Goal: Task Accomplishment & Management: Manage account settings

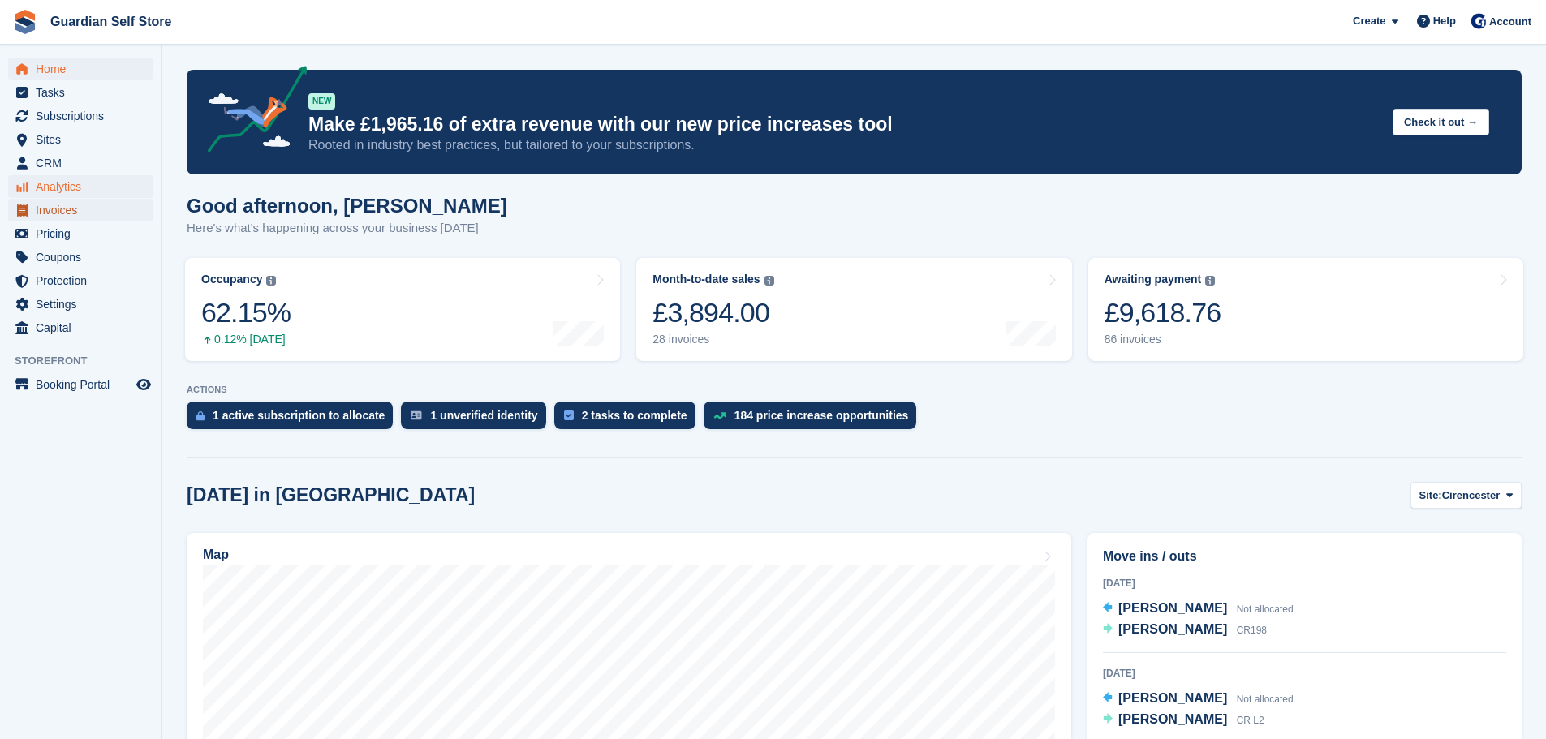
drag, startPoint x: 61, startPoint y: 202, endPoint x: 74, endPoint y: 187, distance: 19.5
click at [62, 203] on span "Invoices" at bounding box center [84, 210] width 97 height 23
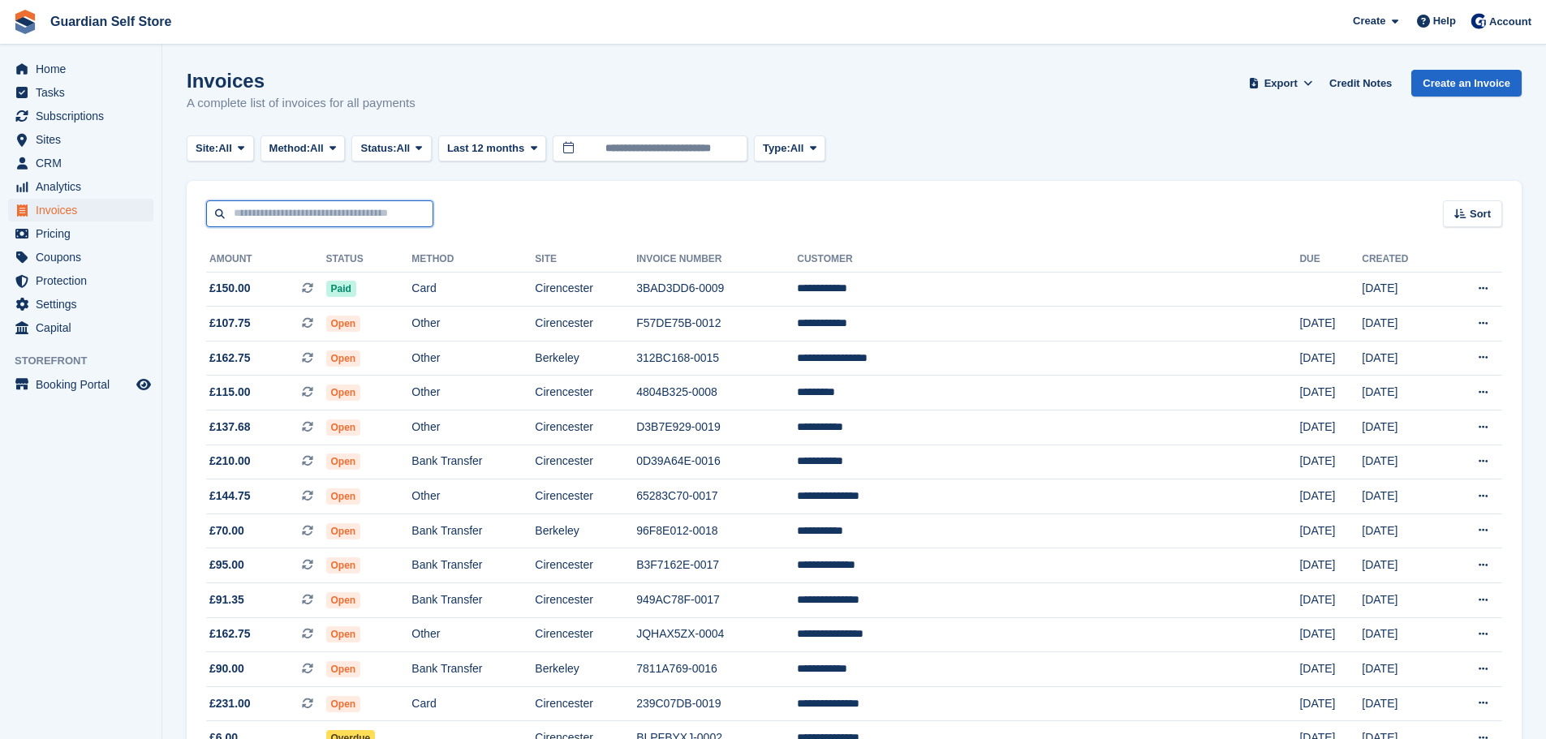
click at [392, 209] on input "text" at bounding box center [319, 213] width 227 height 27
type input "****"
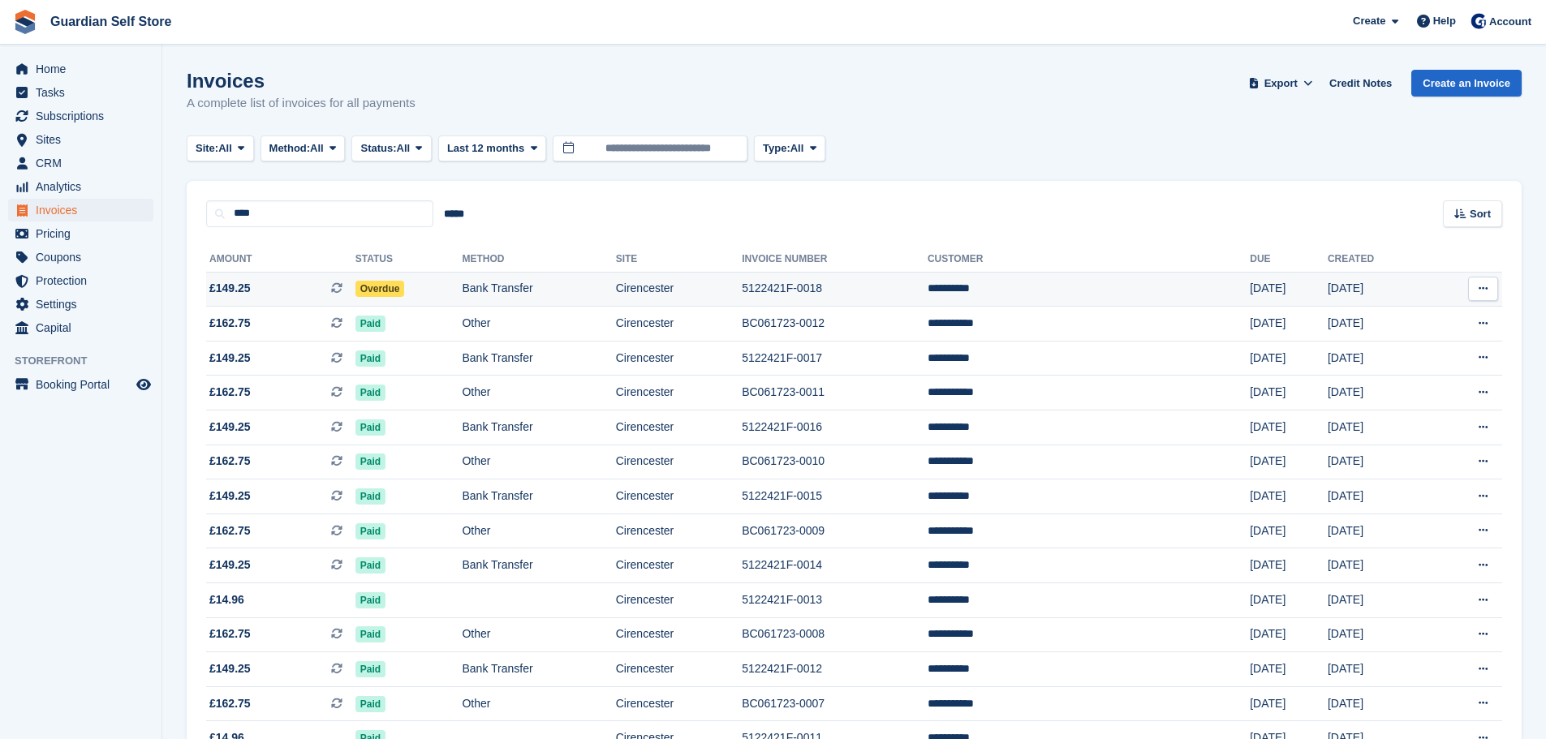
click at [317, 283] on span "£149.25 This is a recurring subscription invoice." at bounding box center [280, 288] width 149 height 17
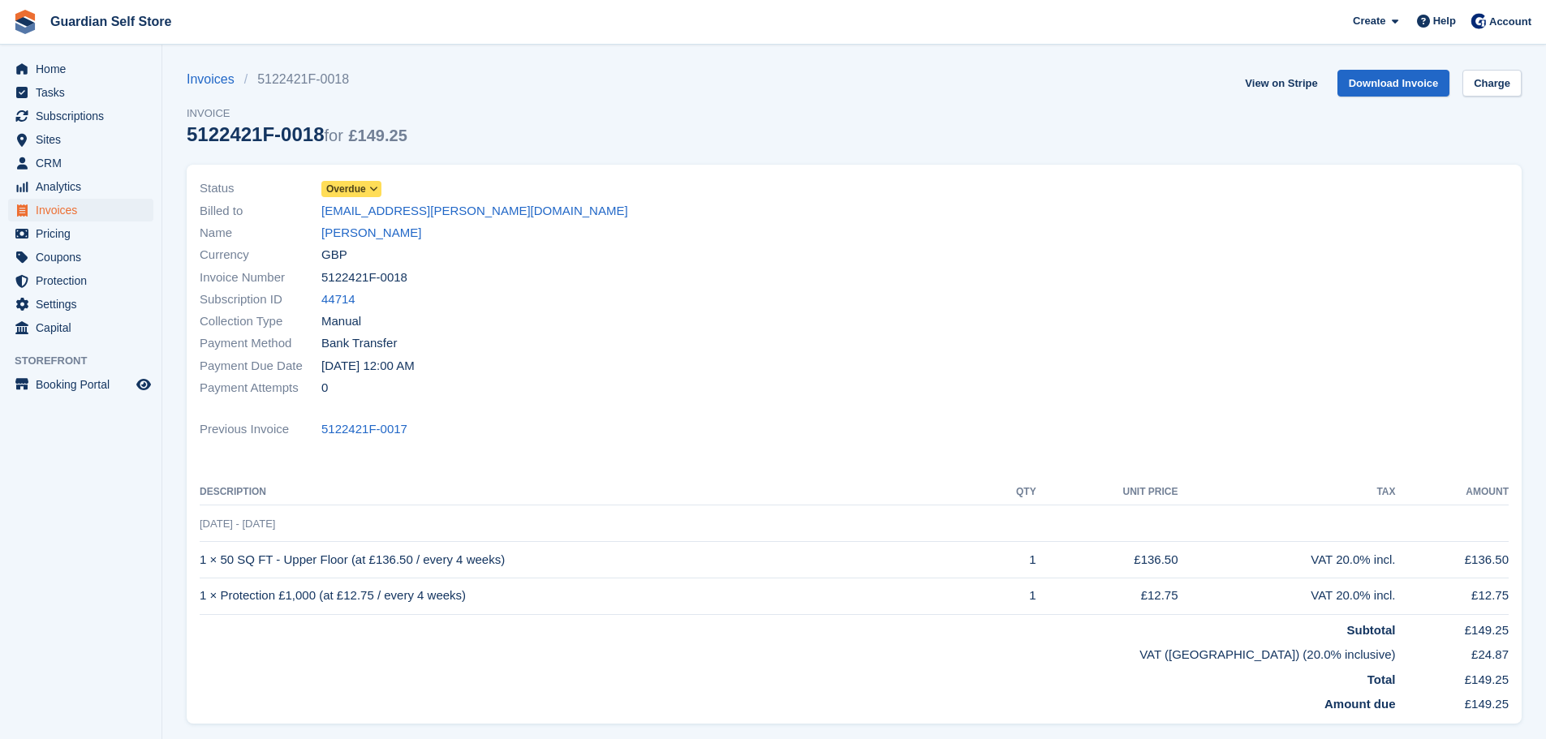
click at [347, 186] on span "Overdue" at bounding box center [346, 189] width 40 height 15
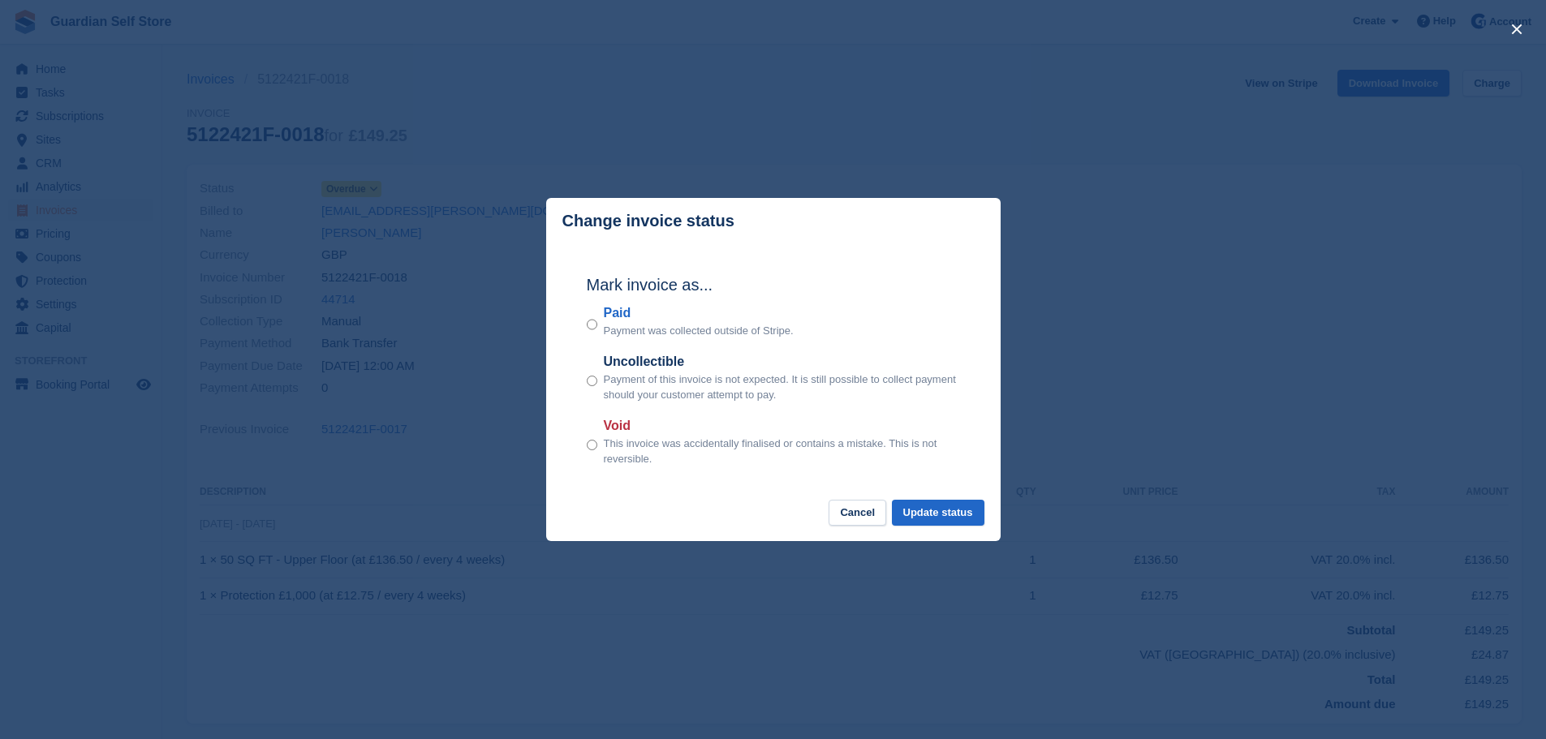
click at [615, 315] on label "Paid" at bounding box center [699, 313] width 190 height 19
click at [916, 515] on button "Update status" at bounding box center [938, 513] width 93 height 27
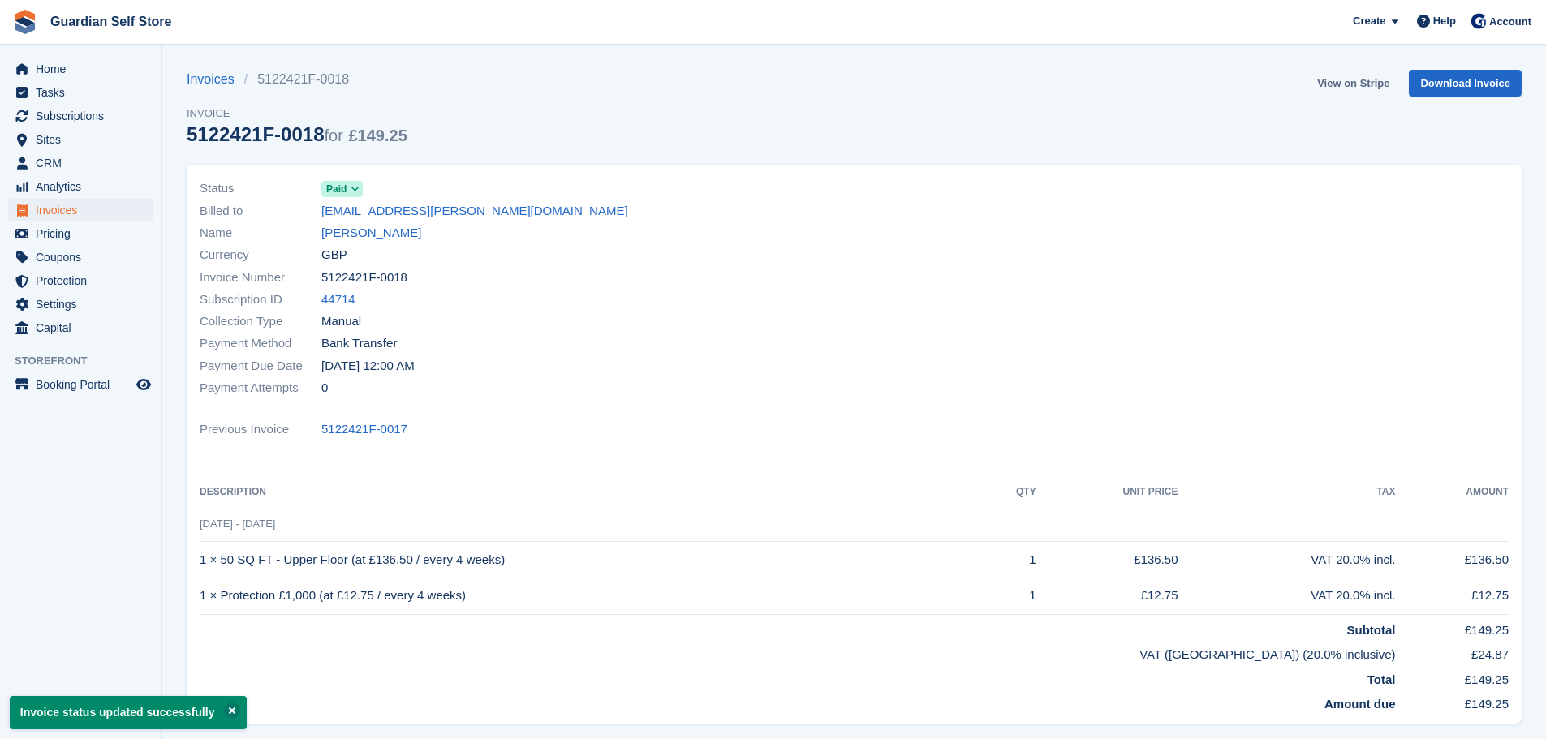
click at [1327, 84] on link "View on Stripe" at bounding box center [1353, 83] width 85 height 27
click at [51, 209] on span "Invoices" at bounding box center [84, 210] width 97 height 23
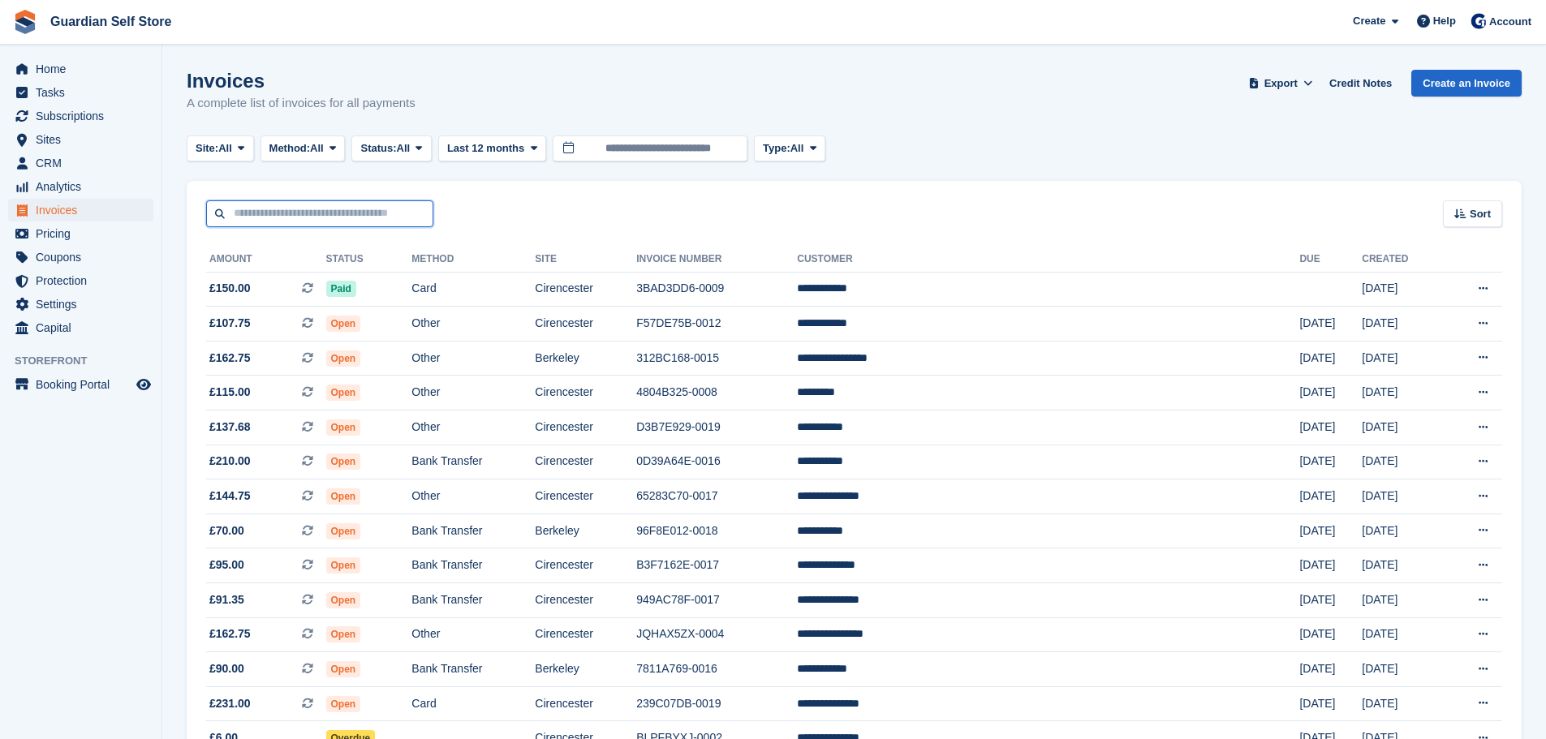
click at [333, 219] on input "text" at bounding box center [319, 213] width 227 height 27
type input "****"
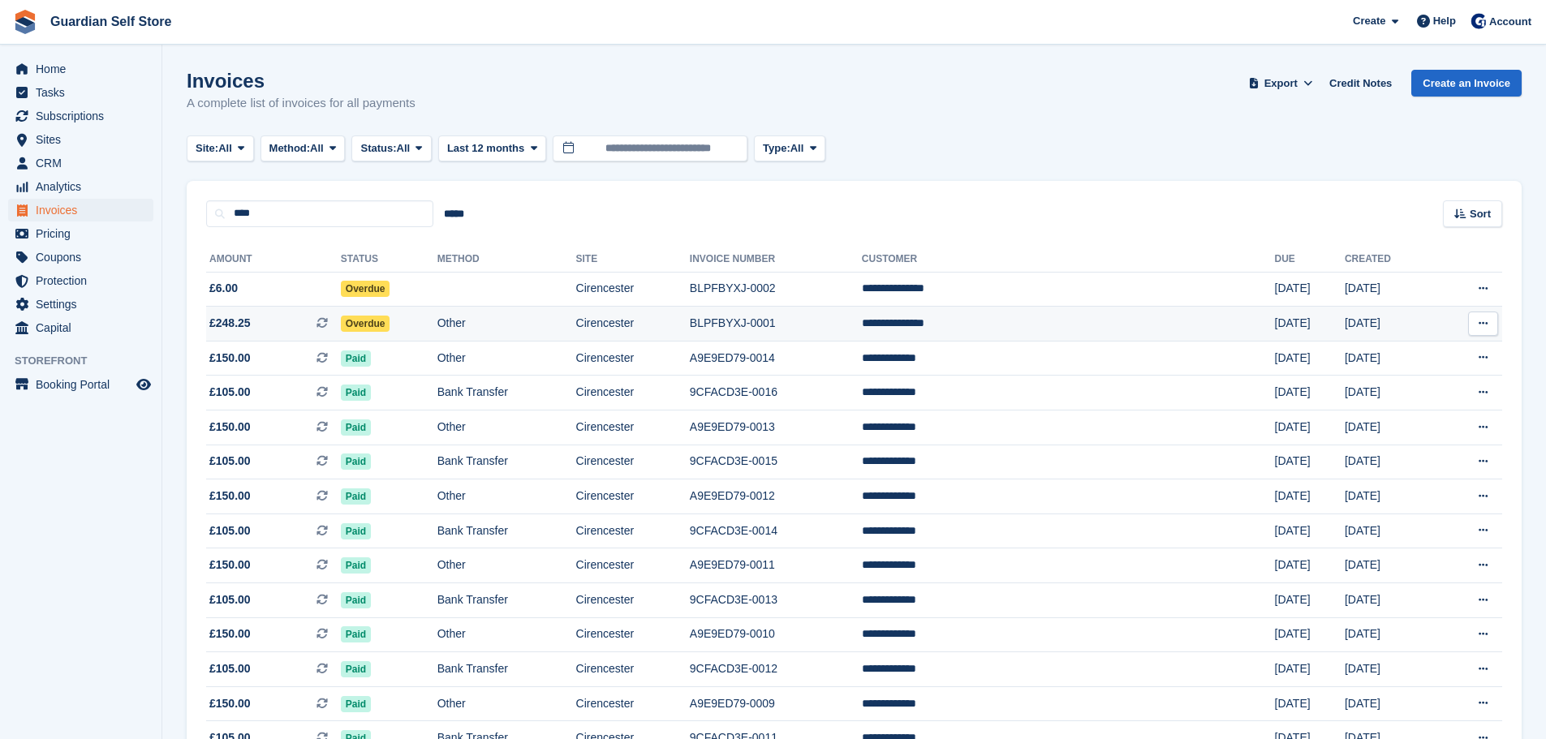
click at [235, 332] on span "£248.25" at bounding box center [229, 323] width 41 height 17
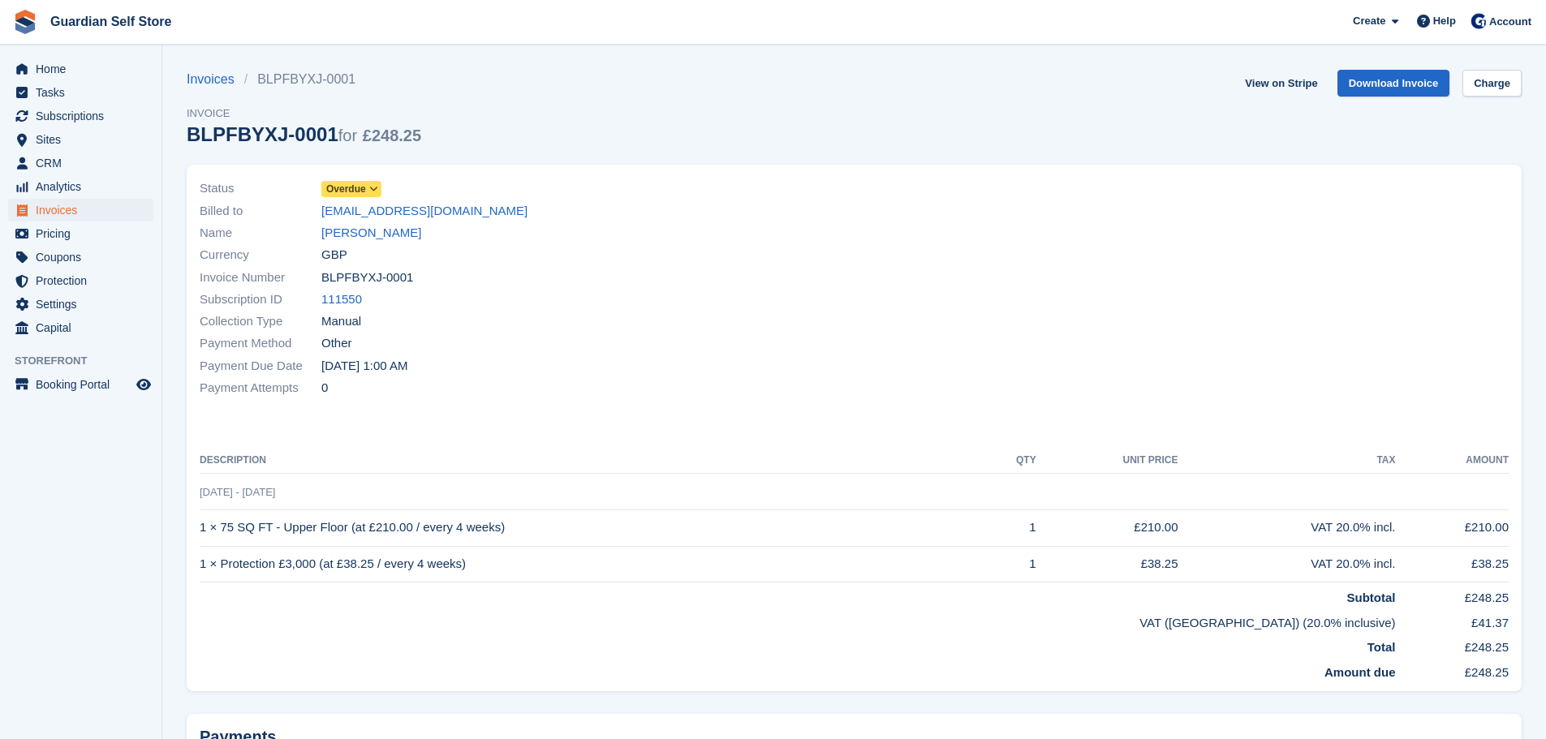
click at [366, 192] on span "Overdue" at bounding box center [351, 189] width 60 height 16
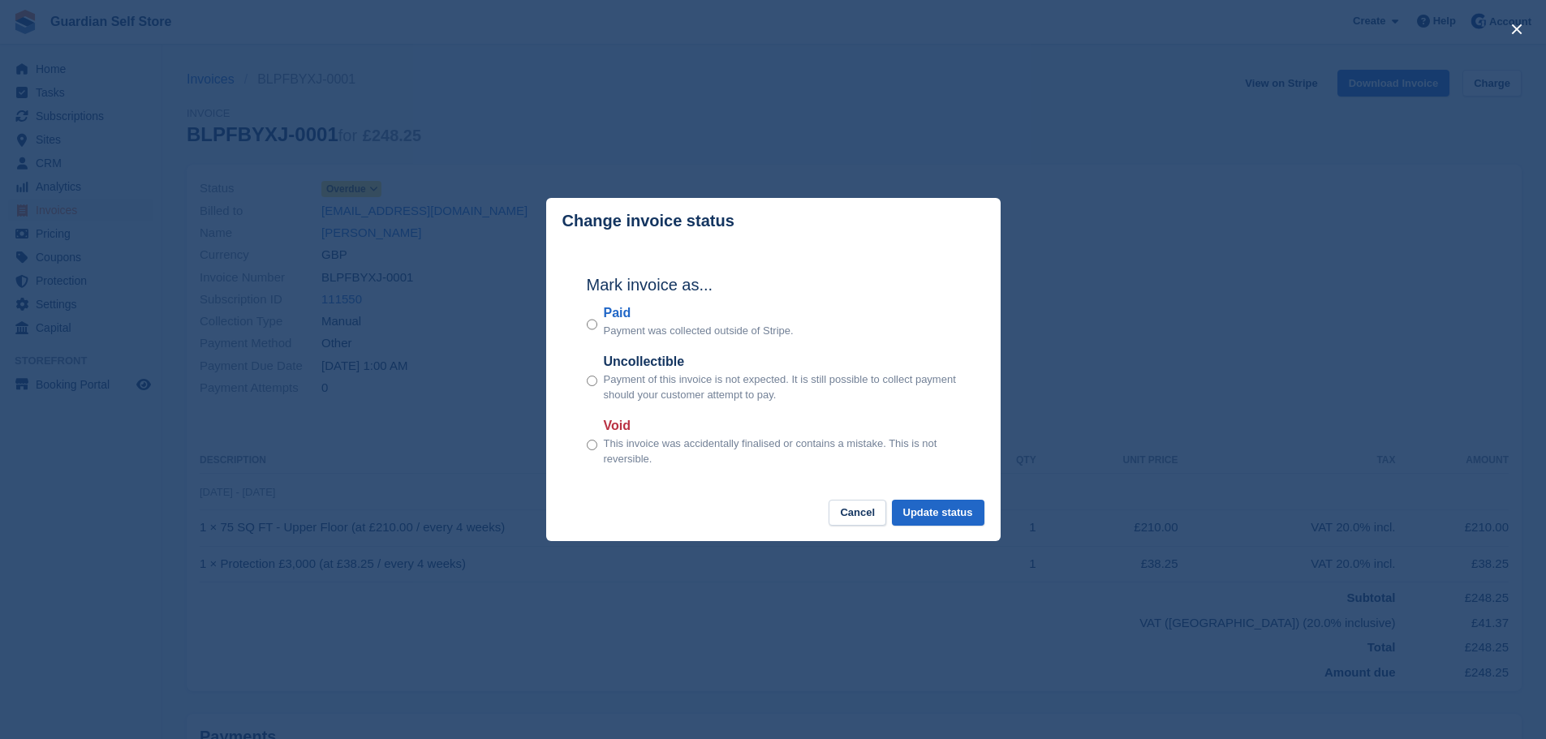
click at [618, 315] on label "Paid" at bounding box center [699, 313] width 190 height 19
click at [941, 515] on button "Update status" at bounding box center [938, 513] width 93 height 27
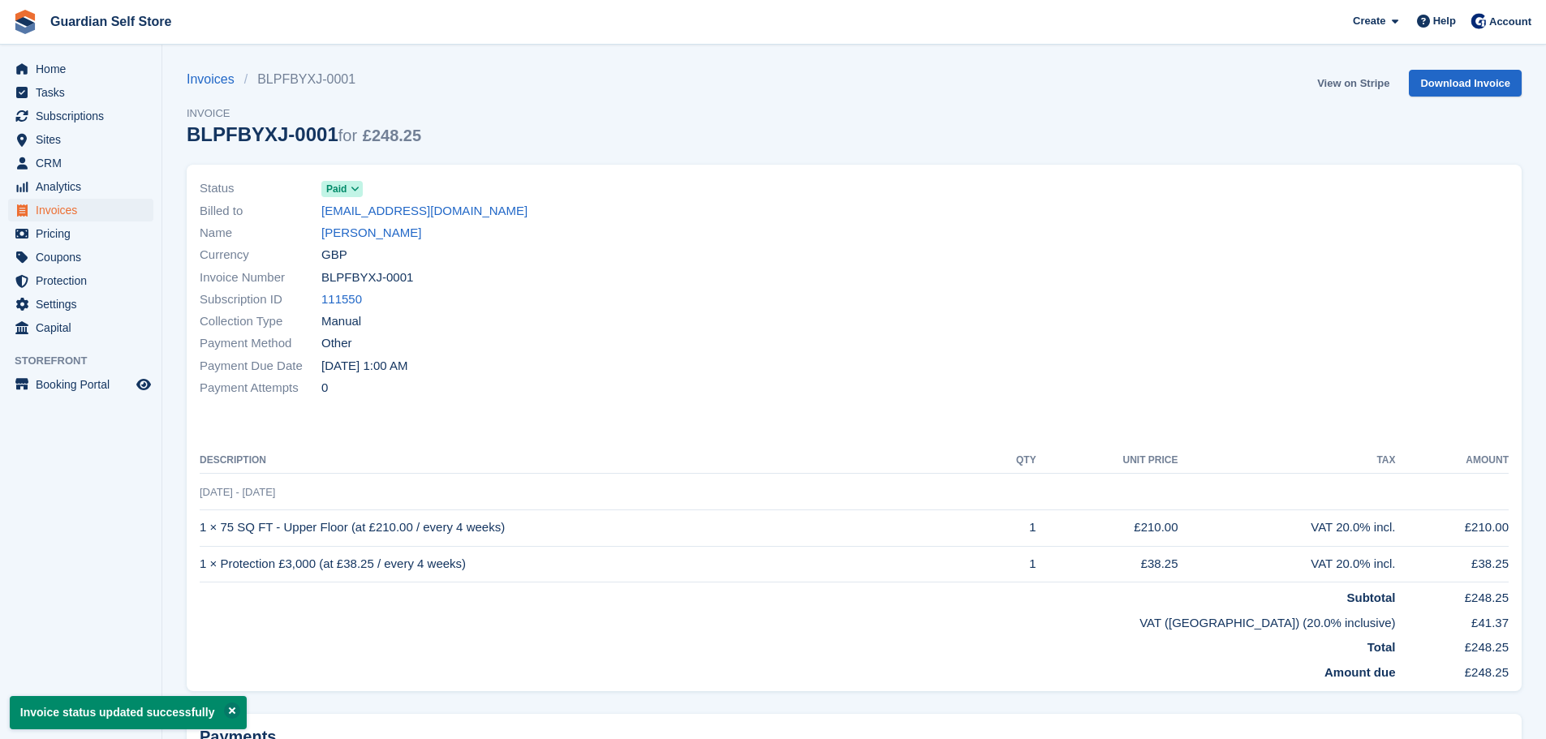
click at [1338, 82] on link "View on Stripe" at bounding box center [1353, 83] width 85 height 27
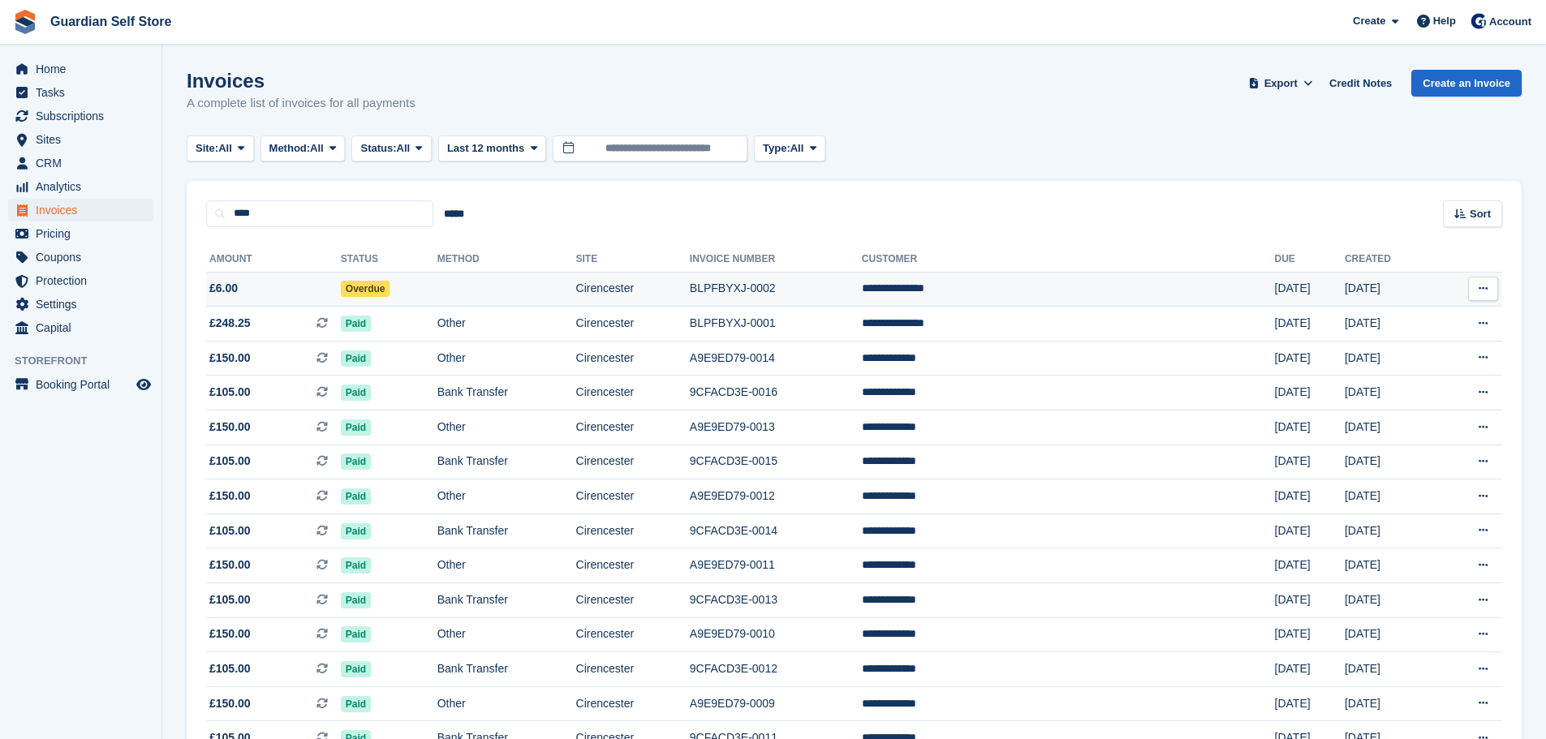
drag, startPoint x: 0, startPoint y: 0, endPoint x: 355, endPoint y: 295, distance: 461.1
click at [341, 295] on span "£6.00" at bounding box center [273, 288] width 135 height 17
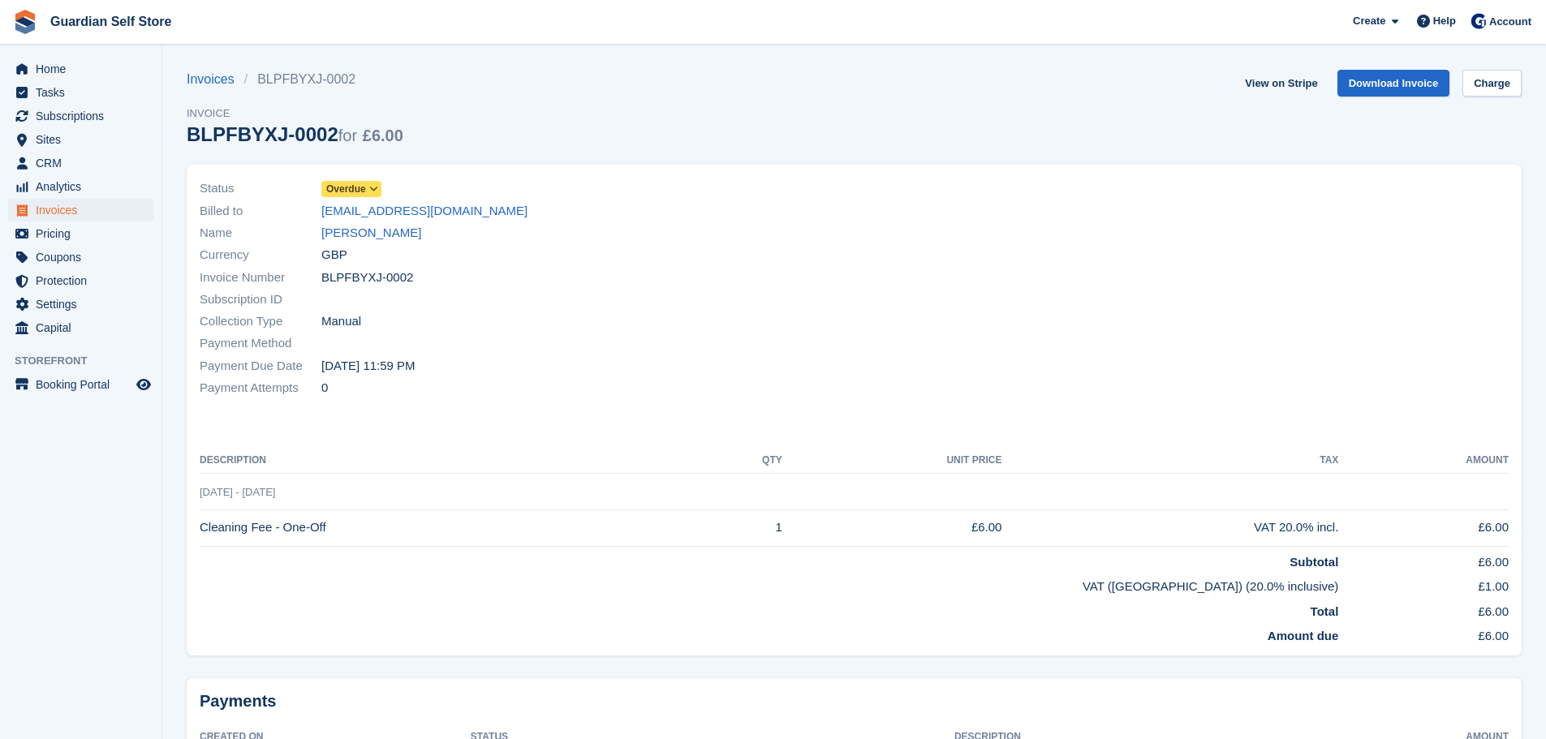
click at [347, 184] on span "Overdue" at bounding box center [346, 189] width 40 height 15
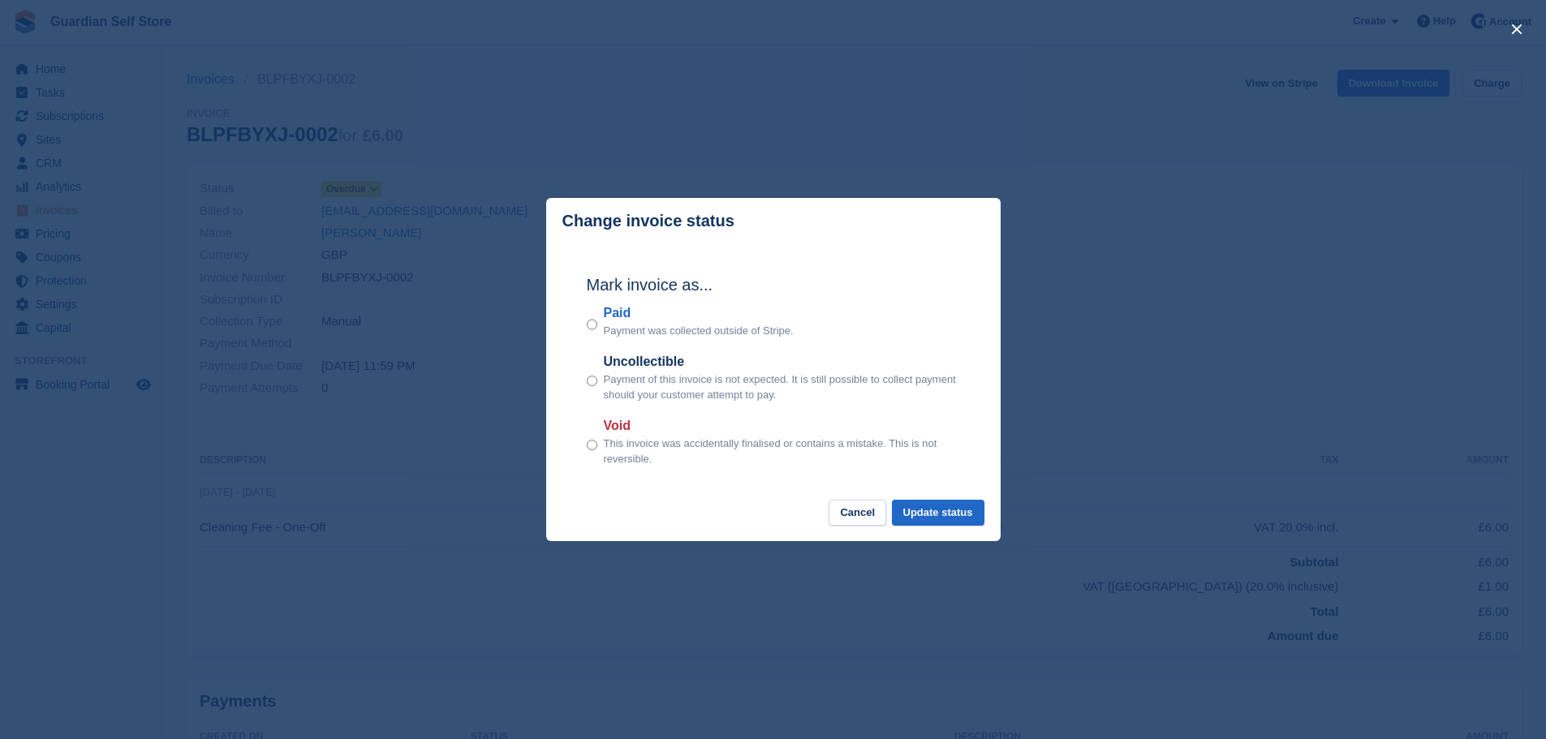
click at [623, 306] on label "Paid" at bounding box center [699, 313] width 190 height 19
click at [928, 521] on button "Update status" at bounding box center [938, 513] width 93 height 27
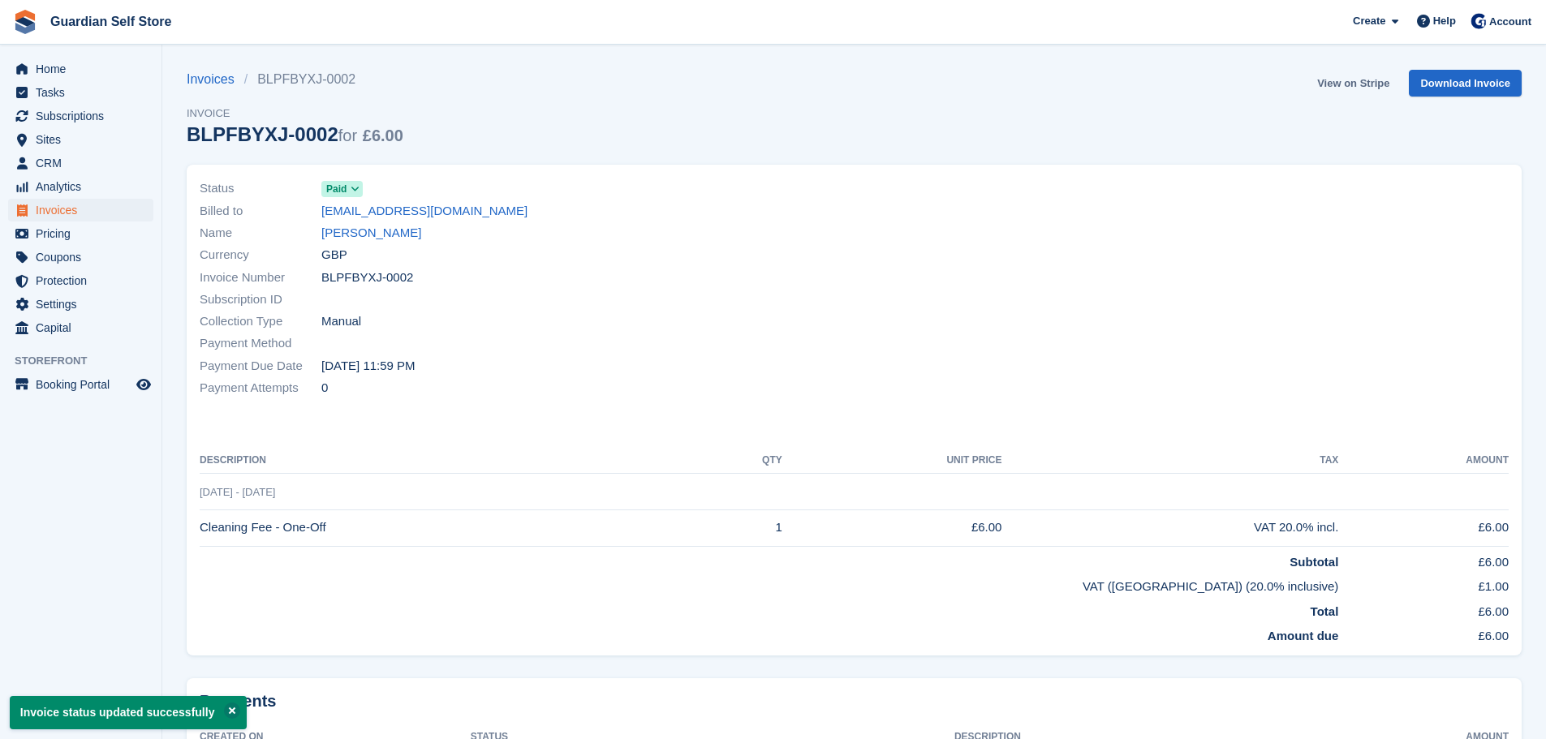
click at [1339, 84] on link "View on Stripe" at bounding box center [1353, 83] width 85 height 27
click at [111, 211] on span "Invoices" at bounding box center [84, 210] width 97 height 23
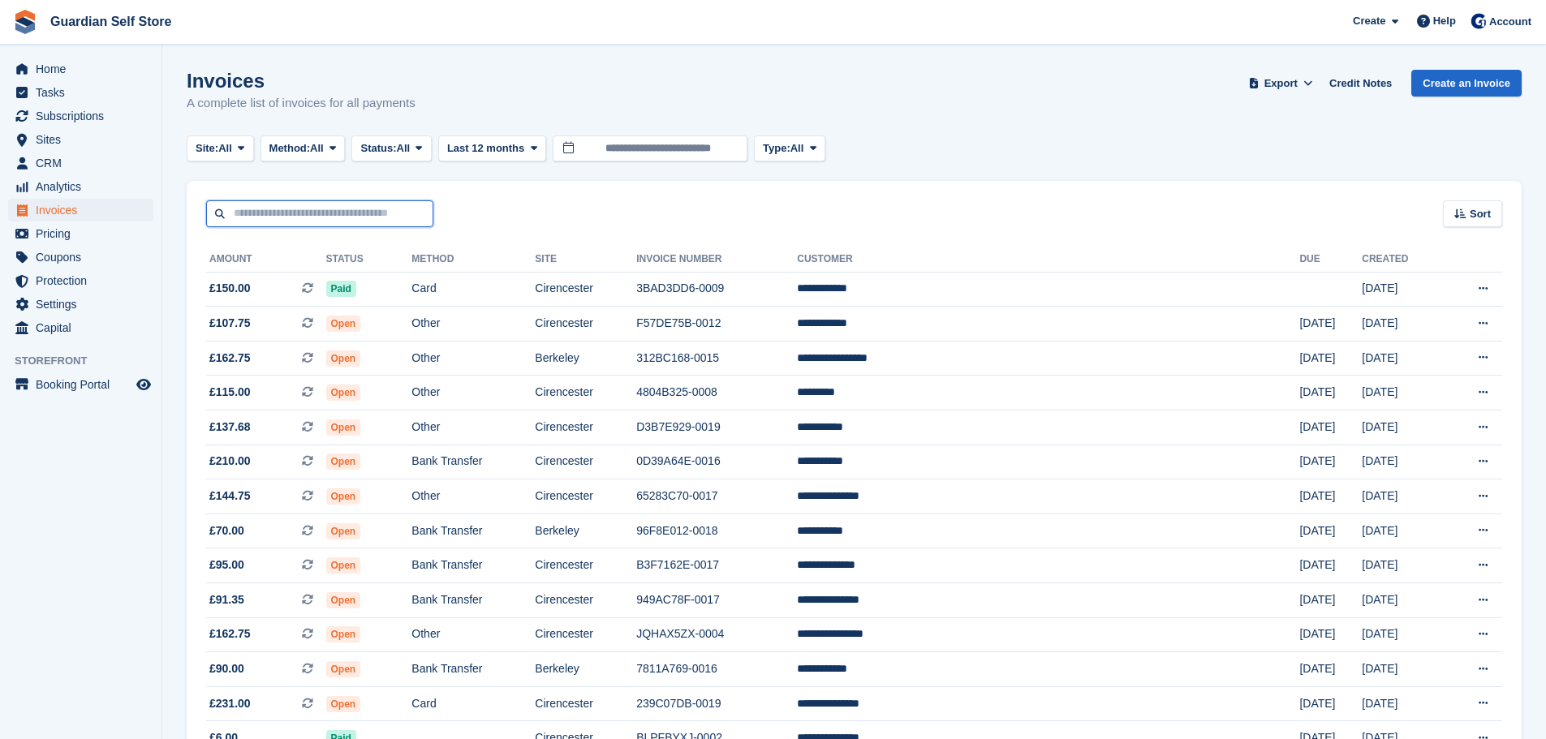
click at [303, 209] on input "text" at bounding box center [319, 213] width 227 height 27
type input "***"
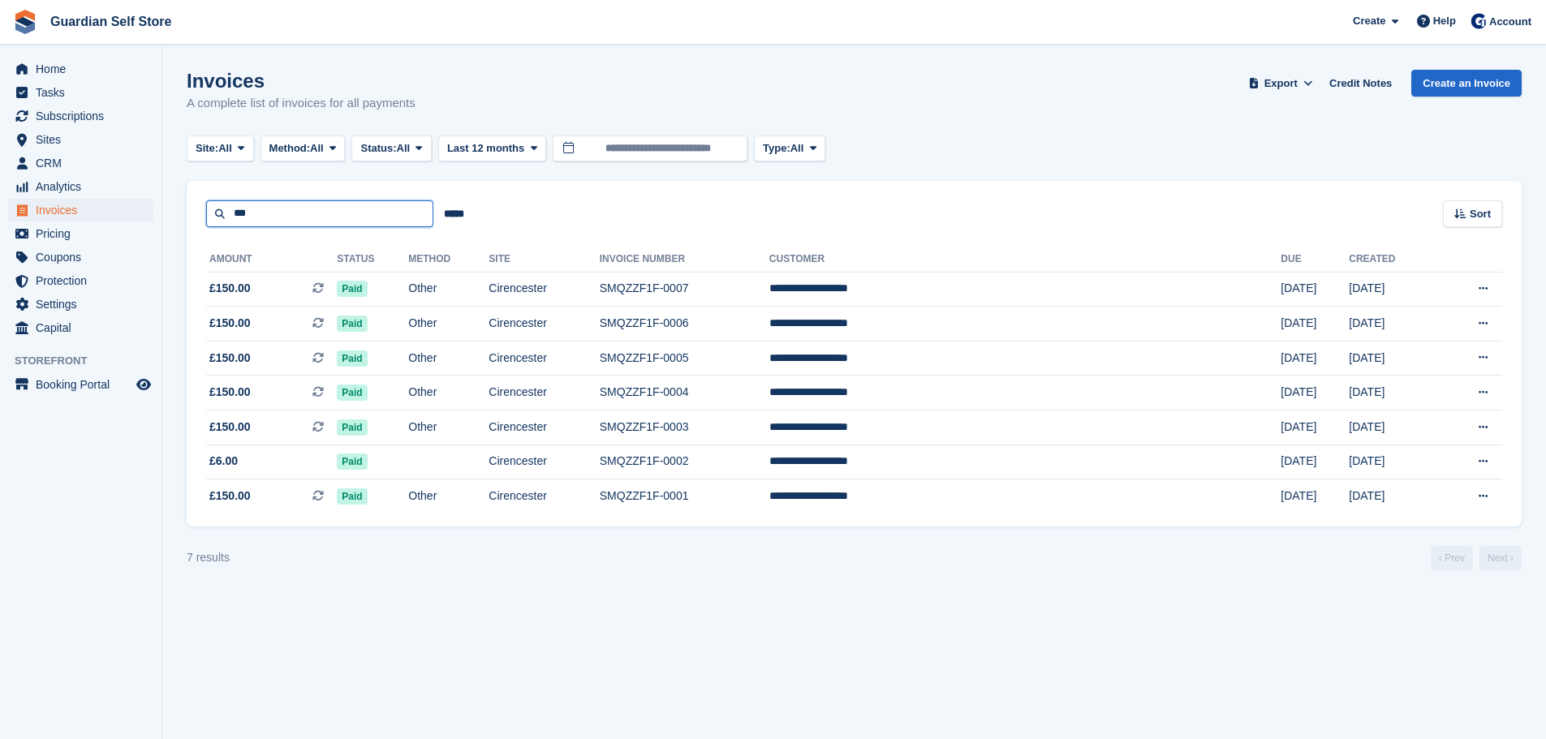
drag, startPoint x: 286, startPoint y: 213, endPoint x: 118, endPoint y: 210, distance: 168.8
click at [118, 210] on div "Home Tasks Subscriptions Subscriptions Subscriptions Price increases NEW Price …" at bounding box center [773, 369] width 1546 height 739
type input "****"
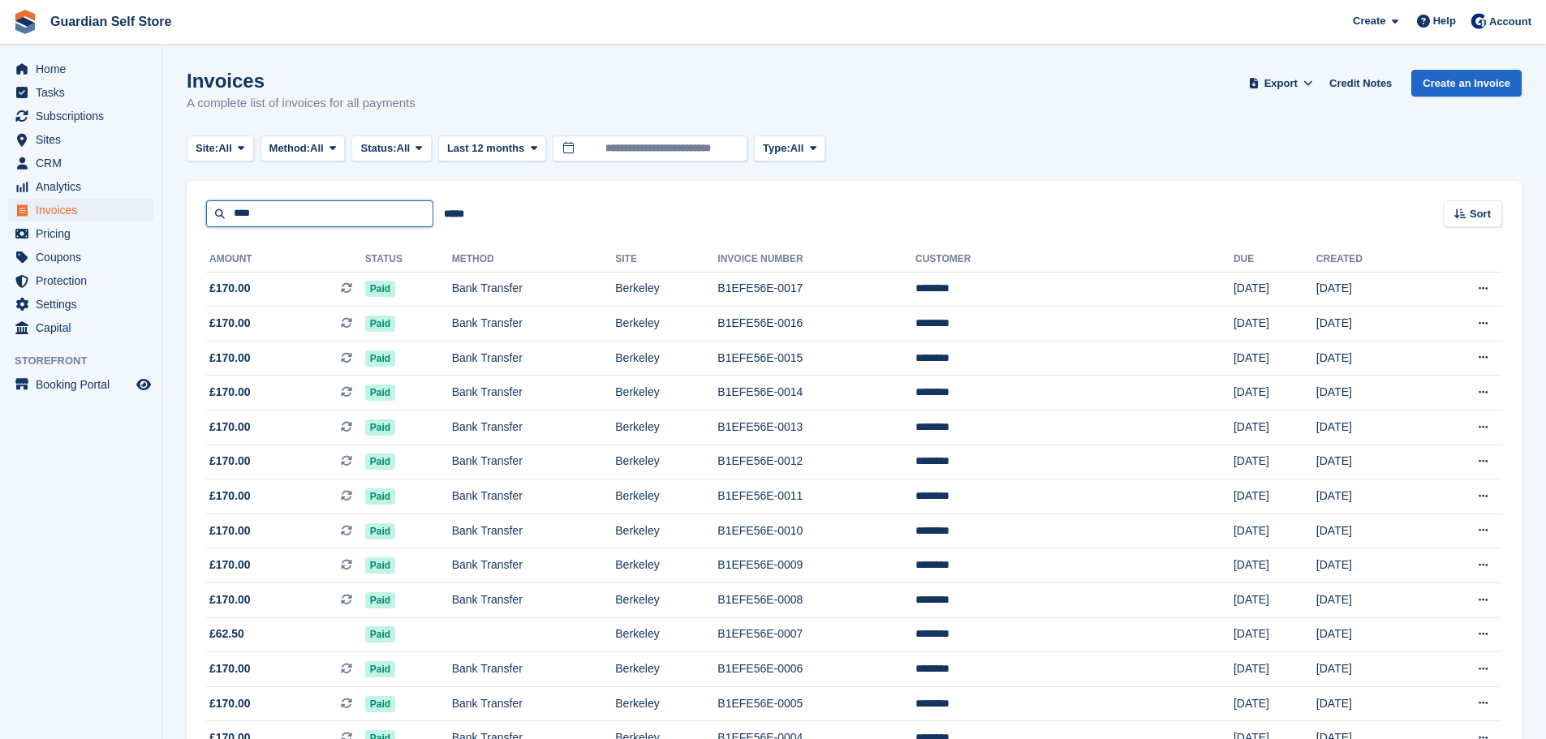
drag, startPoint x: 171, startPoint y: 200, endPoint x: 160, endPoint y: 198, distance: 11.6
click at [168, 200] on section "Invoices A complete list of invoices for all payments Export Export Invoices Ex…" at bounding box center [854, 418] width 1384 height 837
type input "****"
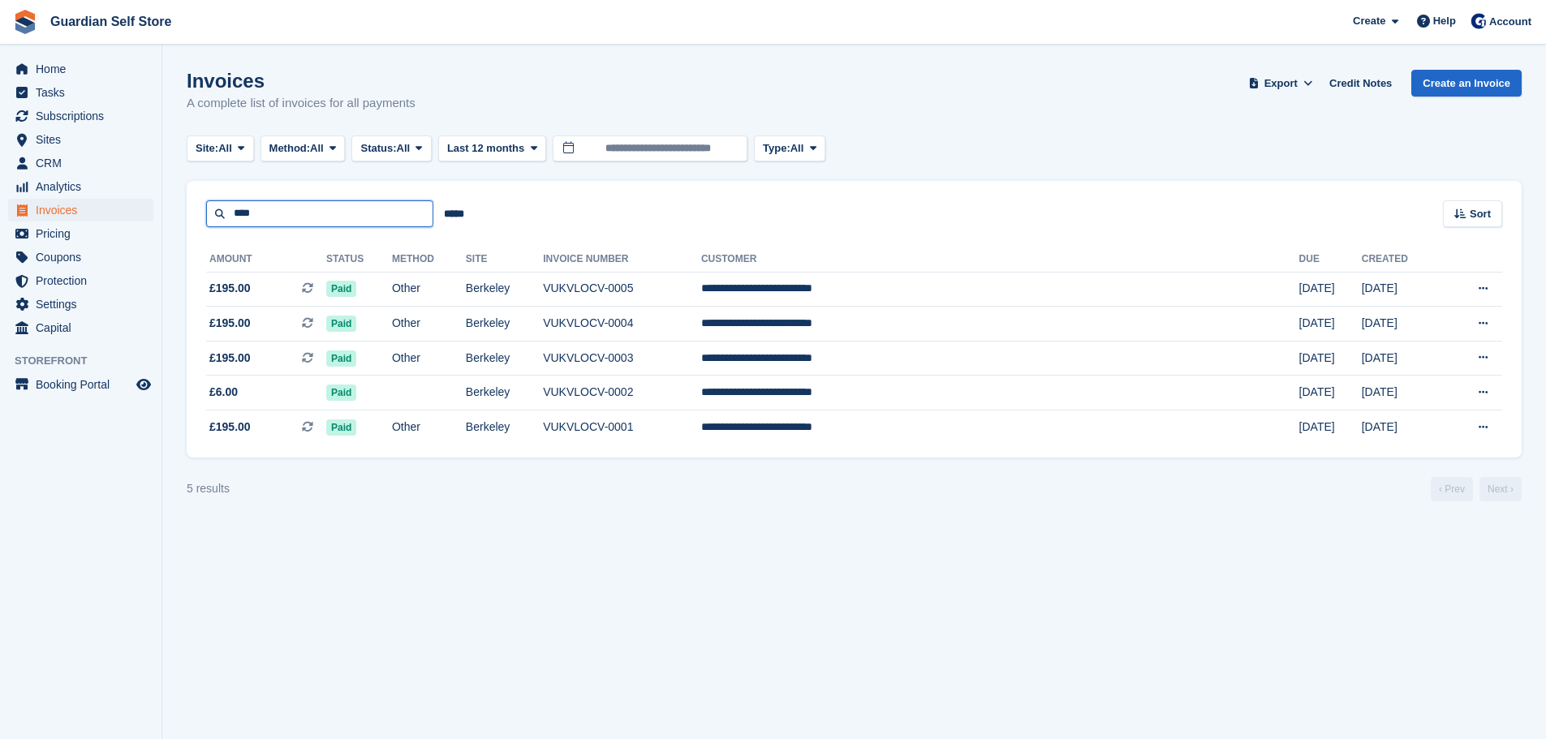
drag, startPoint x: 313, startPoint y: 208, endPoint x: 181, endPoint y: 187, distance: 133.8
click at [183, 187] on section "Invoices A complete list of invoices for all payments Export Export Invoices Ex…" at bounding box center [854, 369] width 1384 height 739
type input "****"
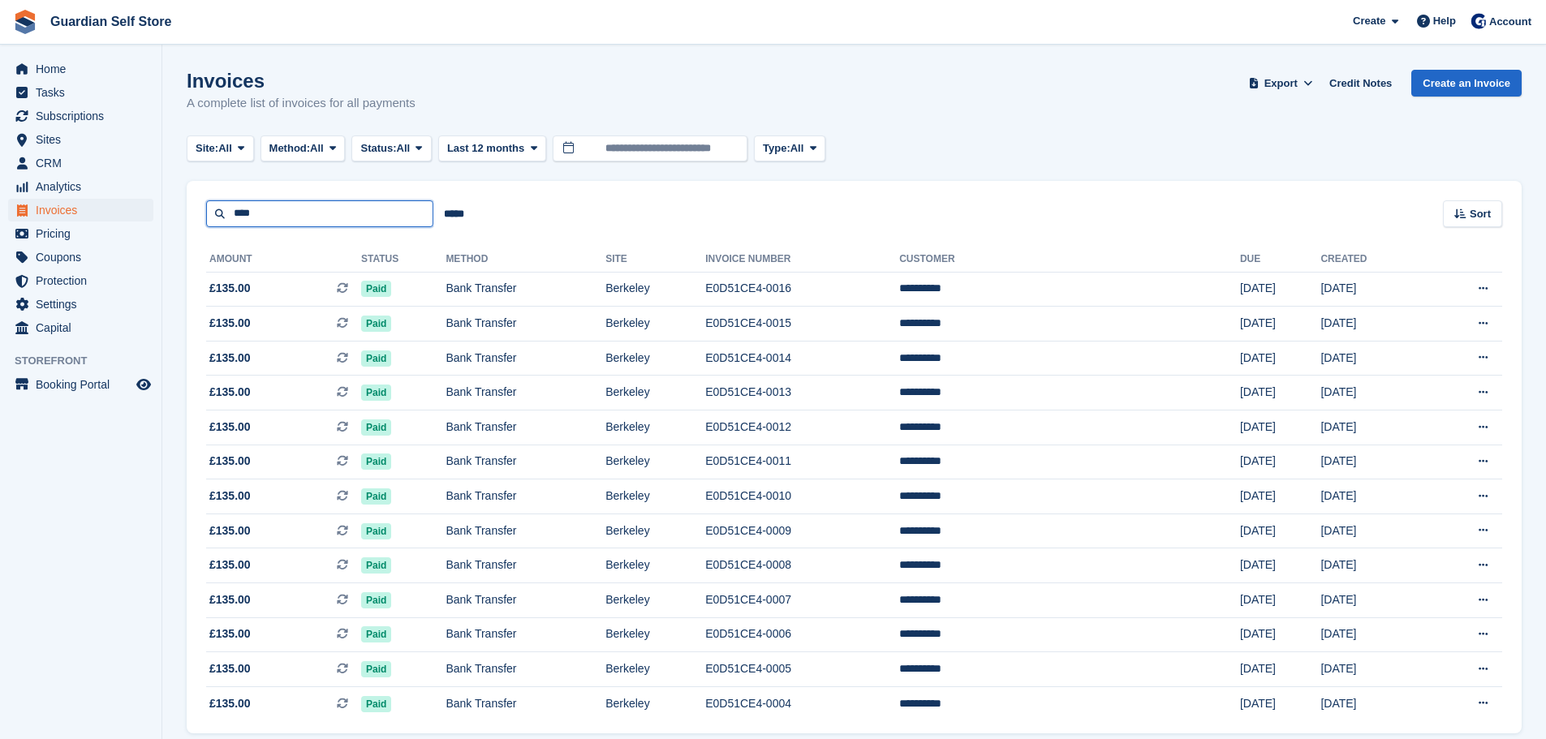
drag, startPoint x: 364, startPoint y: 208, endPoint x: -10, endPoint y: 165, distance: 376.6
click at [0, 165] on html "Guardian Self Store Create Subscription Invoice Contact Deal Discount Page Help…" at bounding box center [773, 369] width 1546 height 739
type input "*****"
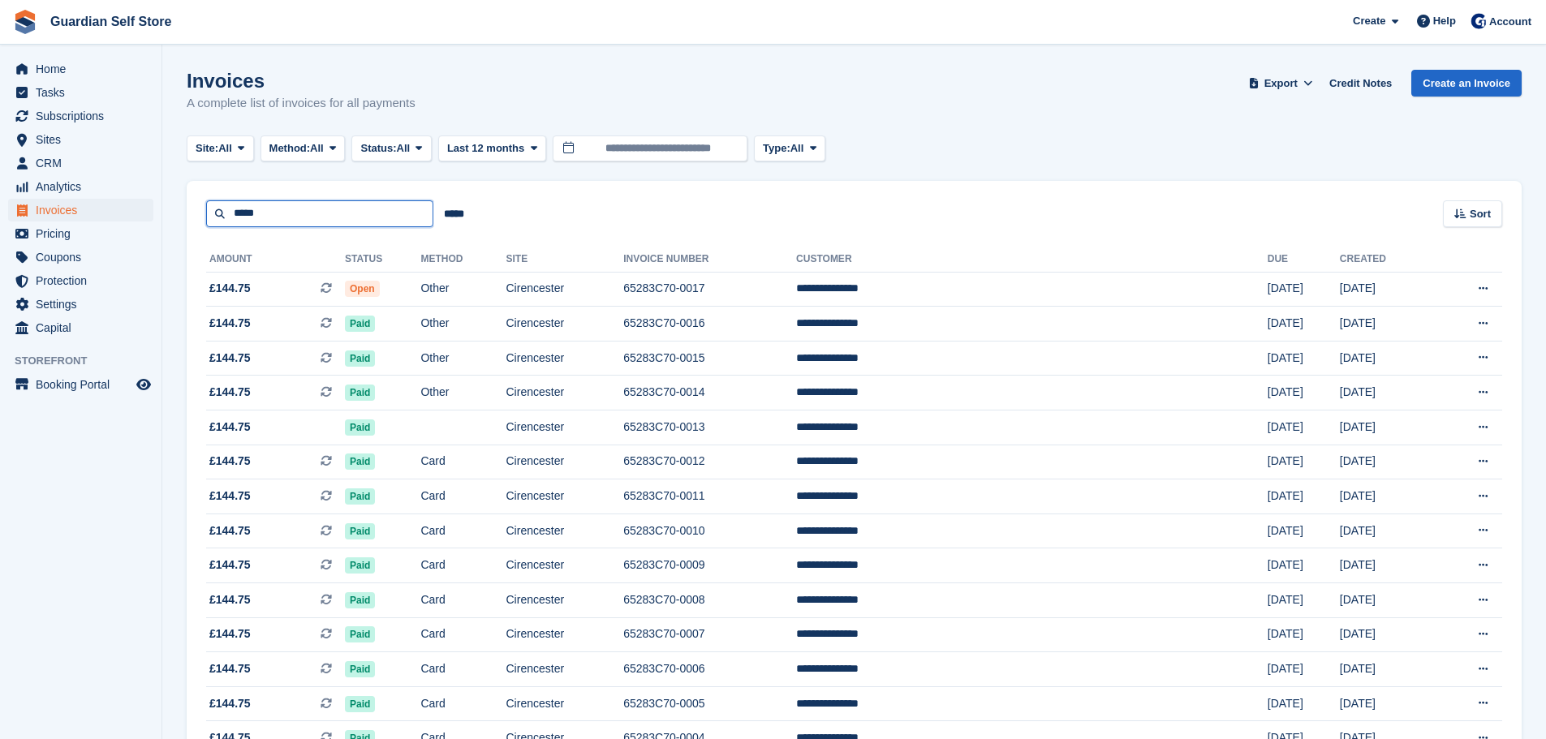
click at [297, 218] on input "*****" at bounding box center [319, 213] width 227 height 27
type input "****"
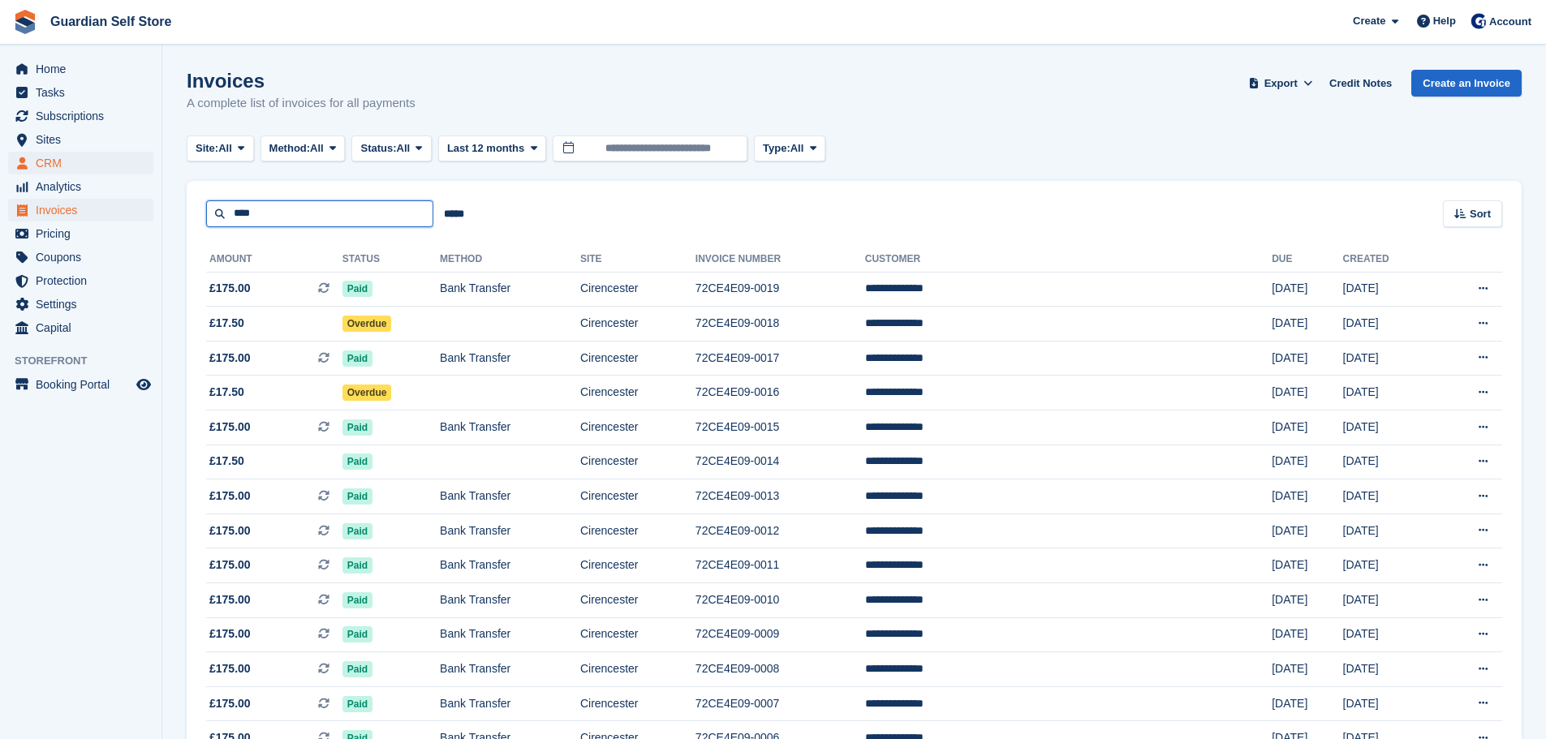
drag, startPoint x: 317, startPoint y: 210, endPoint x: 15, endPoint y: 153, distance: 307.4
click at [15, 153] on div "Home Tasks Subscriptions Subscriptions Subscriptions Price increases NEW Price …" at bounding box center [773, 453] width 1546 height 906
type input "*****"
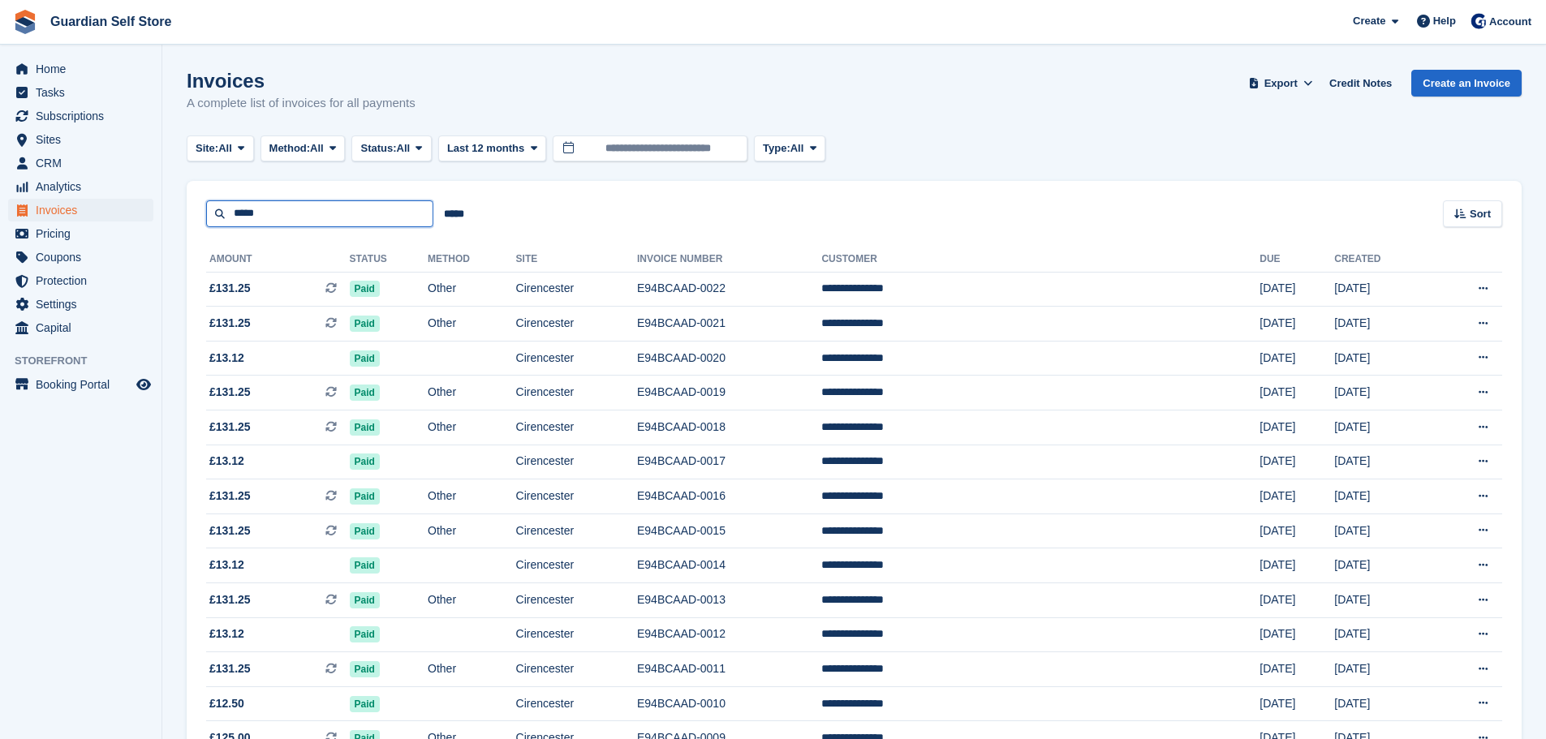
drag, startPoint x: 266, startPoint y: 211, endPoint x: 90, endPoint y: 200, distance: 176.4
click at [97, 200] on div "Home Tasks Subscriptions Subscriptions Subscriptions Price increases NEW Price …" at bounding box center [773, 487] width 1546 height 975
type input "***"
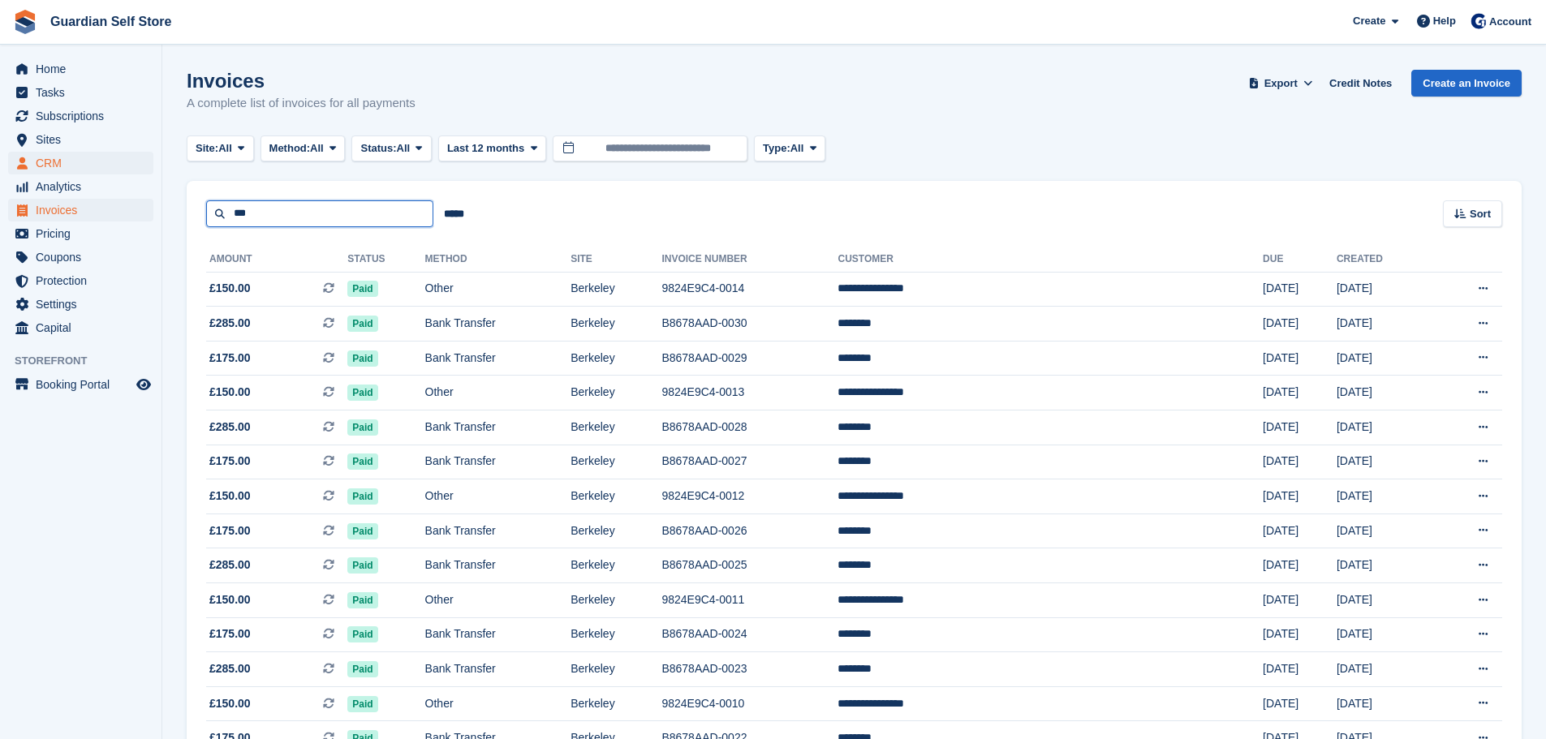
drag, startPoint x: 351, startPoint y: 219, endPoint x: 95, endPoint y: 166, distance: 261.0
type input "*****"
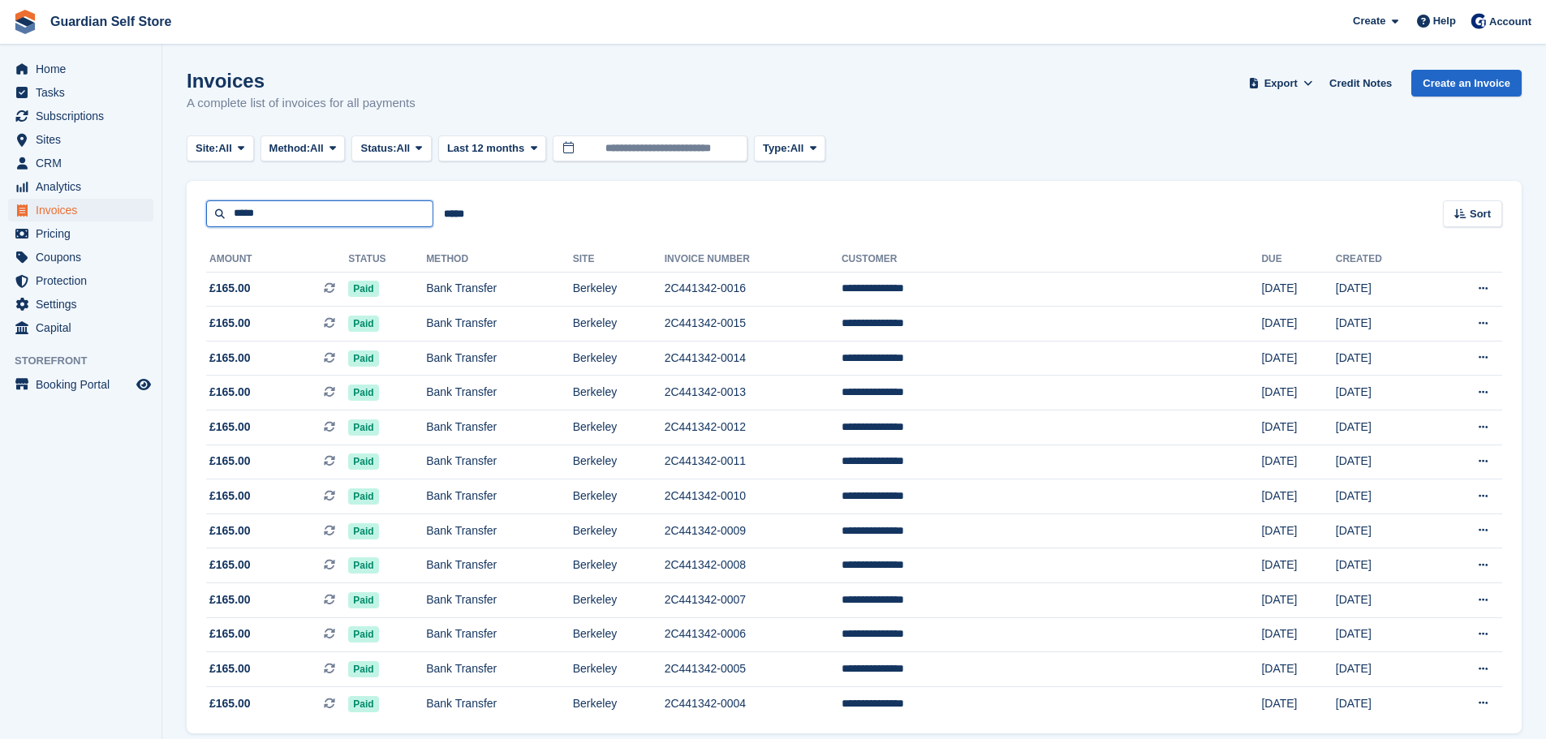
drag, startPoint x: 261, startPoint y: 216, endPoint x: 184, endPoint y: 210, distance: 77.3
click at [184, 210] on section "Invoices A complete list of invoices for all payments Export Export Invoices Ex…" at bounding box center [854, 401] width 1384 height 802
type input "*****"
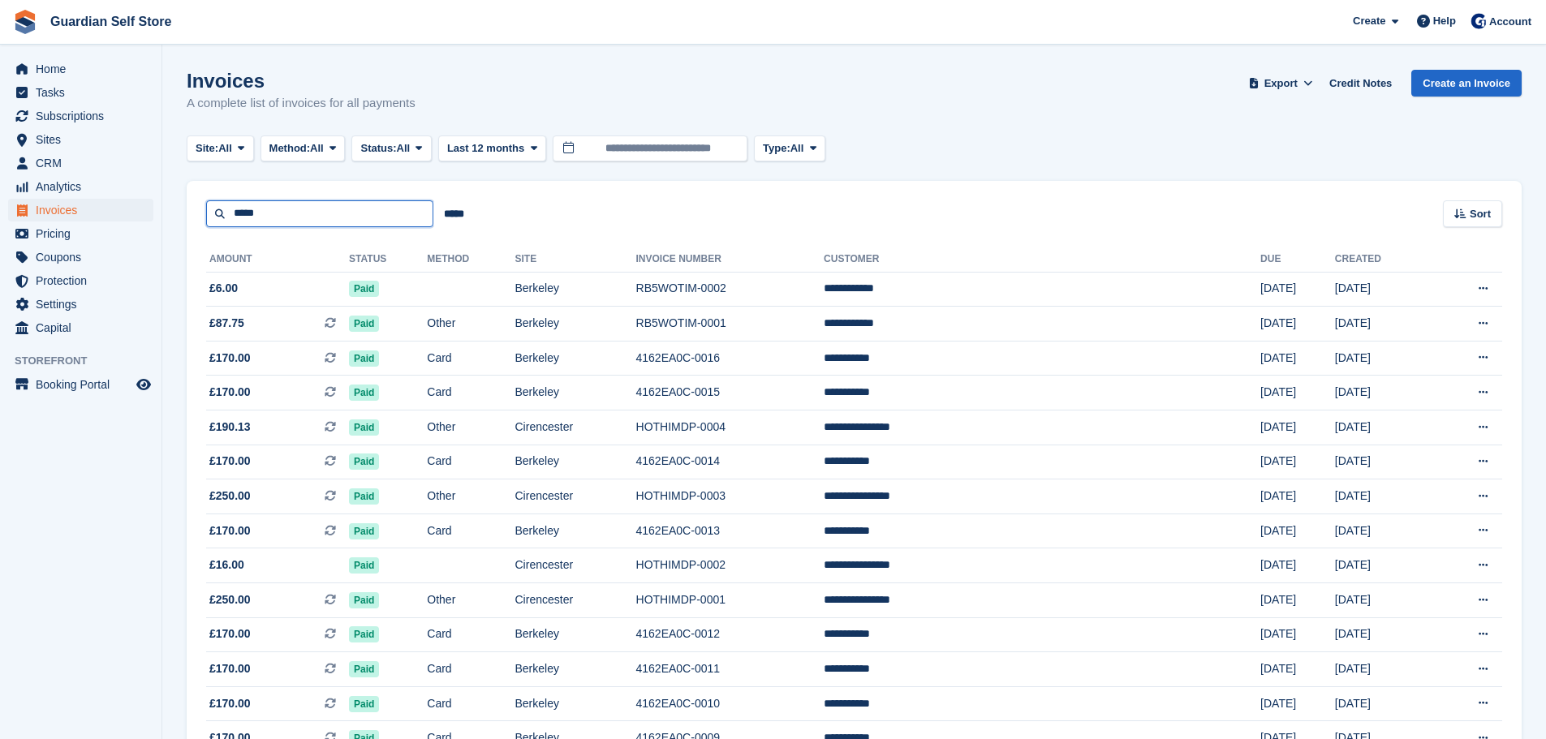
drag, startPoint x: 274, startPoint y: 223, endPoint x: 205, endPoint y: 201, distance: 73.2
click at [205, 201] on div "***** ***** Sort Sort by Date created Created (oldest first) Created (newest fi…" at bounding box center [854, 204] width 1335 height 46
type input "****"
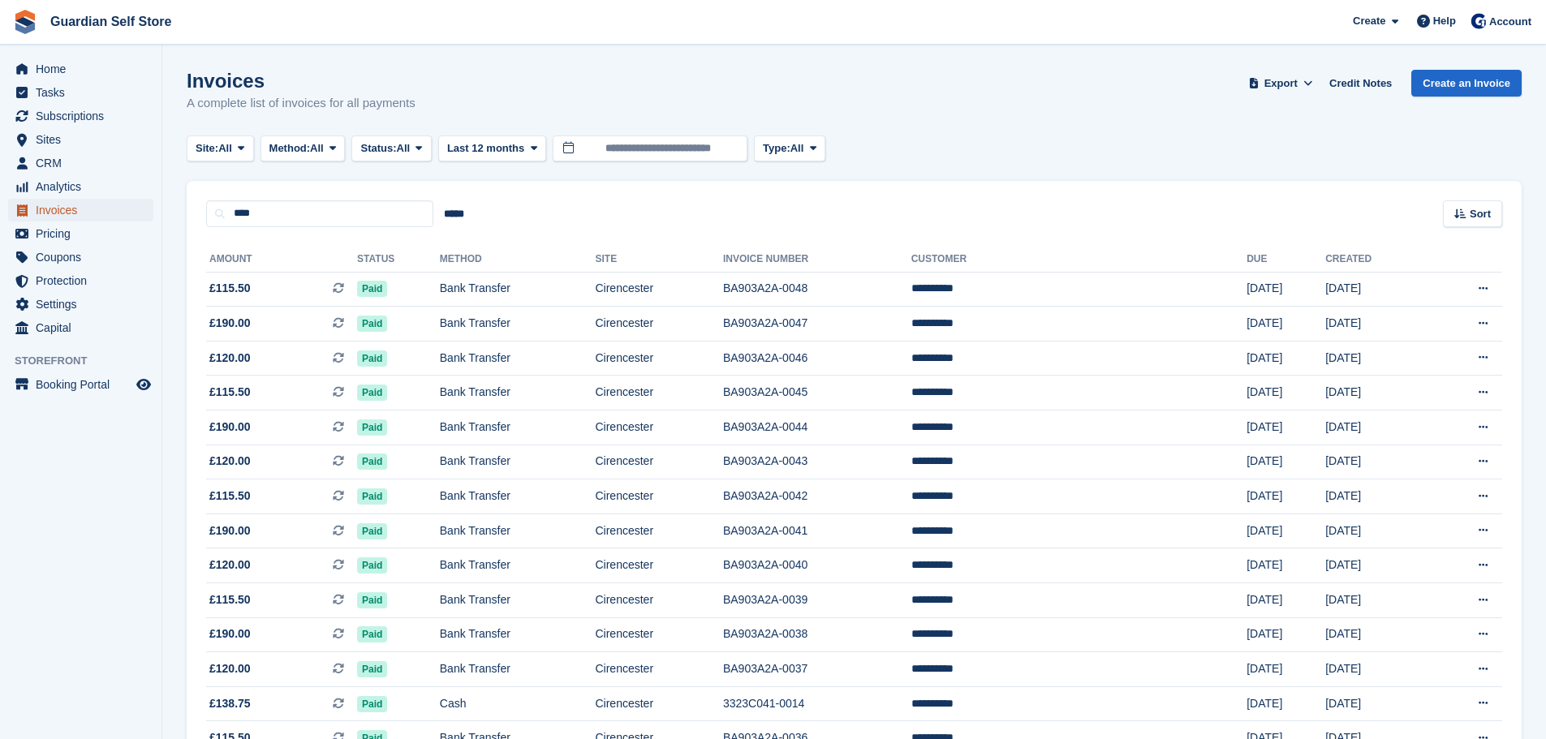
click at [82, 211] on span "Invoices" at bounding box center [84, 210] width 97 height 23
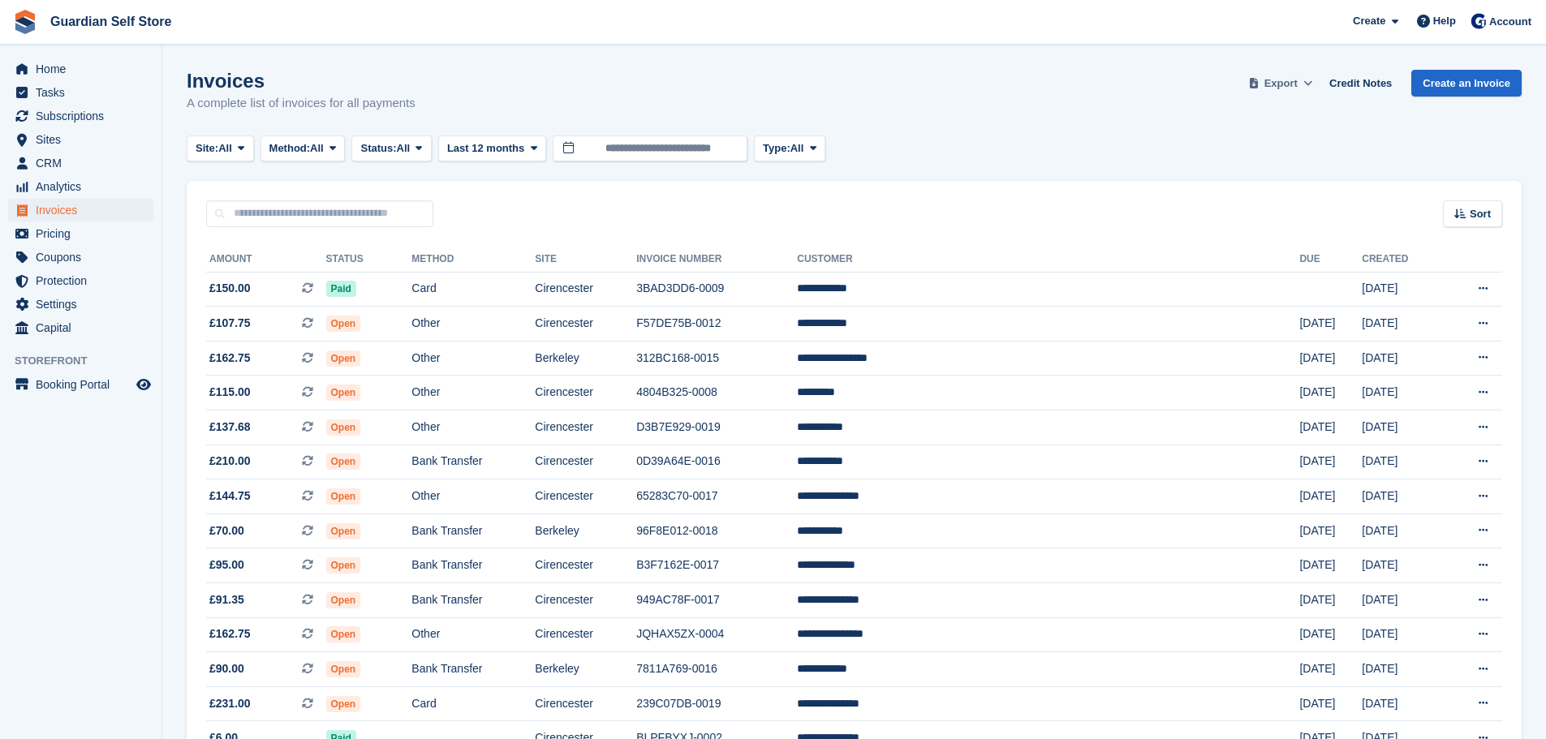
drag, startPoint x: 1300, startPoint y: 83, endPoint x: 1301, endPoint y: 95, distance: 12.2
click at [1298, 83] on span "Export" at bounding box center [1280, 83] width 33 height 16
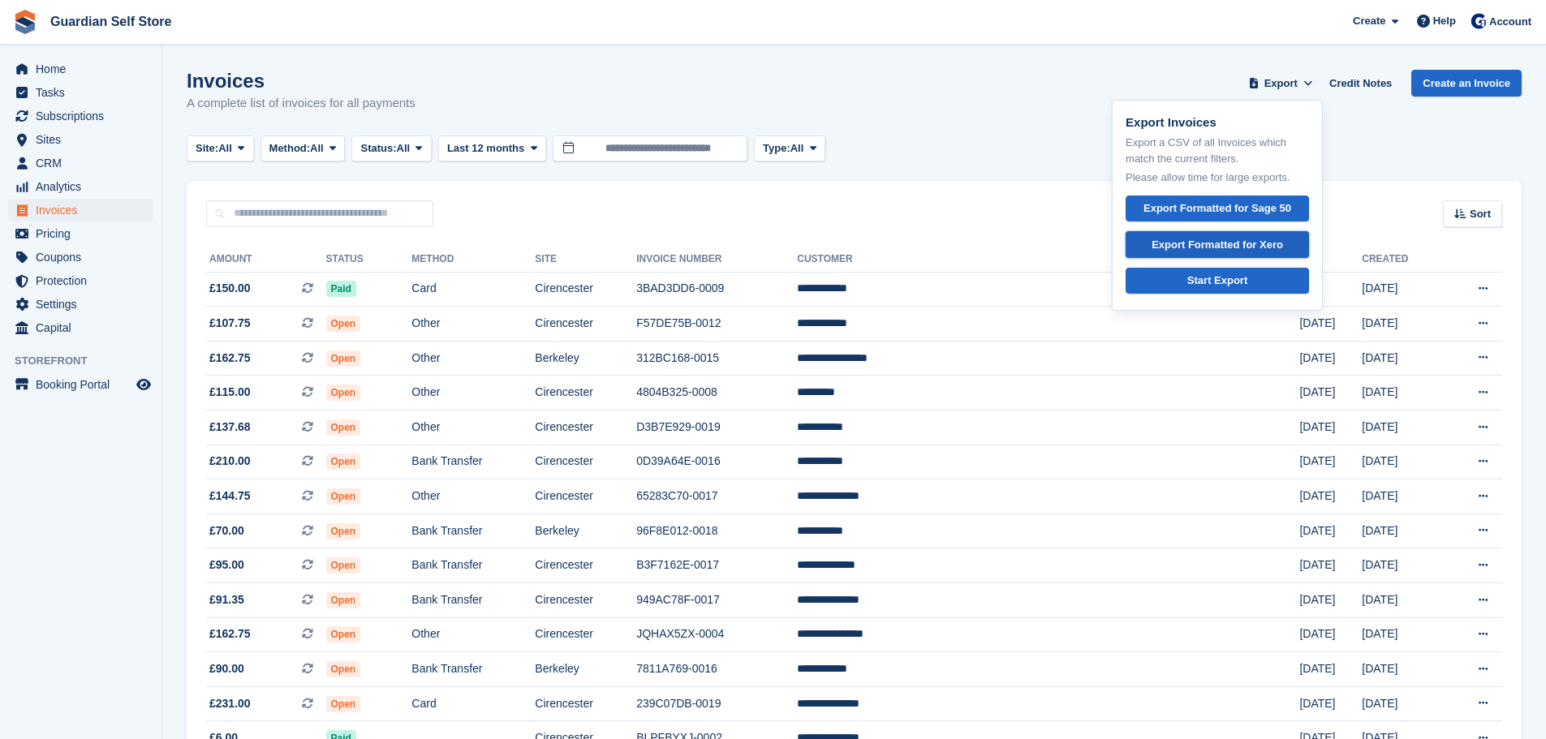
click at [1272, 237] on div "Export Formatted for Xero" at bounding box center [1217, 245] width 131 height 16
click at [636, 286] on td "Cirencester" at bounding box center [585, 289] width 101 height 35
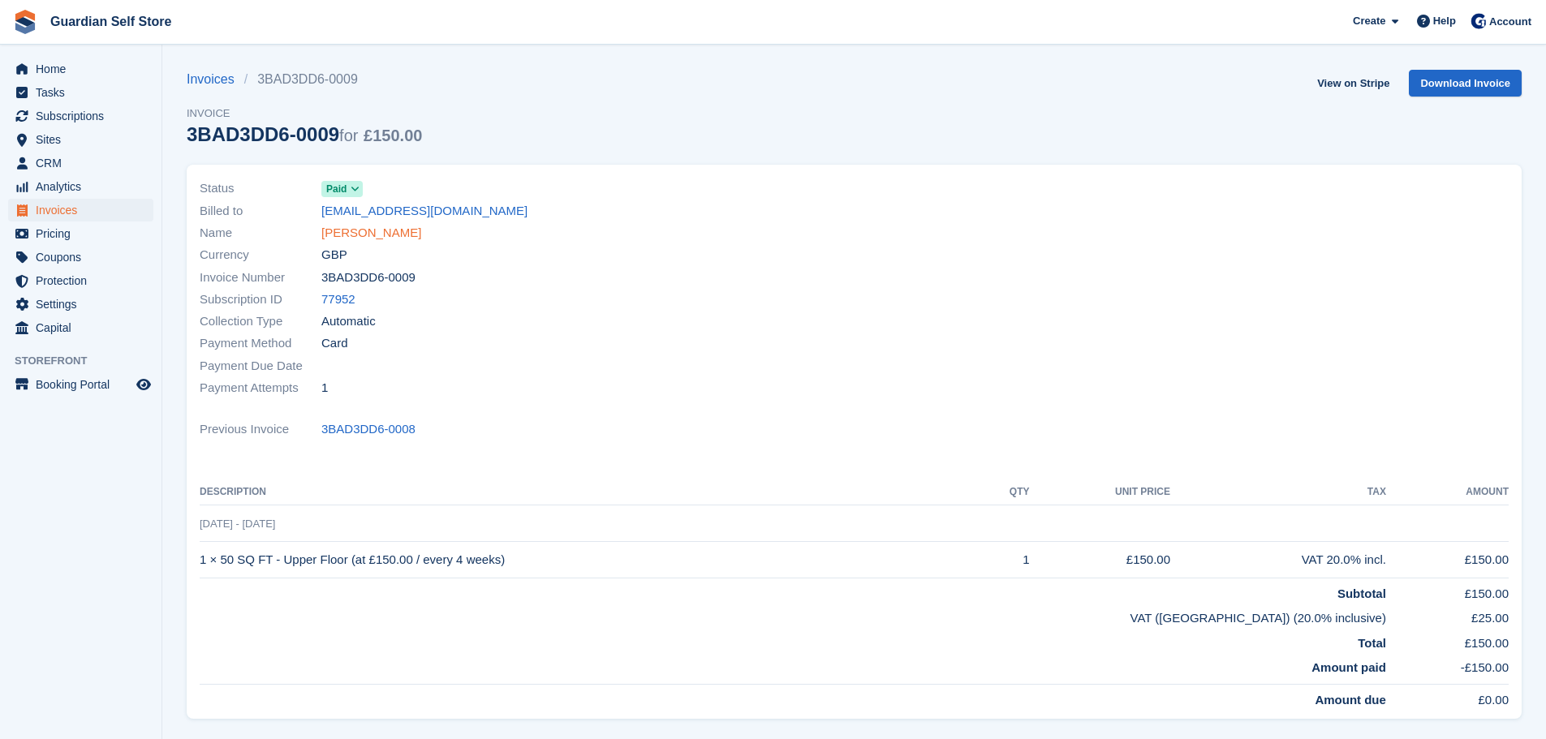
click at [351, 226] on link "[PERSON_NAME]" at bounding box center [371, 233] width 100 height 19
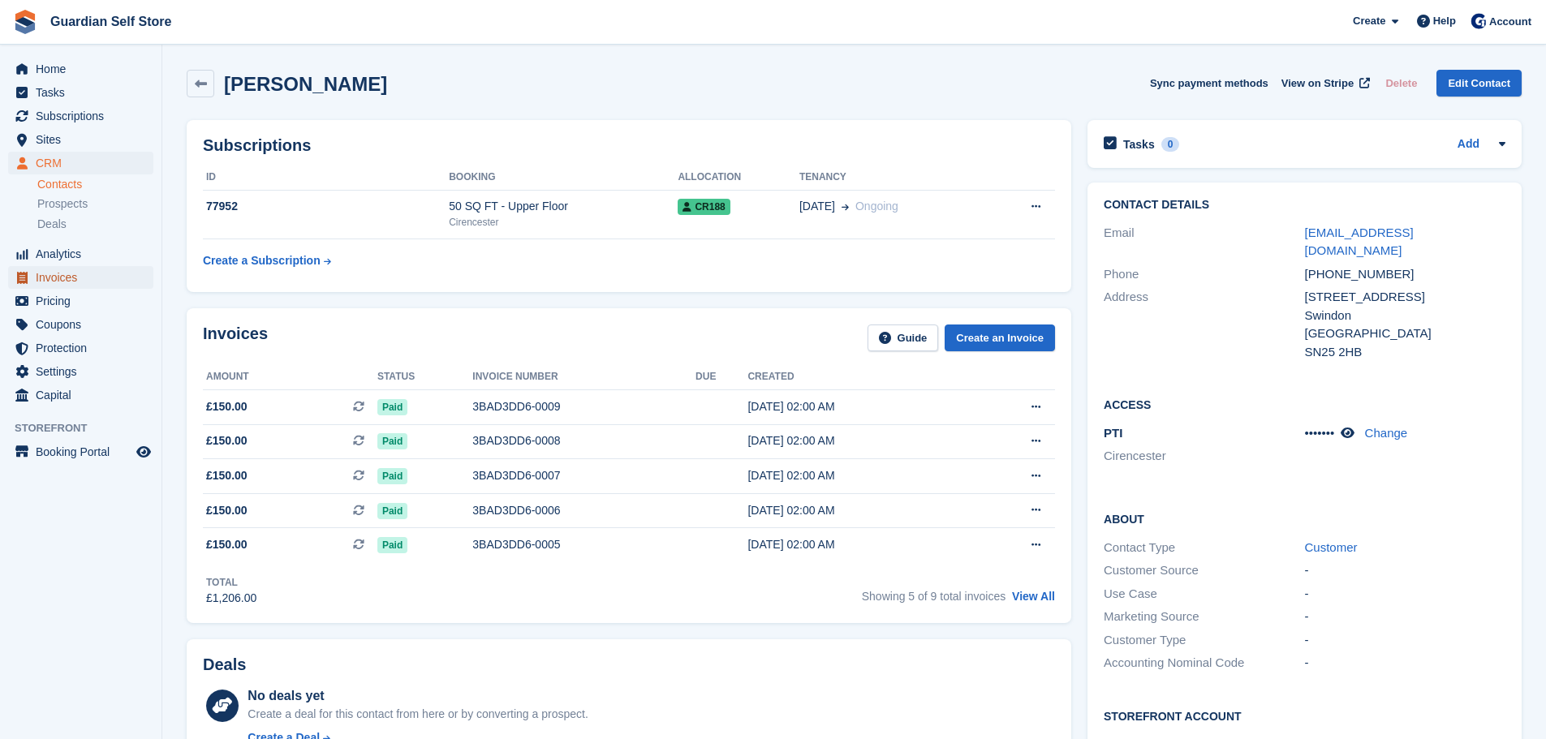
click at [69, 284] on span "Invoices" at bounding box center [84, 277] width 97 height 23
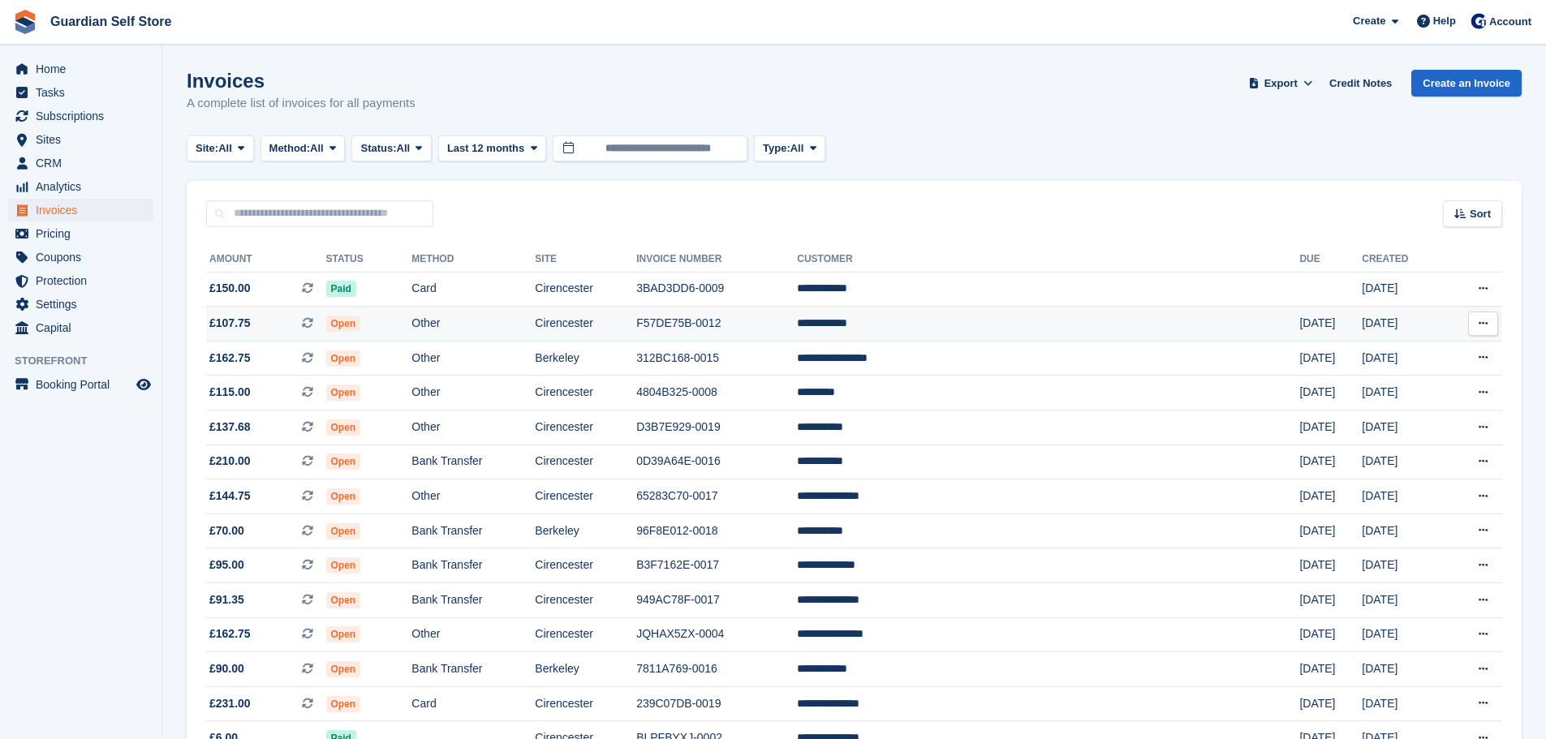
click at [326, 320] on span "£107.75 This is a recurring subscription invoice." at bounding box center [266, 323] width 120 height 17
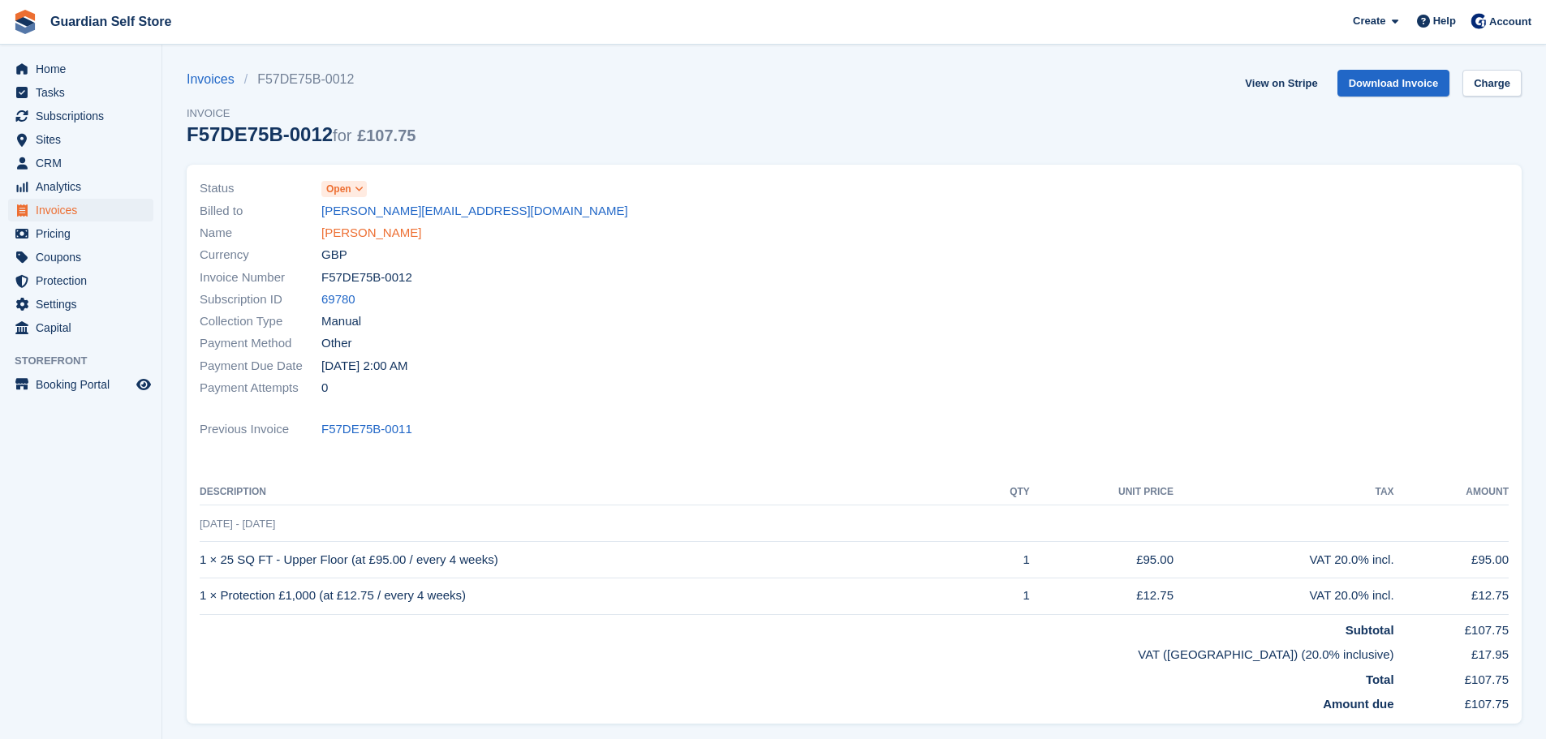
click at [331, 229] on link "Naomi Vernon" at bounding box center [371, 233] width 100 height 19
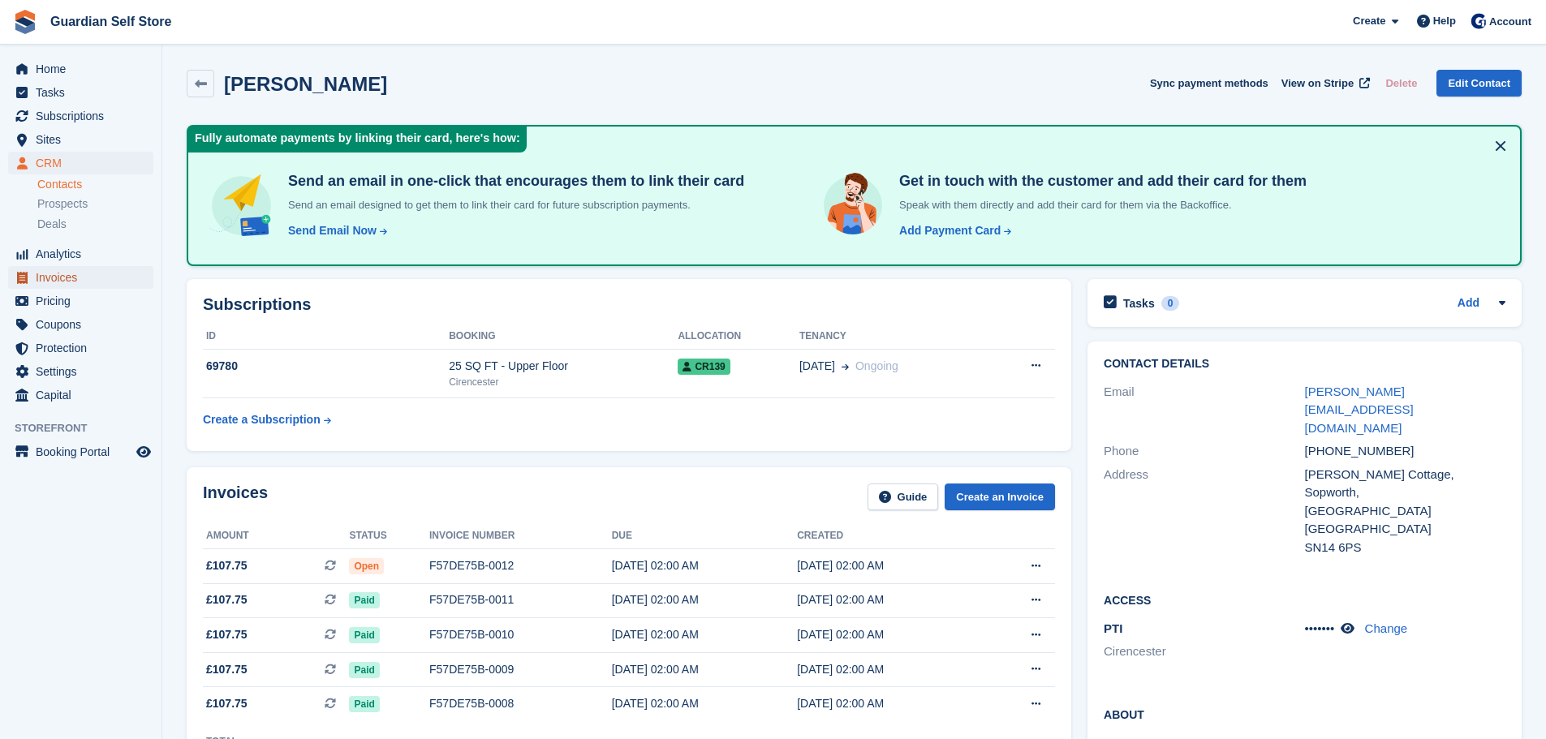
click at [114, 282] on span "Invoices" at bounding box center [84, 277] width 97 height 23
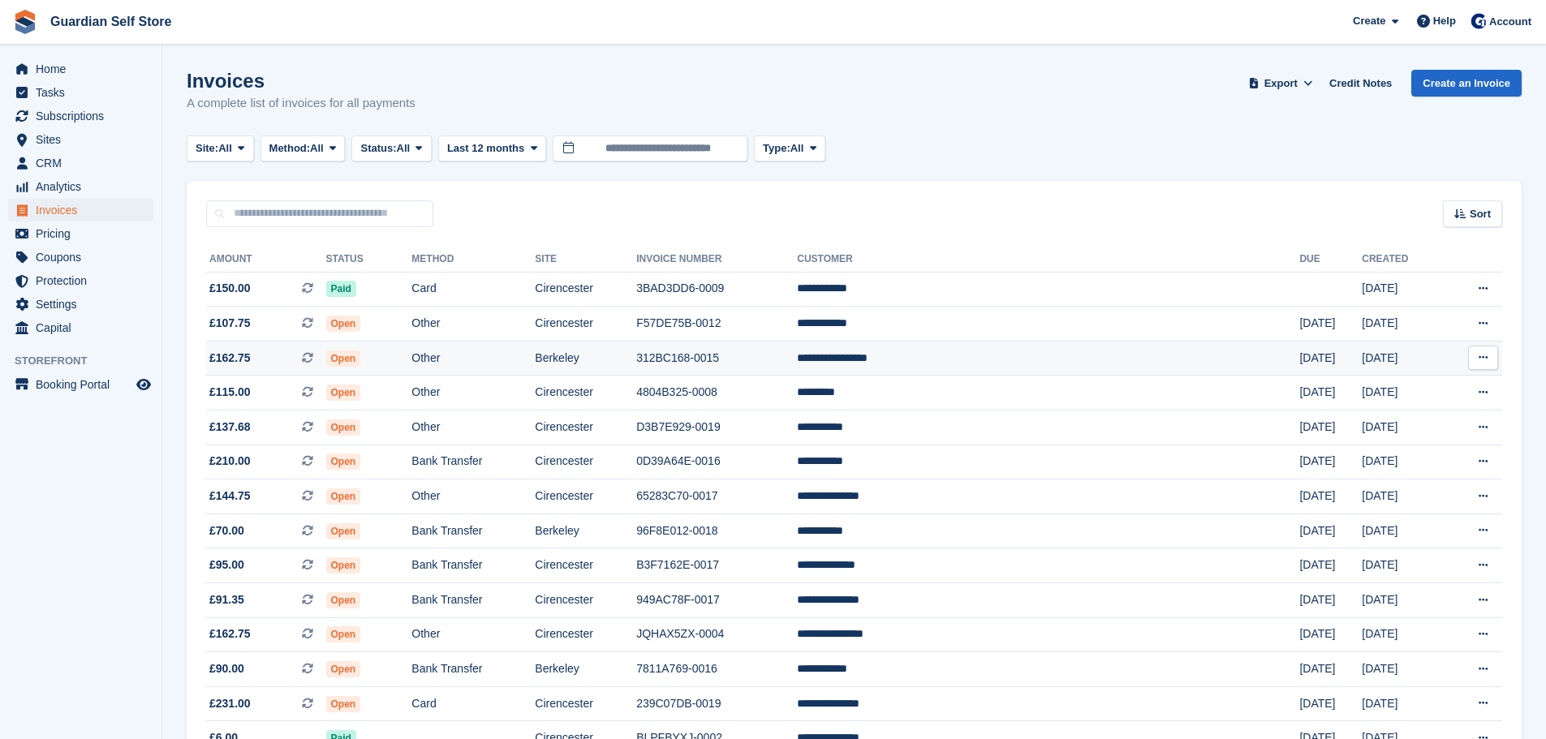
click at [326, 370] on td "£162.75 This is a recurring subscription invoice." at bounding box center [266, 358] width 120 height 35
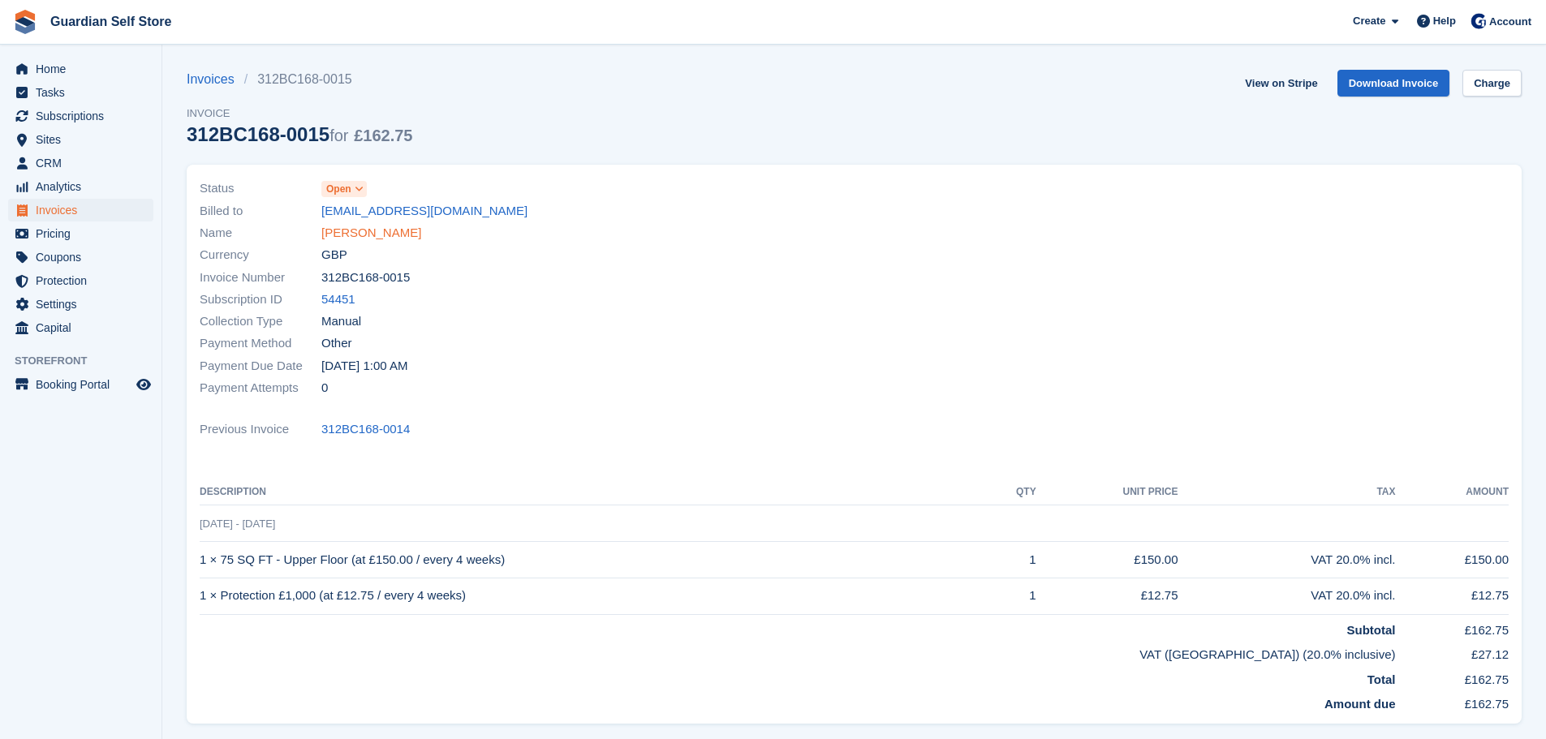
click at [331, 238] on link "Barbara Gilmartin" at bounding box center [371, 233] width 100 height 19
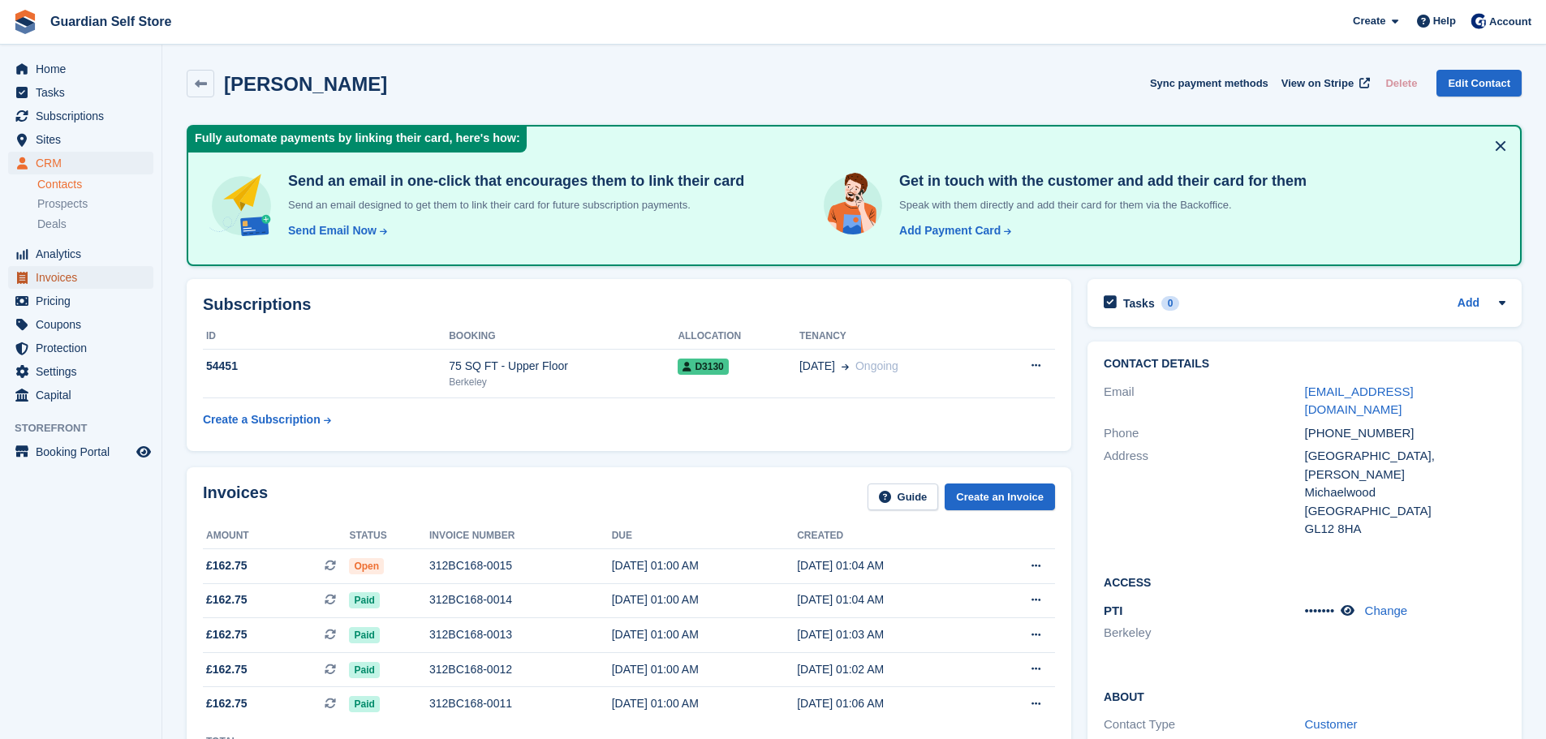
click at [83, 266] on span "Invoices" at bounding box center [84, 277] width 97 height 23
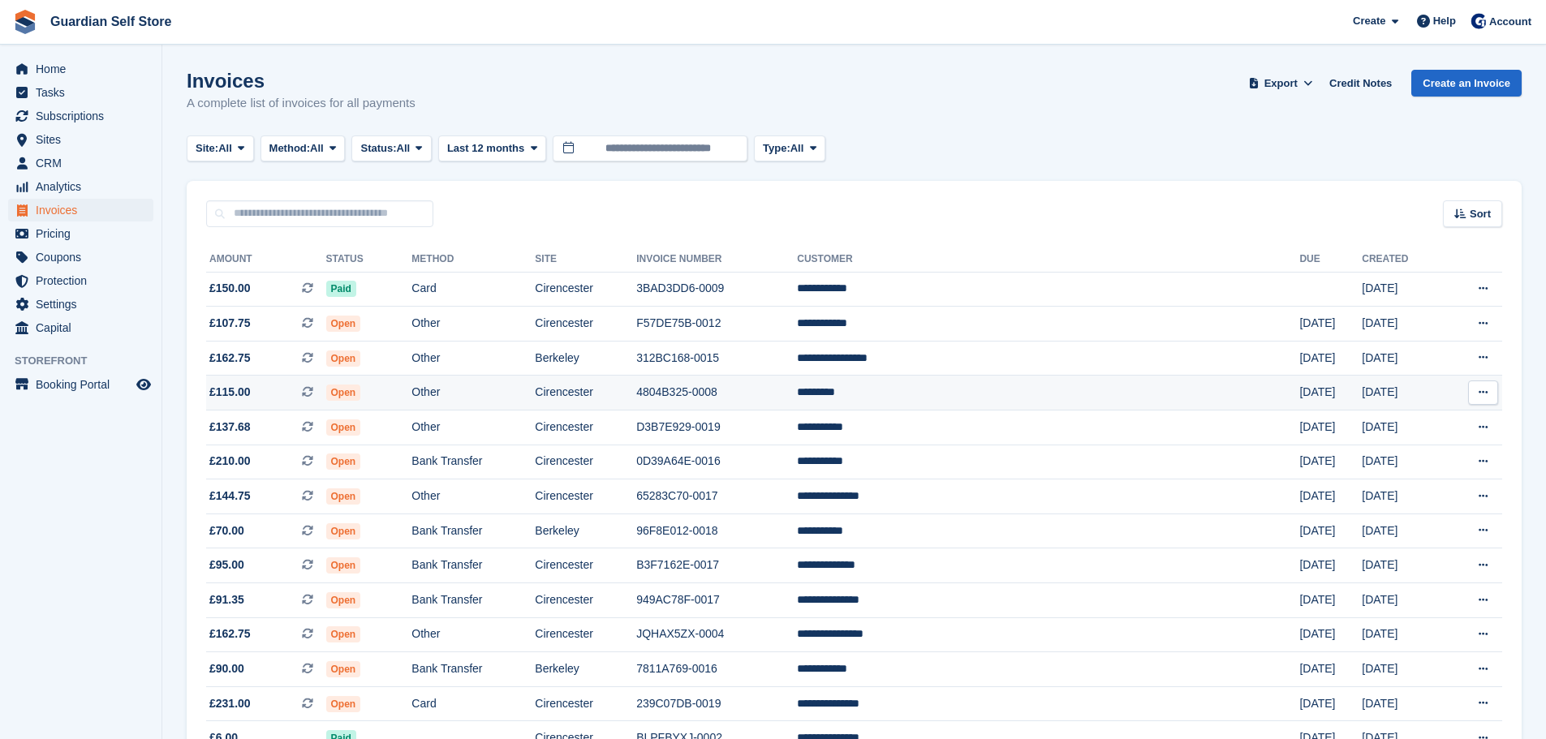
click at [797, 399] on td "4804B325-0008" at bounding box center [716, 393] width 161 height 35
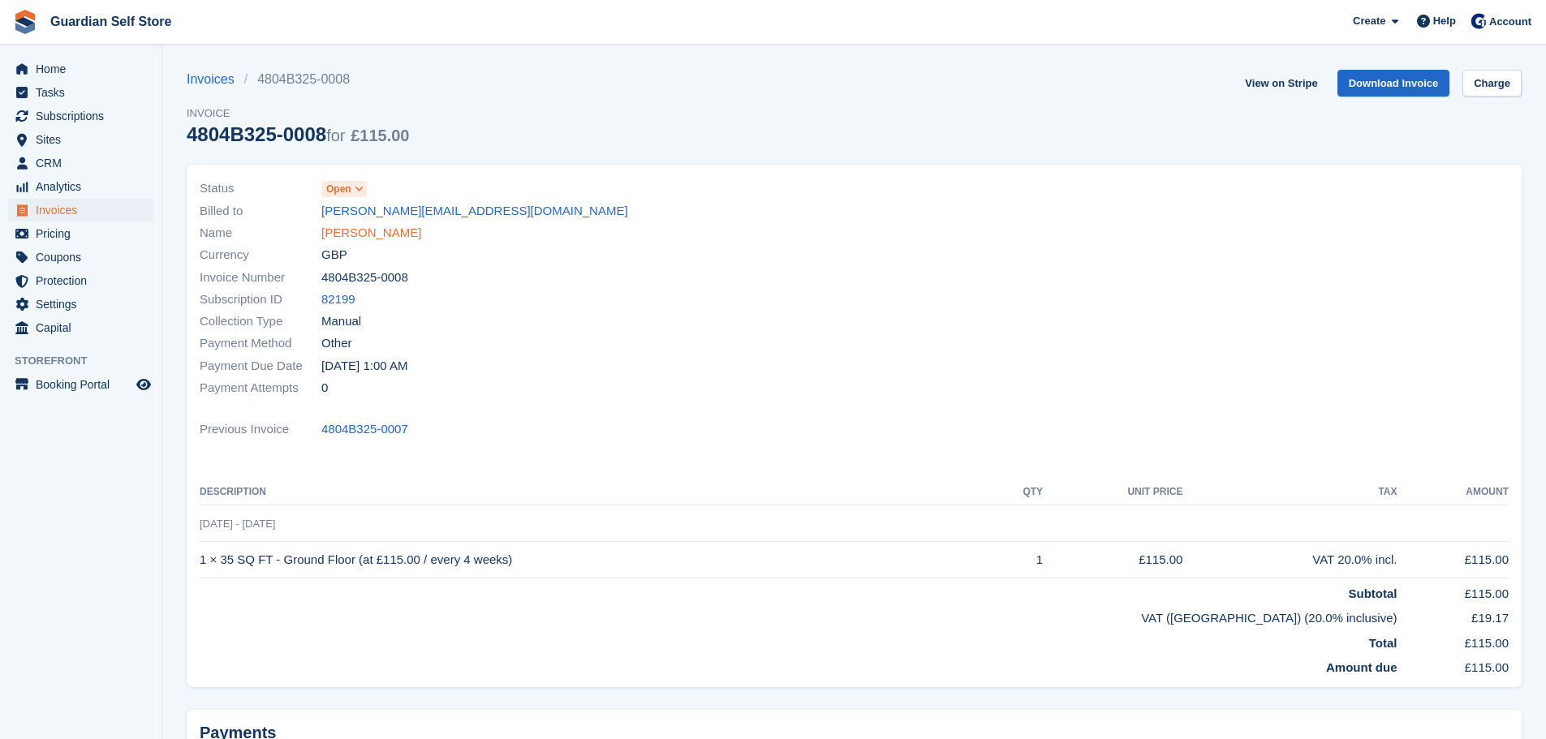
click at [338, 241] on link "[PERSON_NAME]" at bounding box center [371, 233] width 100 height 19
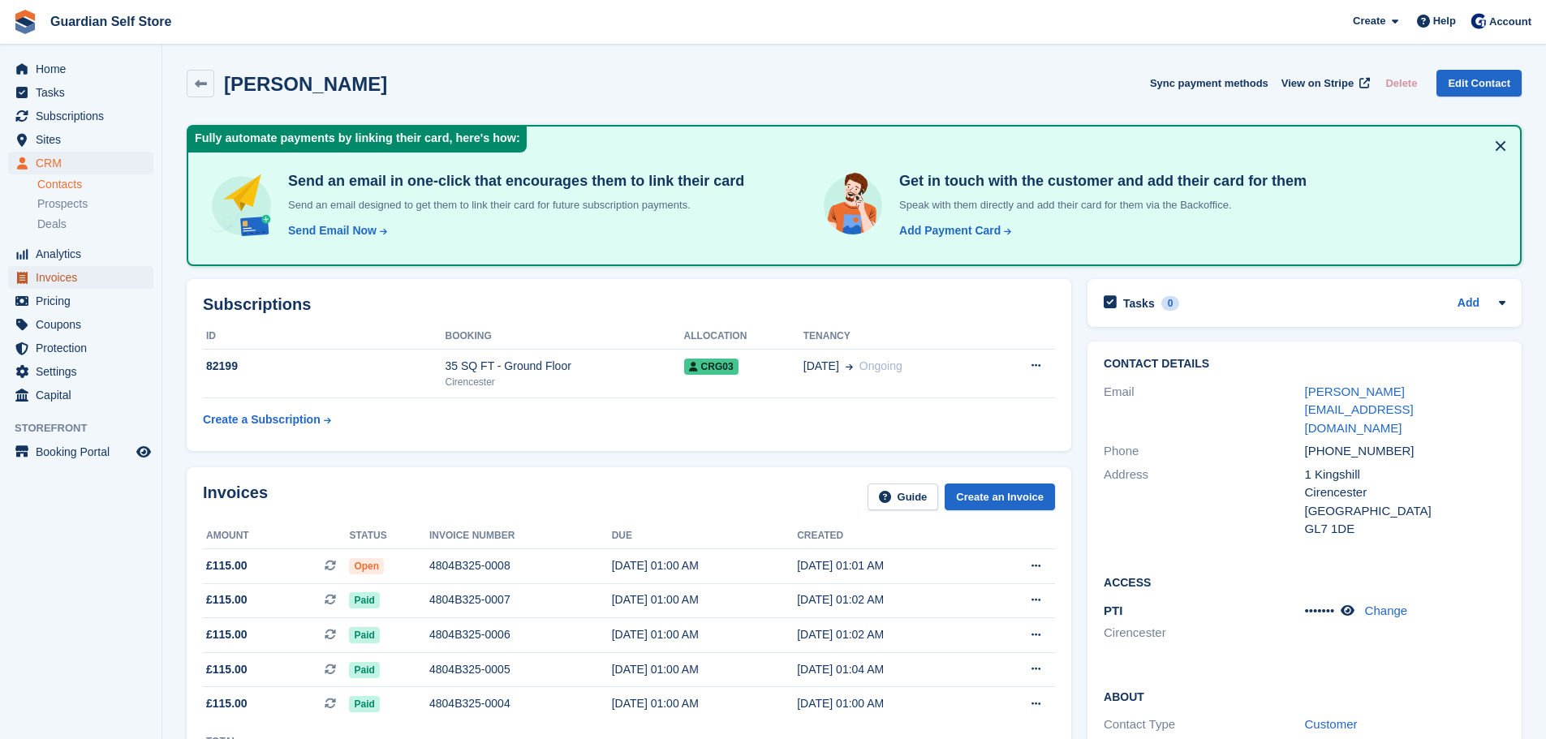
click at [58, 283] on span "Invoices" at bounding box center [84, 277] width 97 height 23
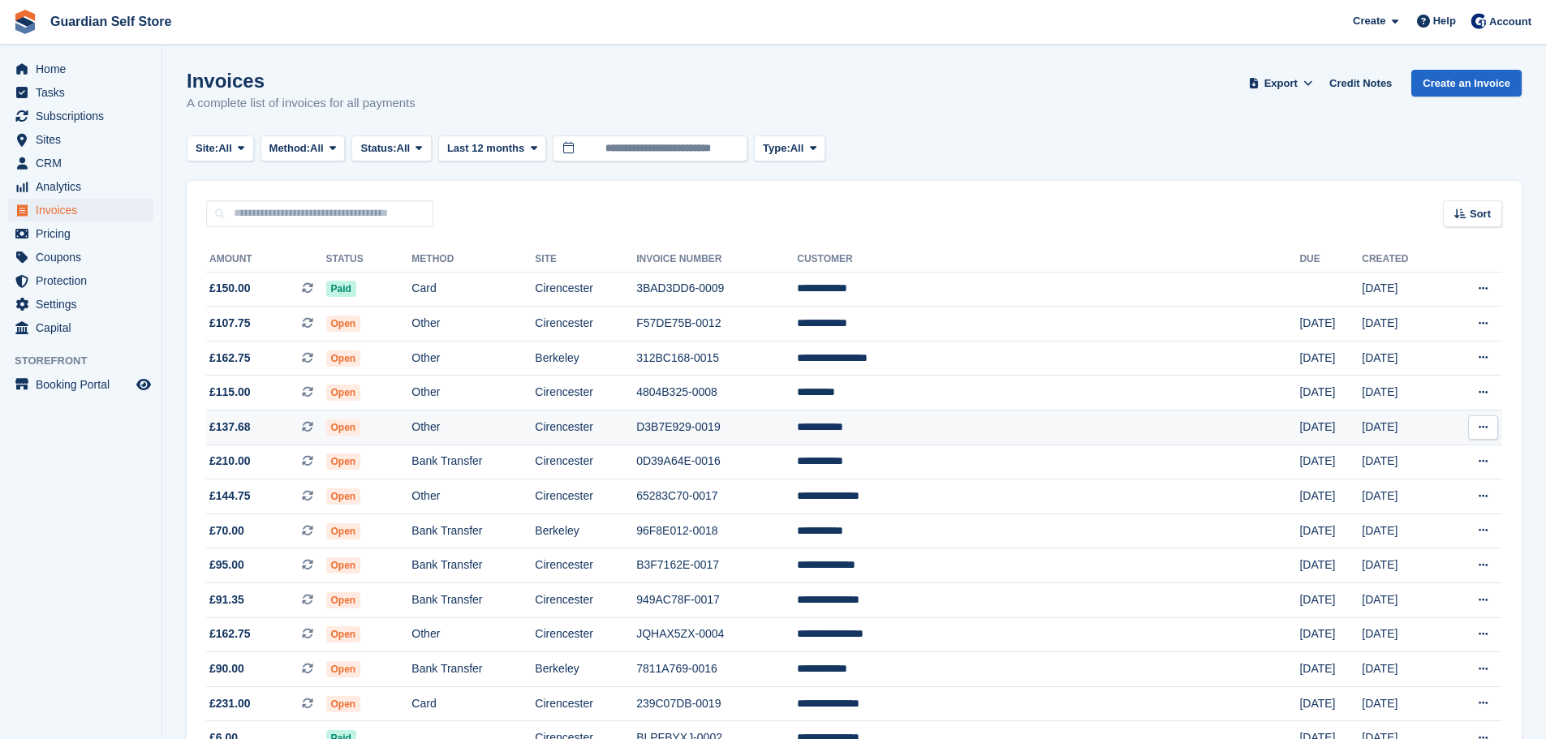
click at [535, 437] on td "Other" at bounding box center [472, 428] width 123 height 35
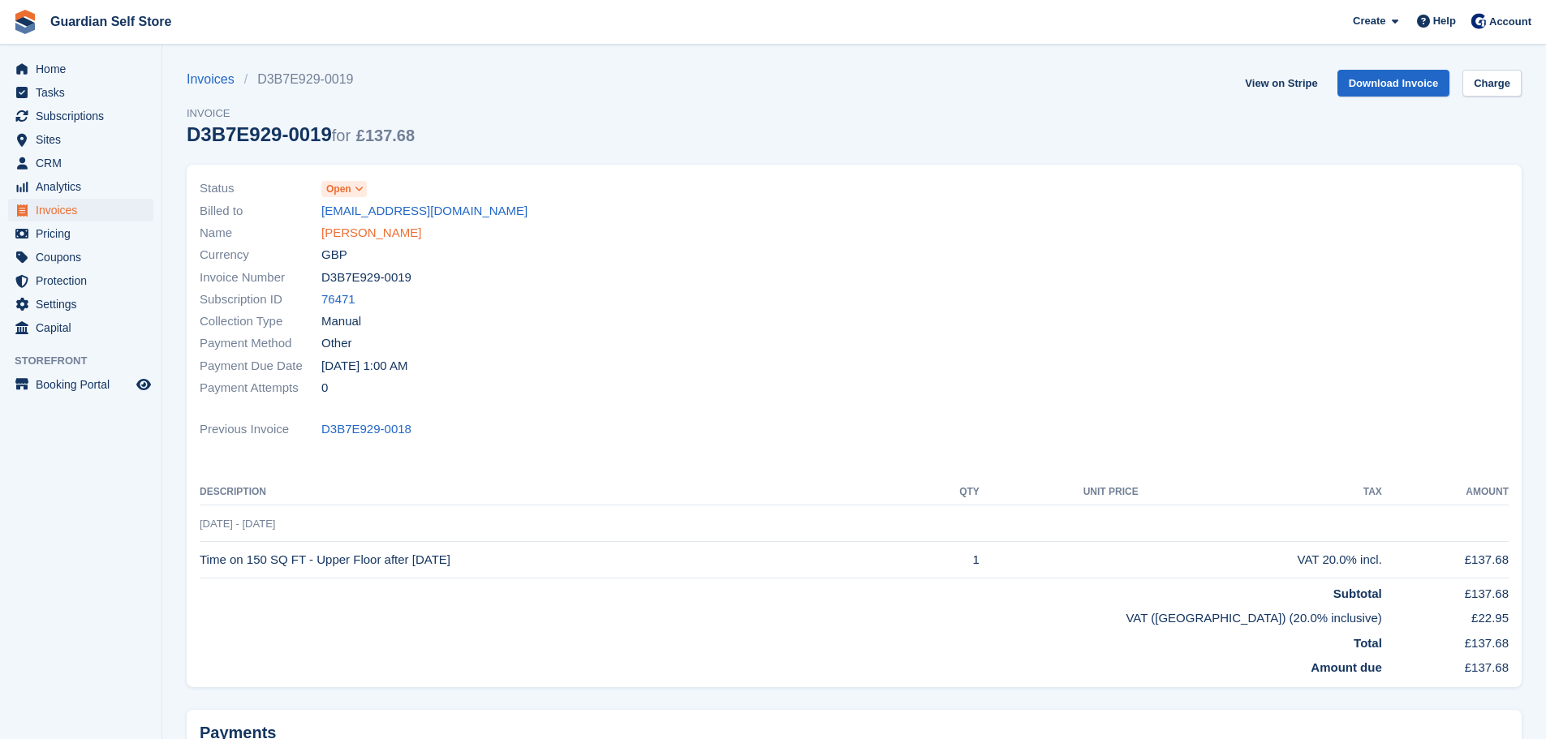
click at [357, 230] on link "[PERSON_NAME]" at bounding box center [371, 233] width 100 height 19
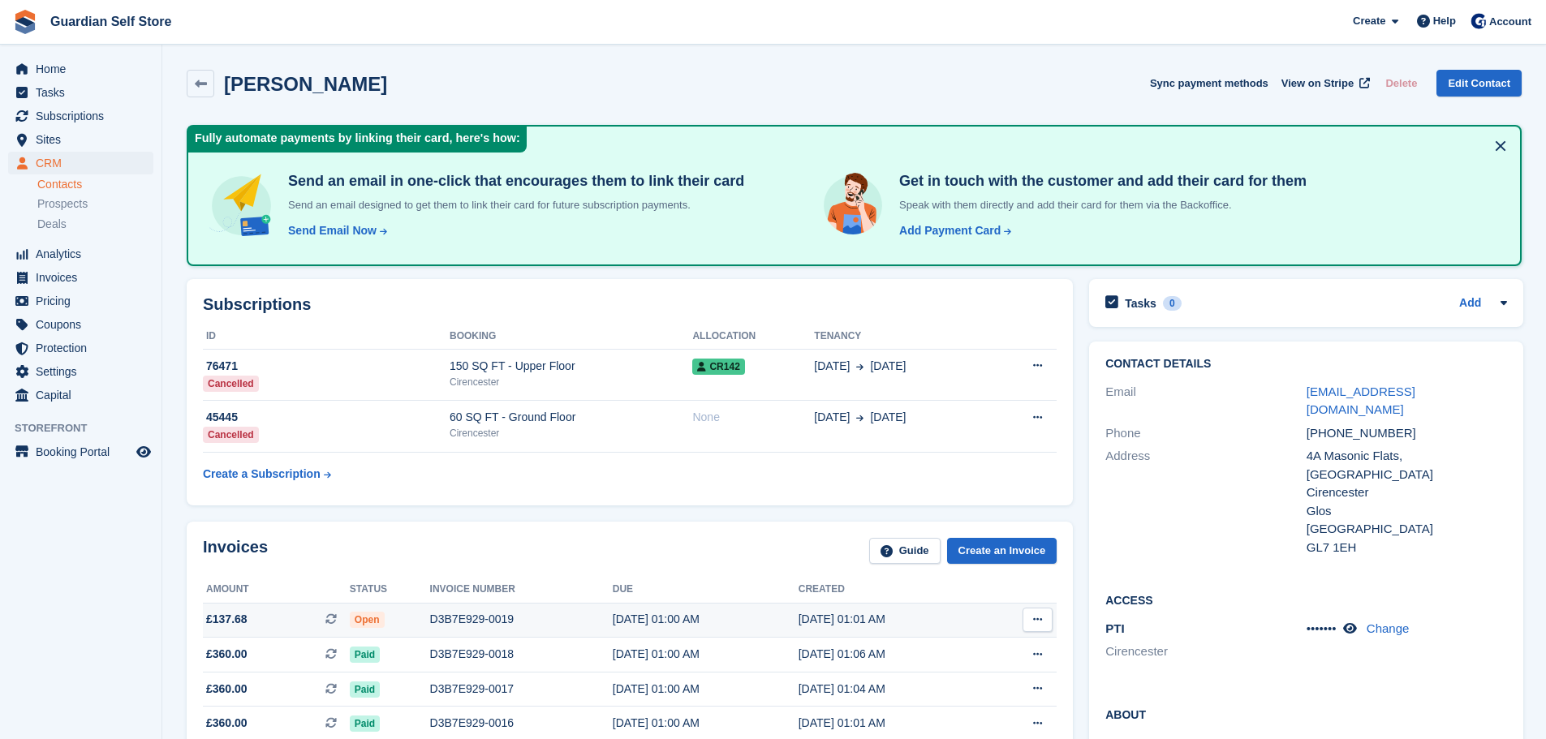
click at [459, 613] on div "D3B7E929-0019" at bounding box center [521, 619] width 183 height 17
click at [90, 273] on span "Invoices" at bounding box center [84, 277] width 97 height 23
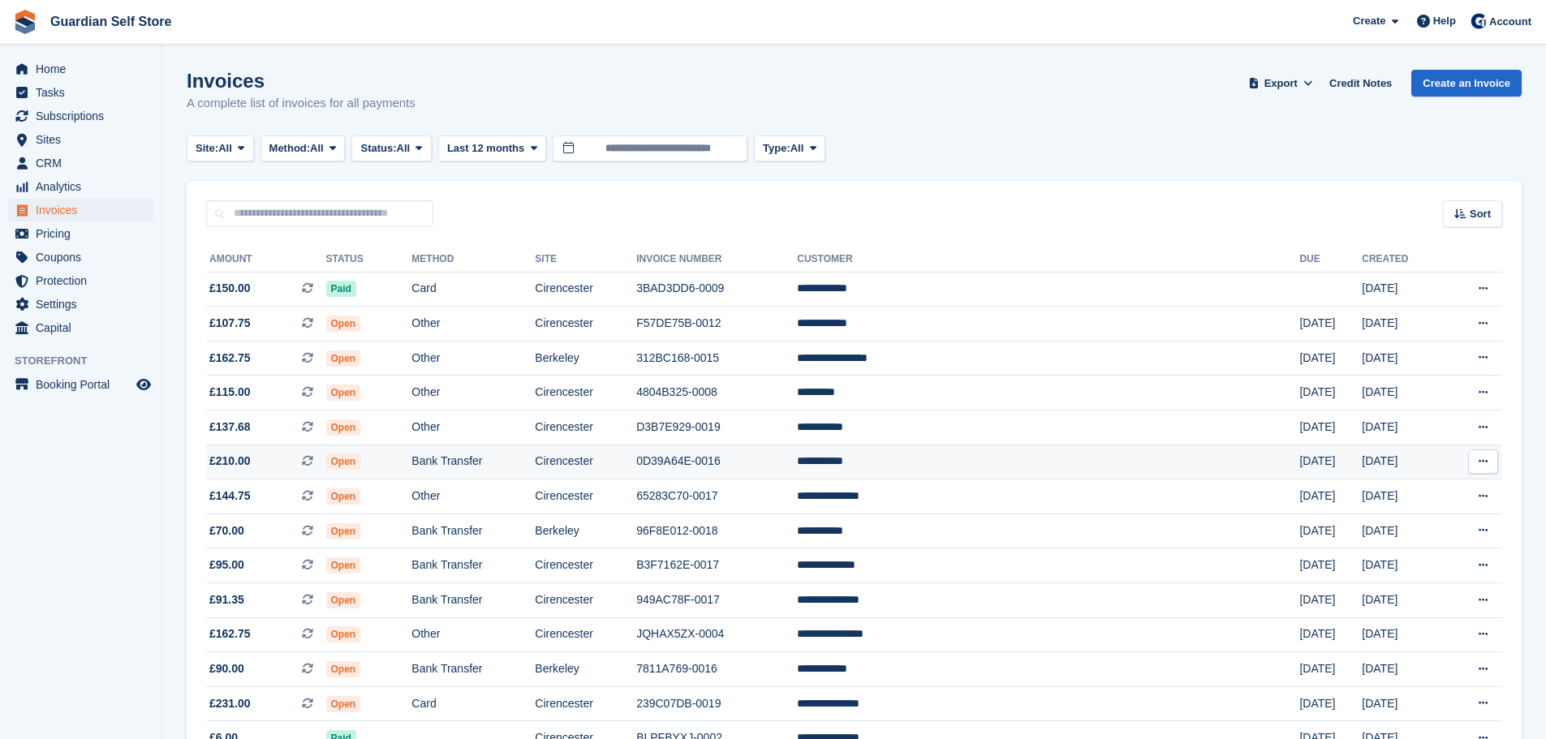
click at [797, 462] on td "0D39A64E-0016" at bounding box center [716, 462] width 161 height 35
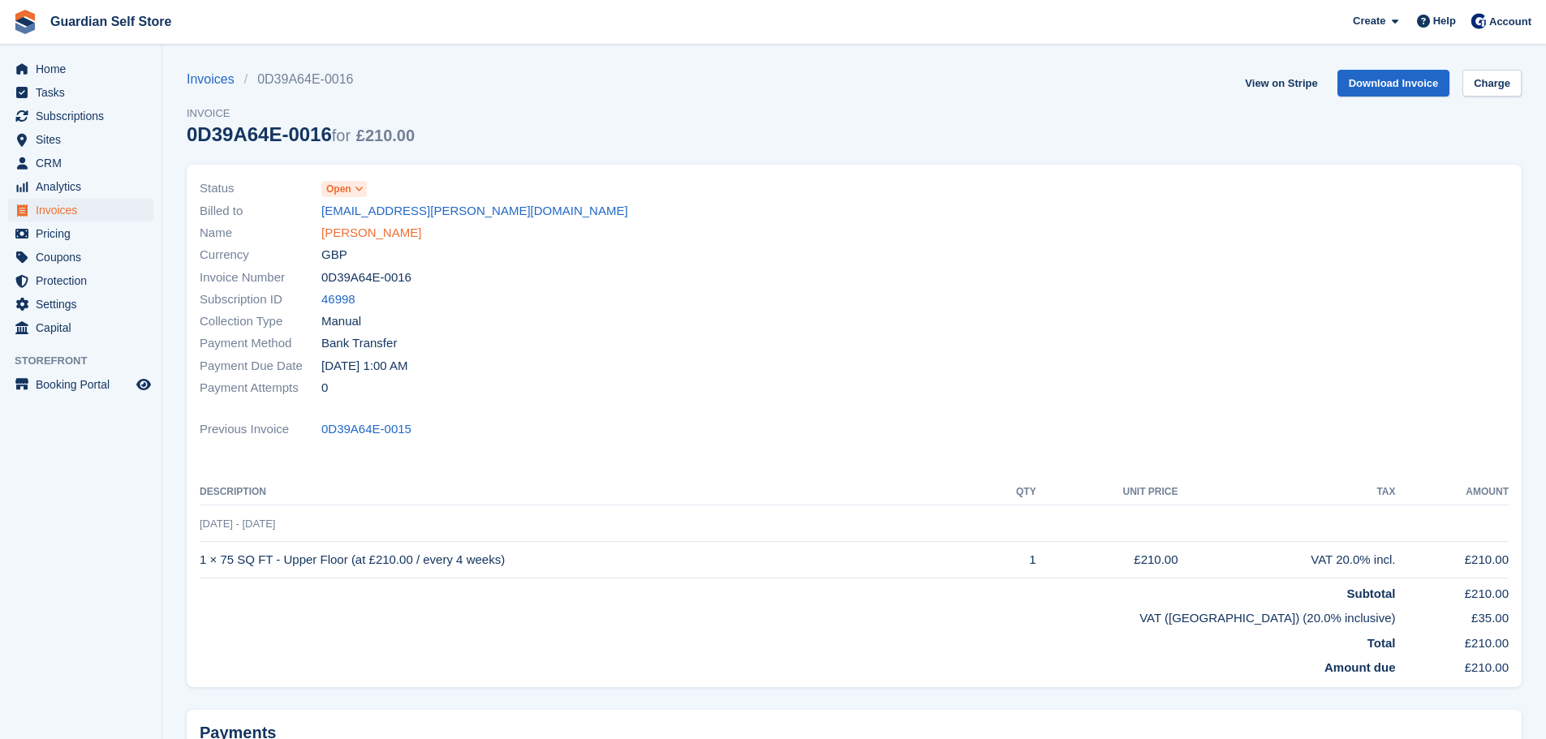
click at [364, 238] on link "Ian Widdows" at bounding box center [371, 233] width 100 height 19
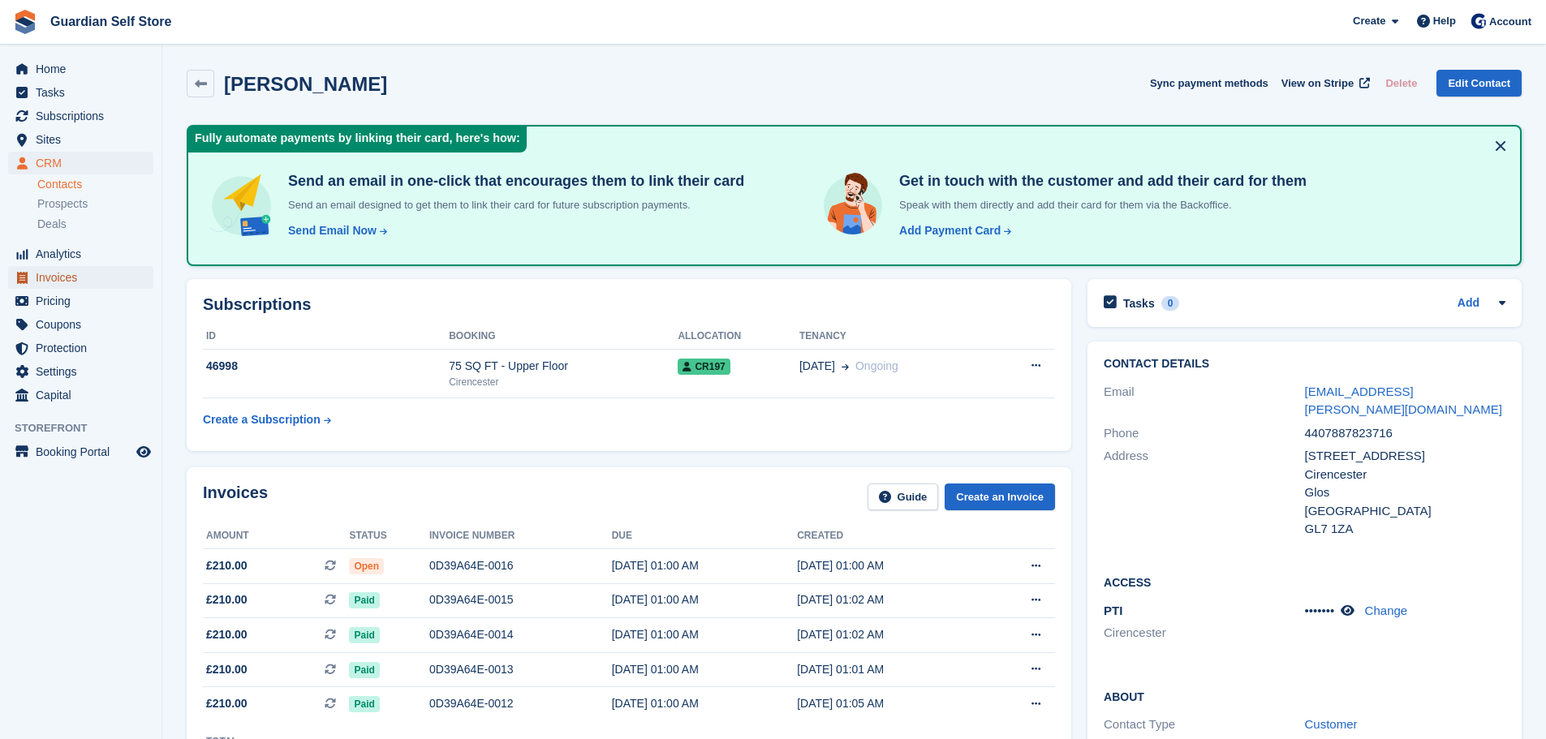
click at [60, 269] on span "Invoices" at bounding box center [84, 277] width 97 height 23
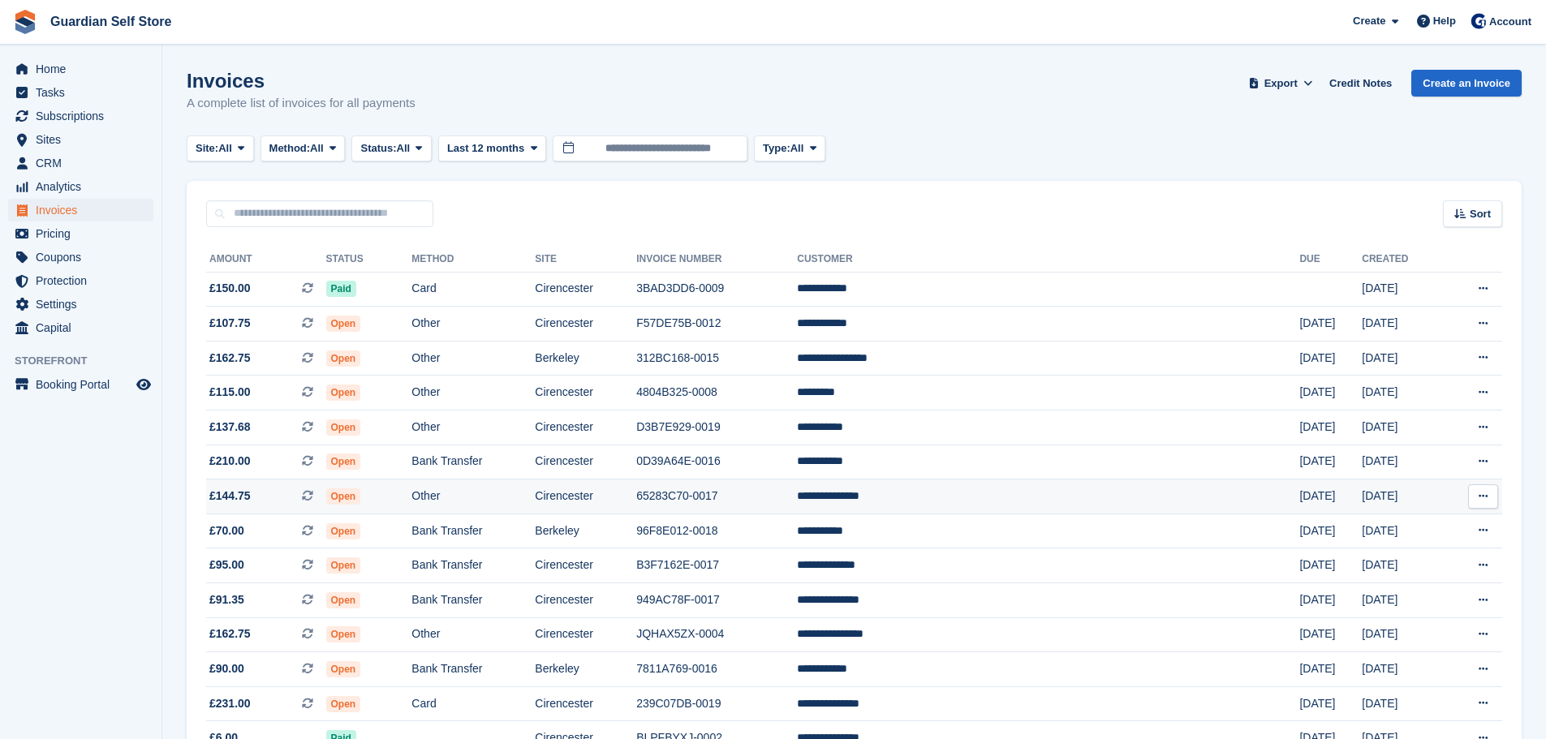
click at [535, 488] on td "Other" at bounding box center [472, 497] width 123 height 35
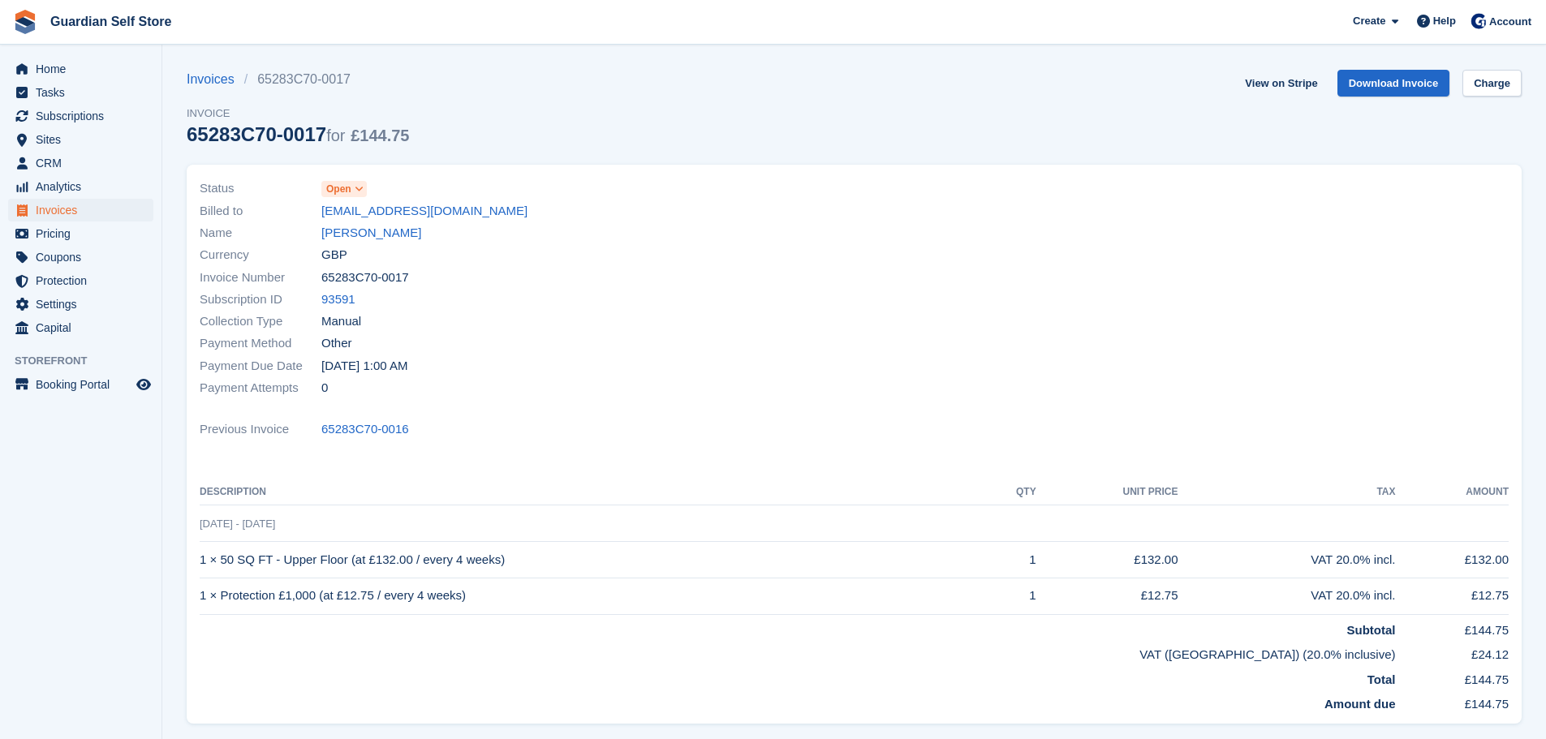
click at [346, 237] on link "[PERSON_NAME]" at bounding box center [371, 233] width 100 height 19
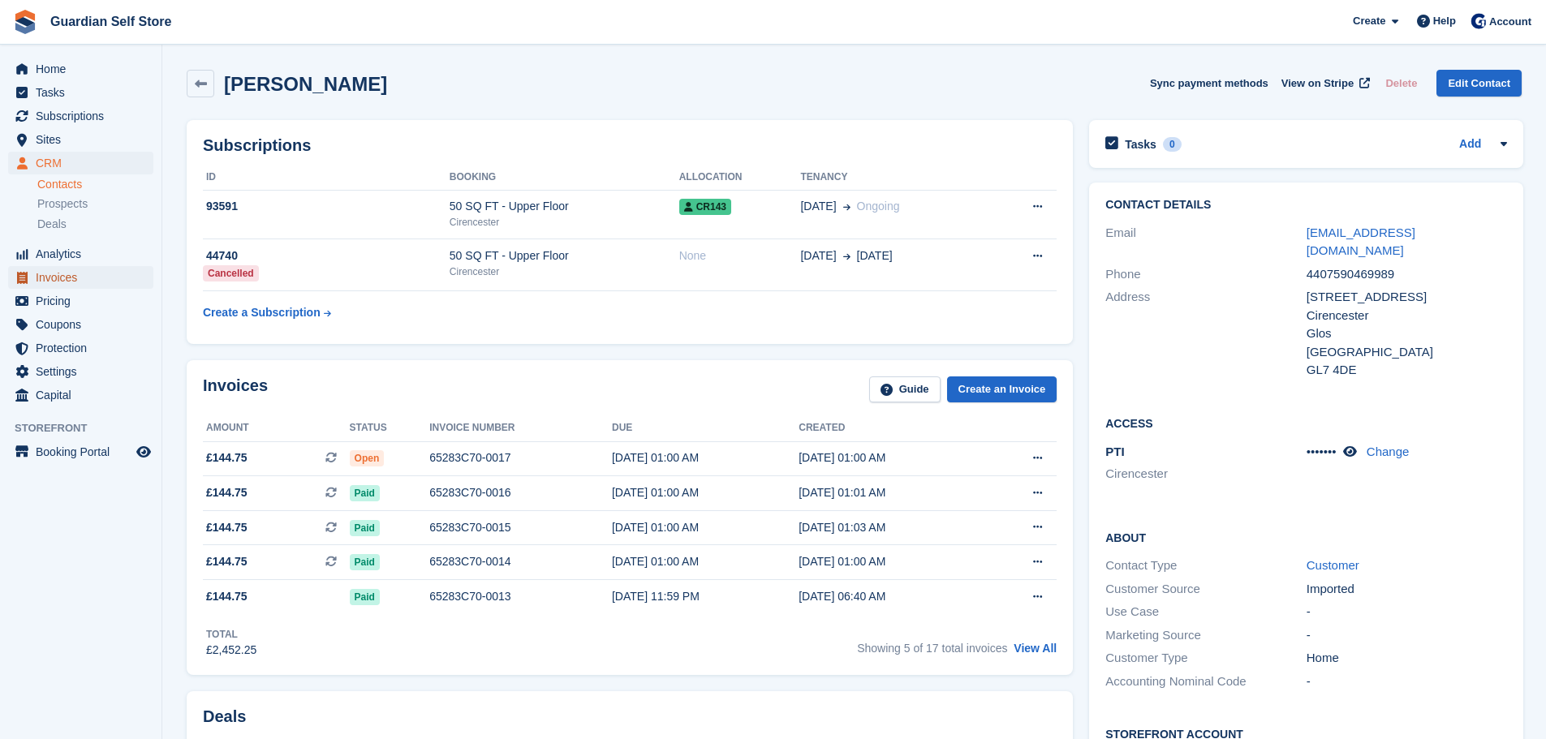
click at [75, 273] on span "Invoices" at bounding box center [84, 277] width 97 height 23
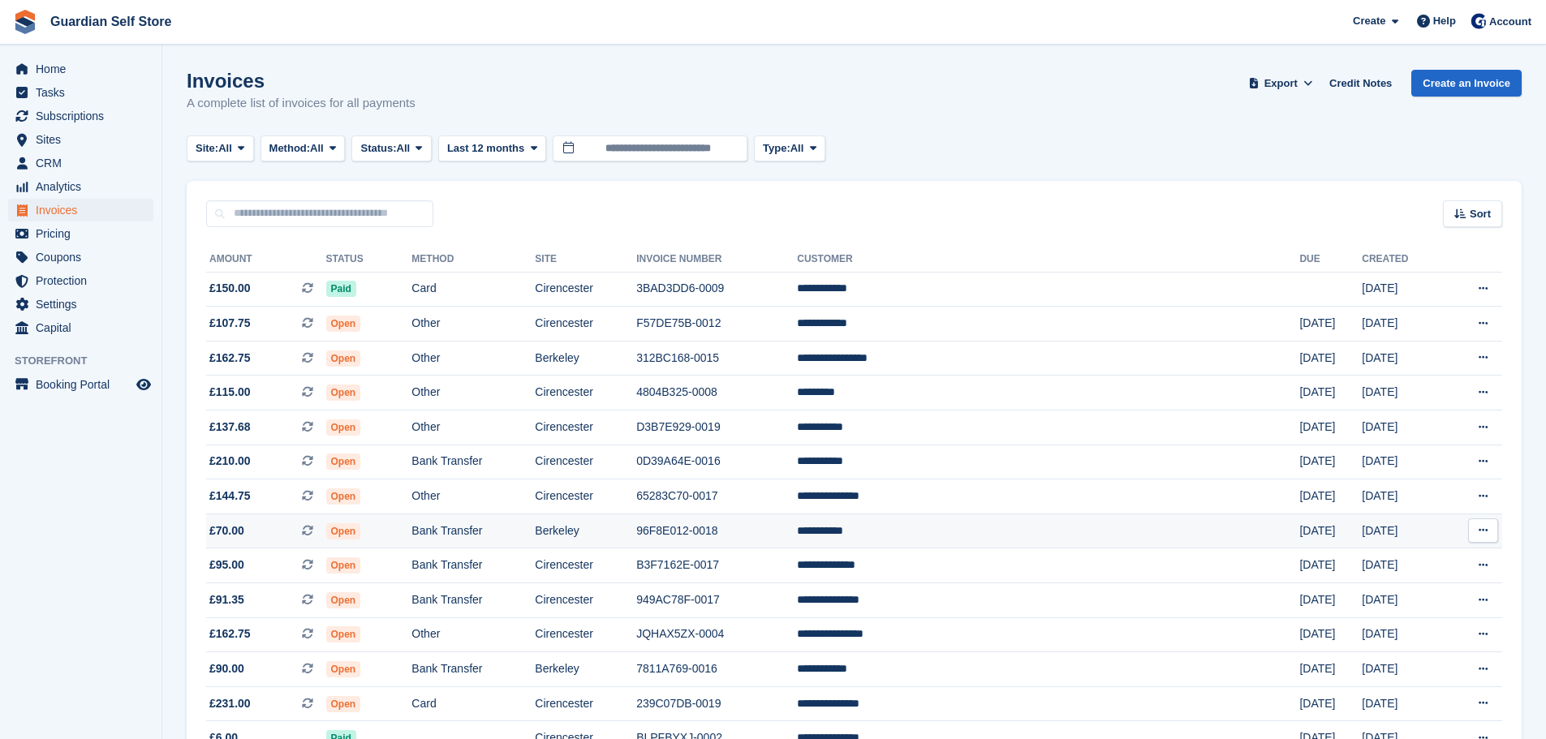
click at [636, 526] on td "Berkeley" at bounding box center [585, 531] width 101 height 35
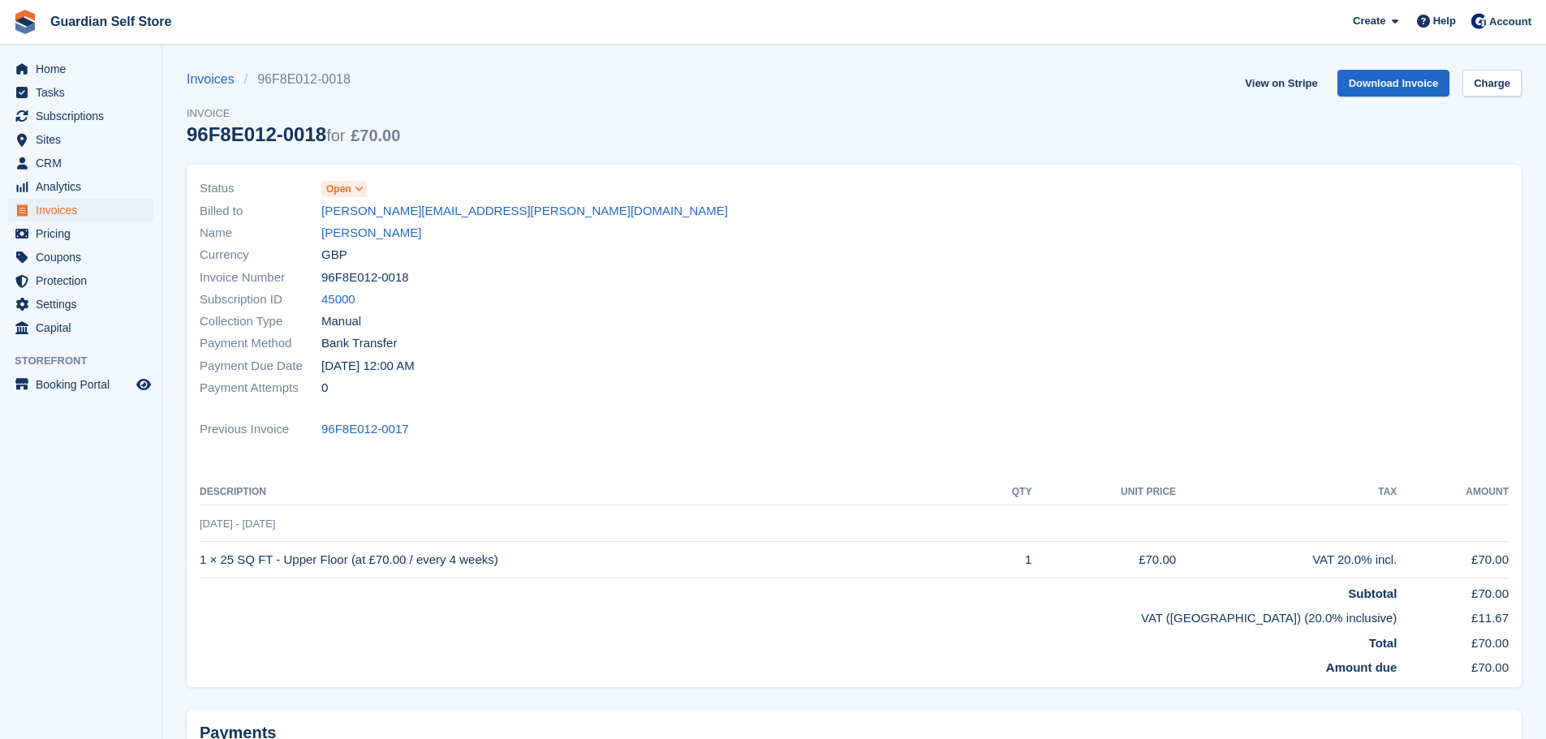
click at [357, 230] on link "[PERSON_NAME]" at bounding box center [371, 233] width 100 height 19
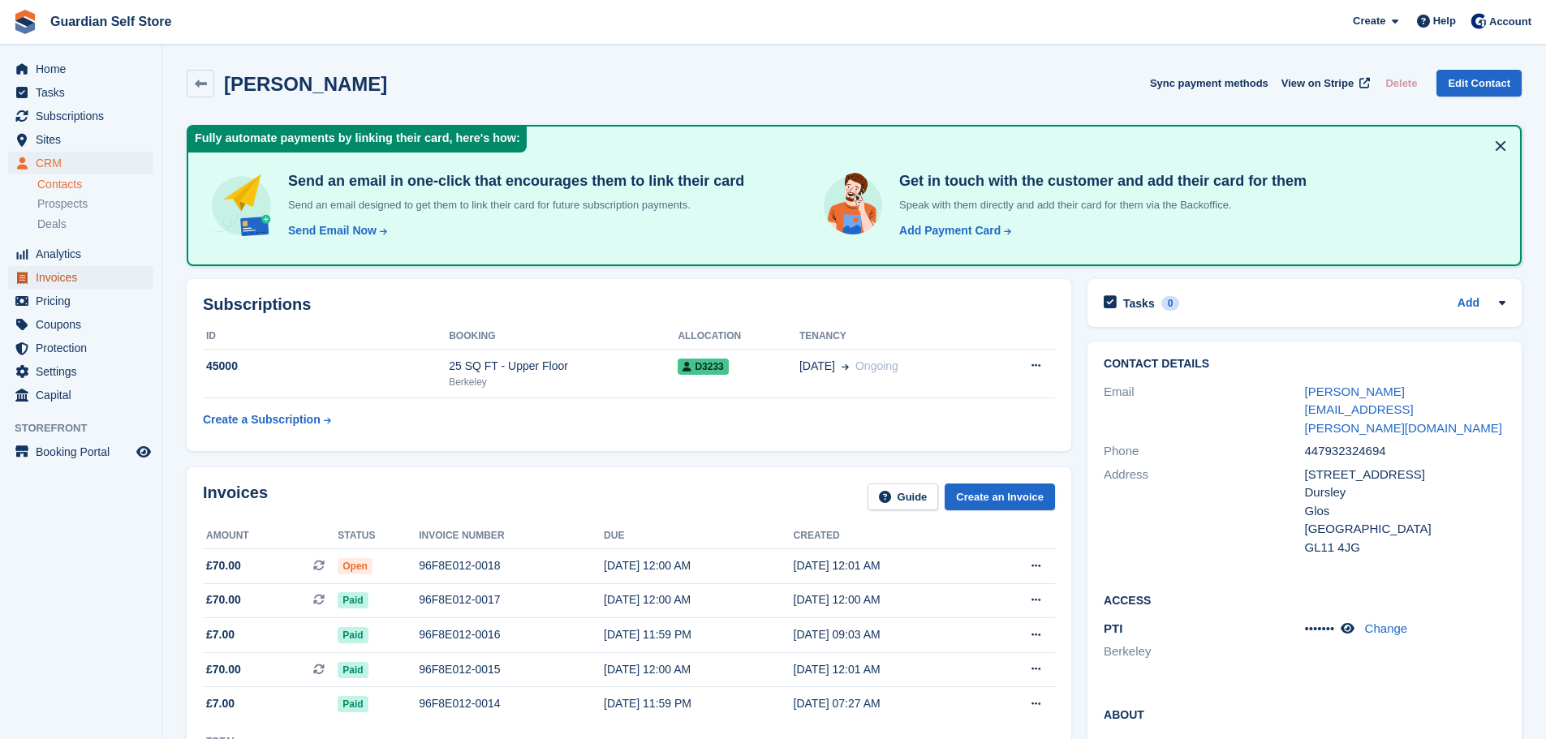
click at [102, 278] on span "Invoices" at bounding box center [84, 277] width 97 height 23
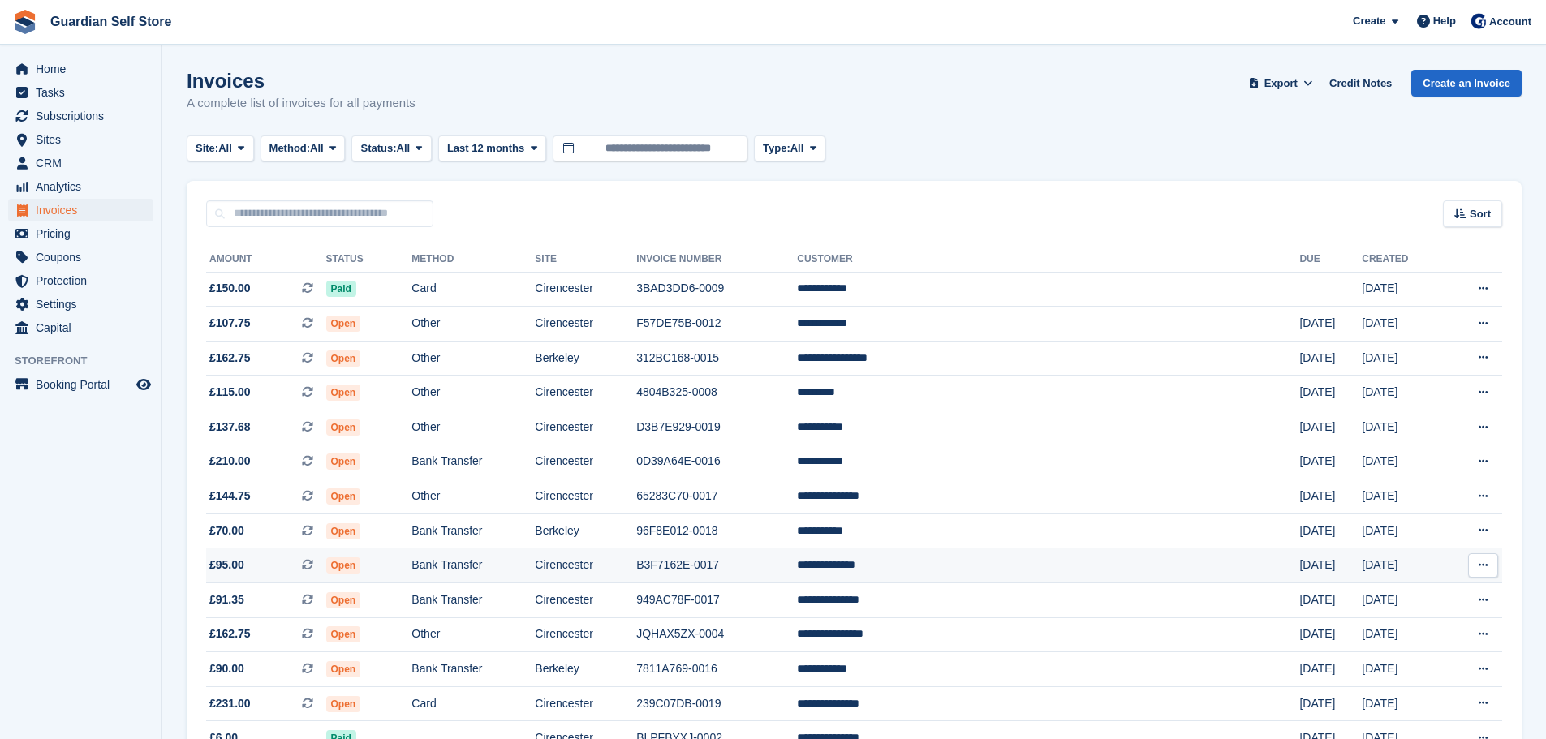
click at [505, 556] on td "Bank Transfer" at bounding box center [472, 566] width 123 height 35
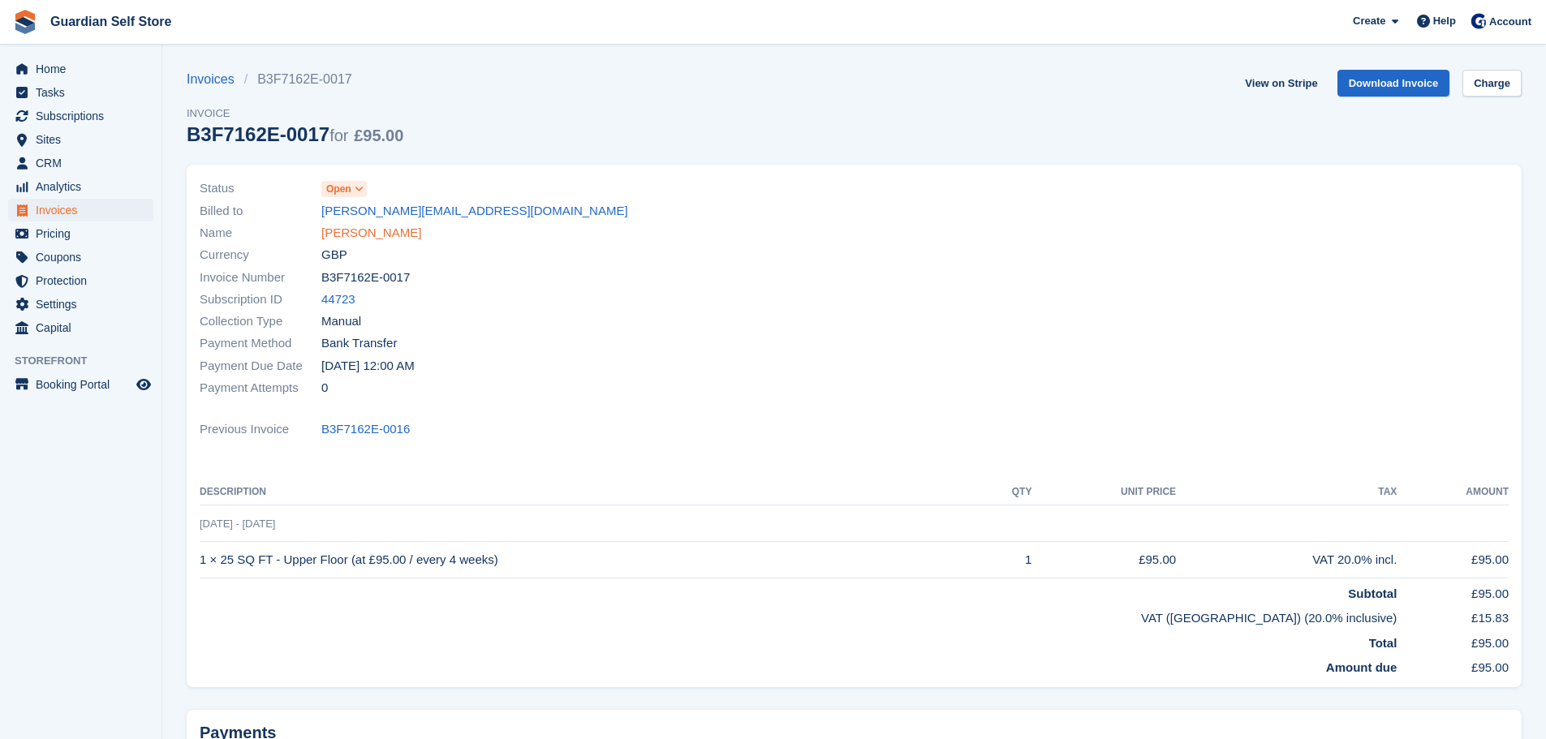
click at [357, 238] on link "[PERSON_NAME]" at bounding box center [371, 233] width 100 height 19
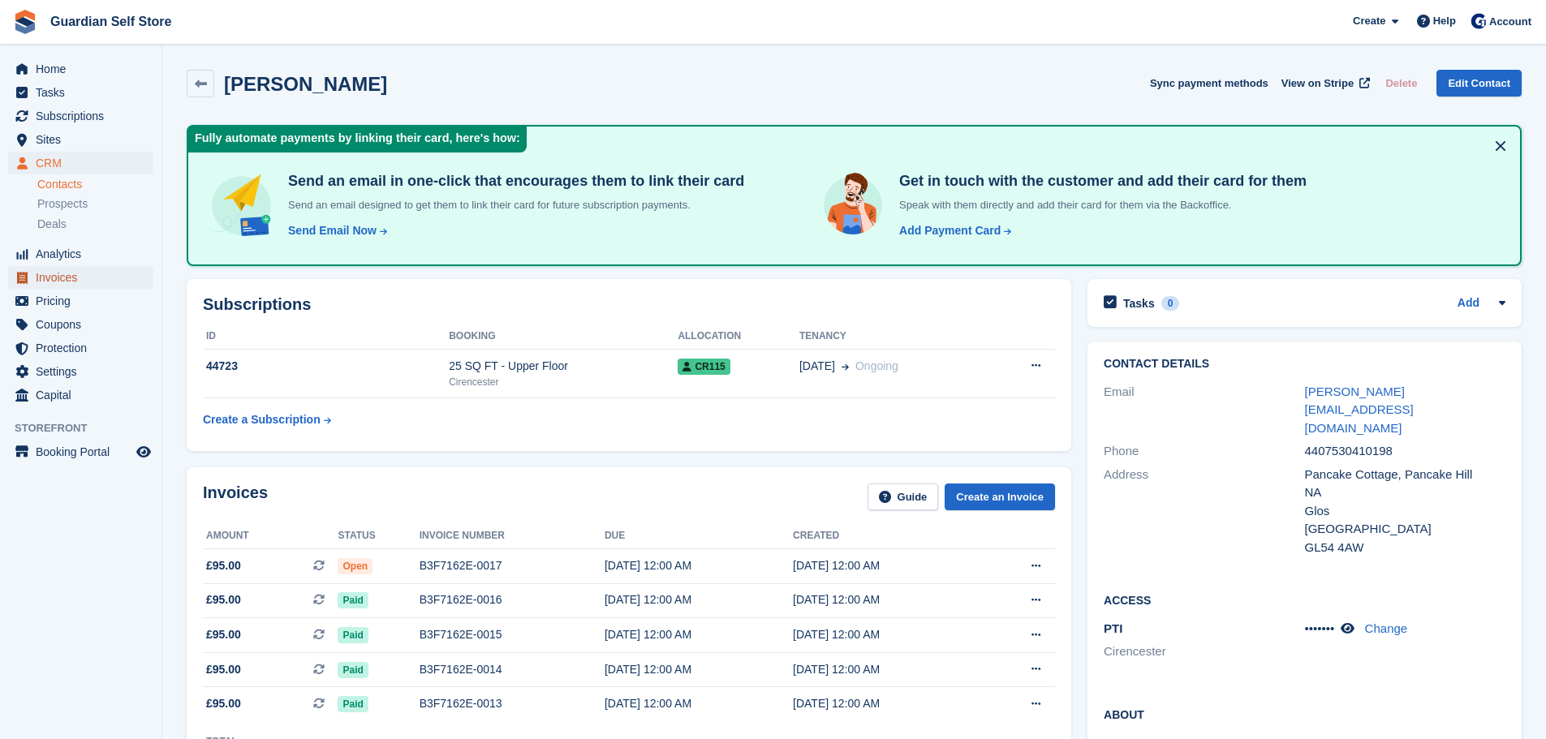
click at [70, 272] on span "Invoices" at bounding box center [84, 277] width 97 height 23
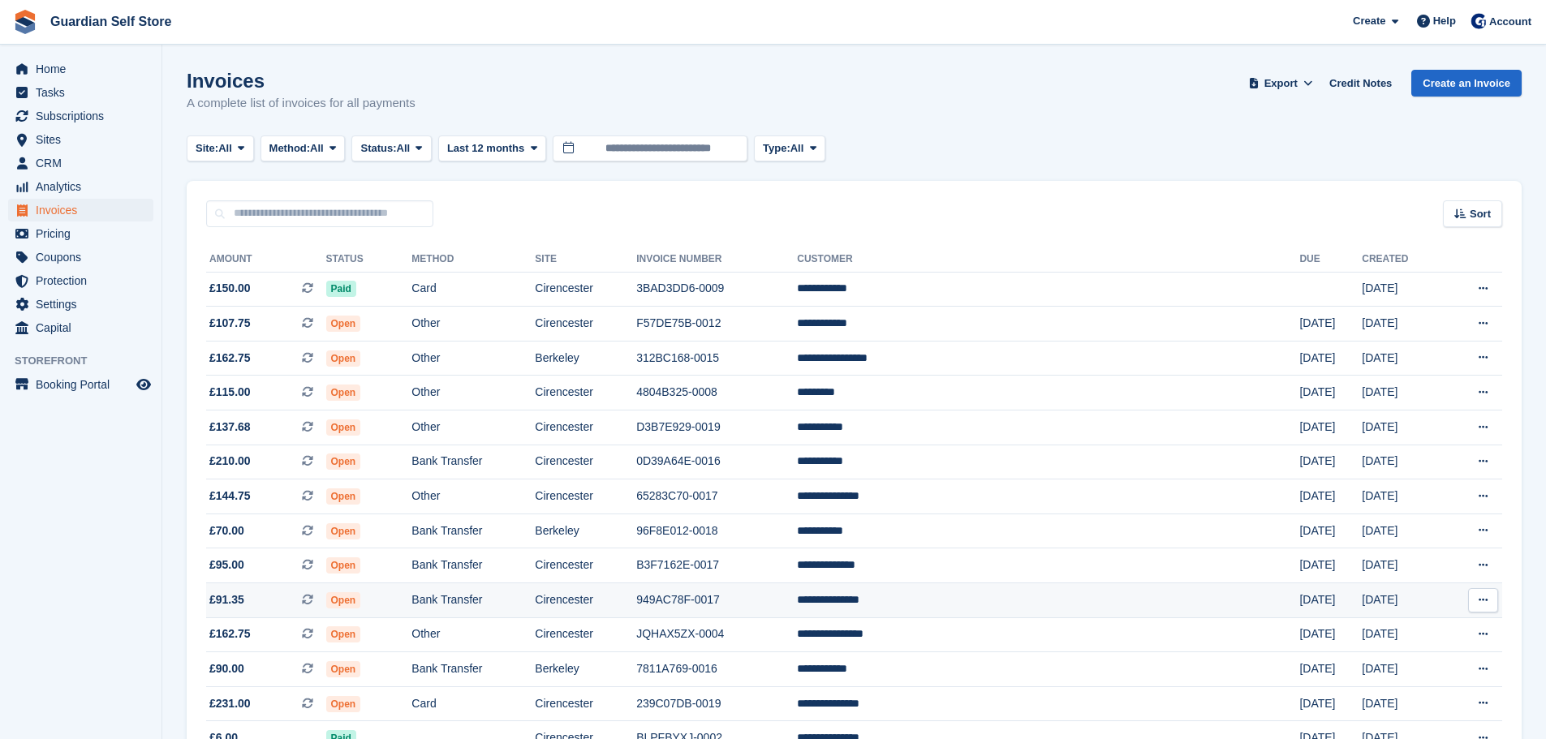
click at [797, 592] on td "949AC78F-0017" at bounding box center [716, 601] width 161 height 35
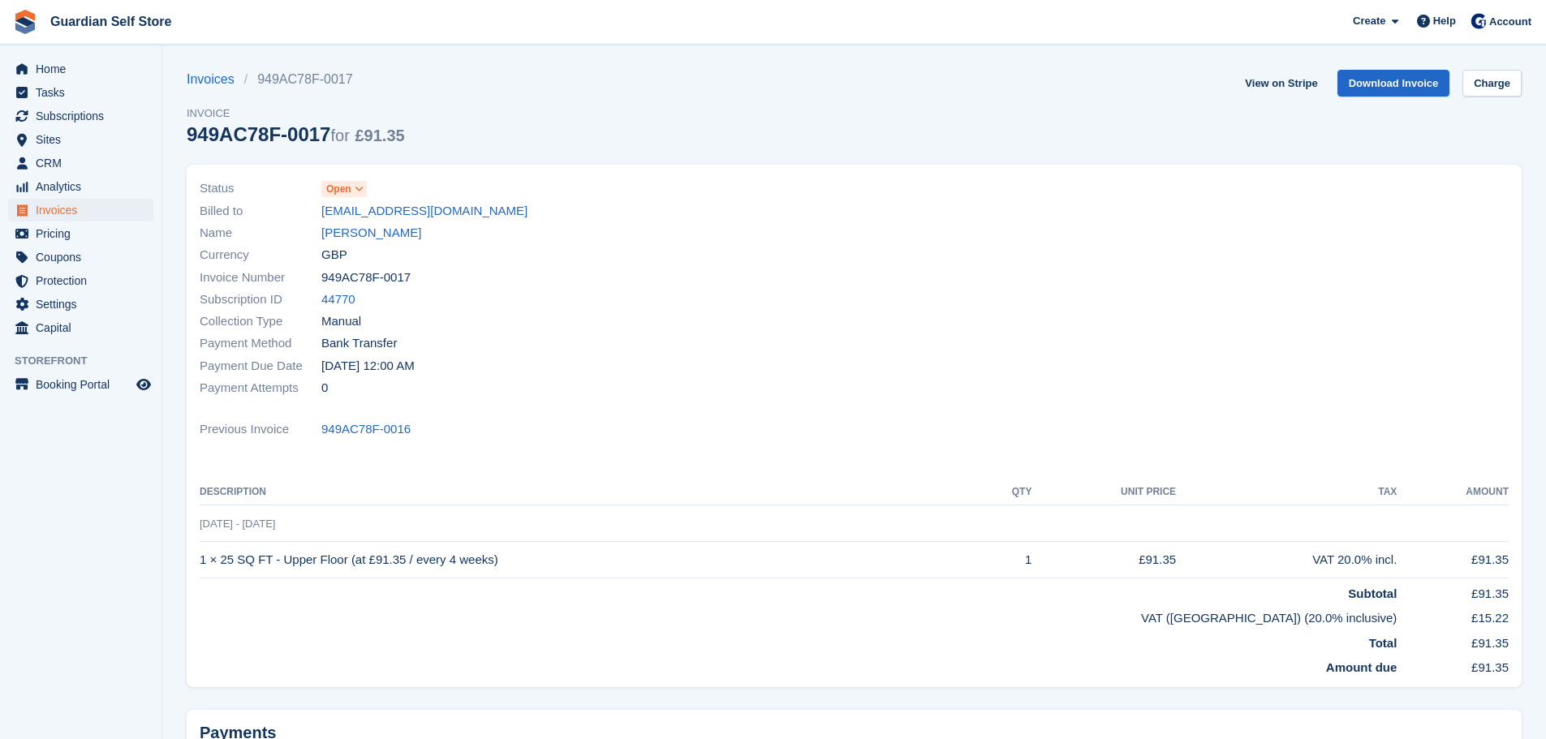
click at [350, 230] on link "Luigina Tartari" at bounding box center [371, 233] width 100 height 19
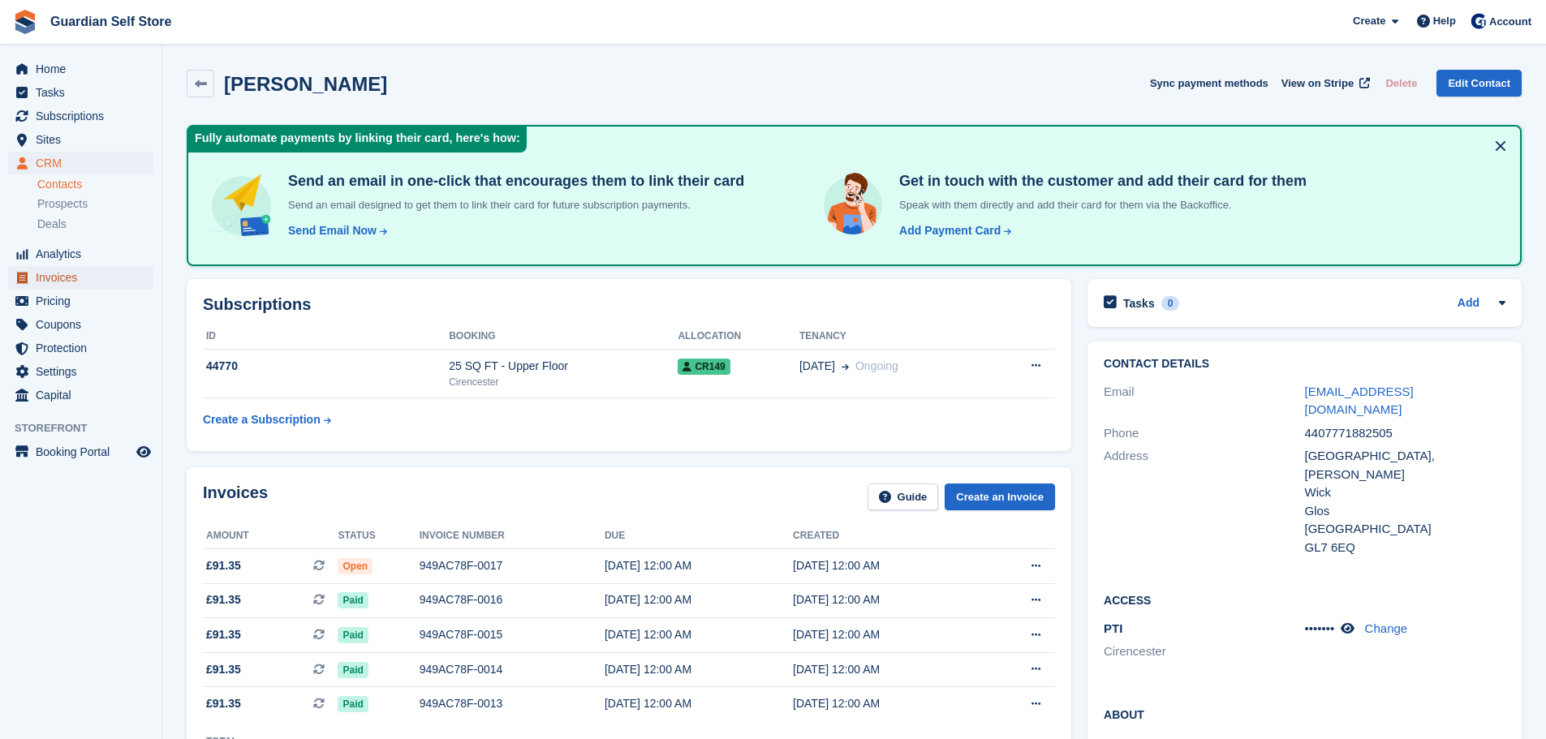
drag, startPoint x: 93, startPoint y: 278, endPoint x: 170, endPoint y: 303, distance: 80.9
click at [93, 278] on span "Invoices" at bounding box center [84, 277] width 97 height 23
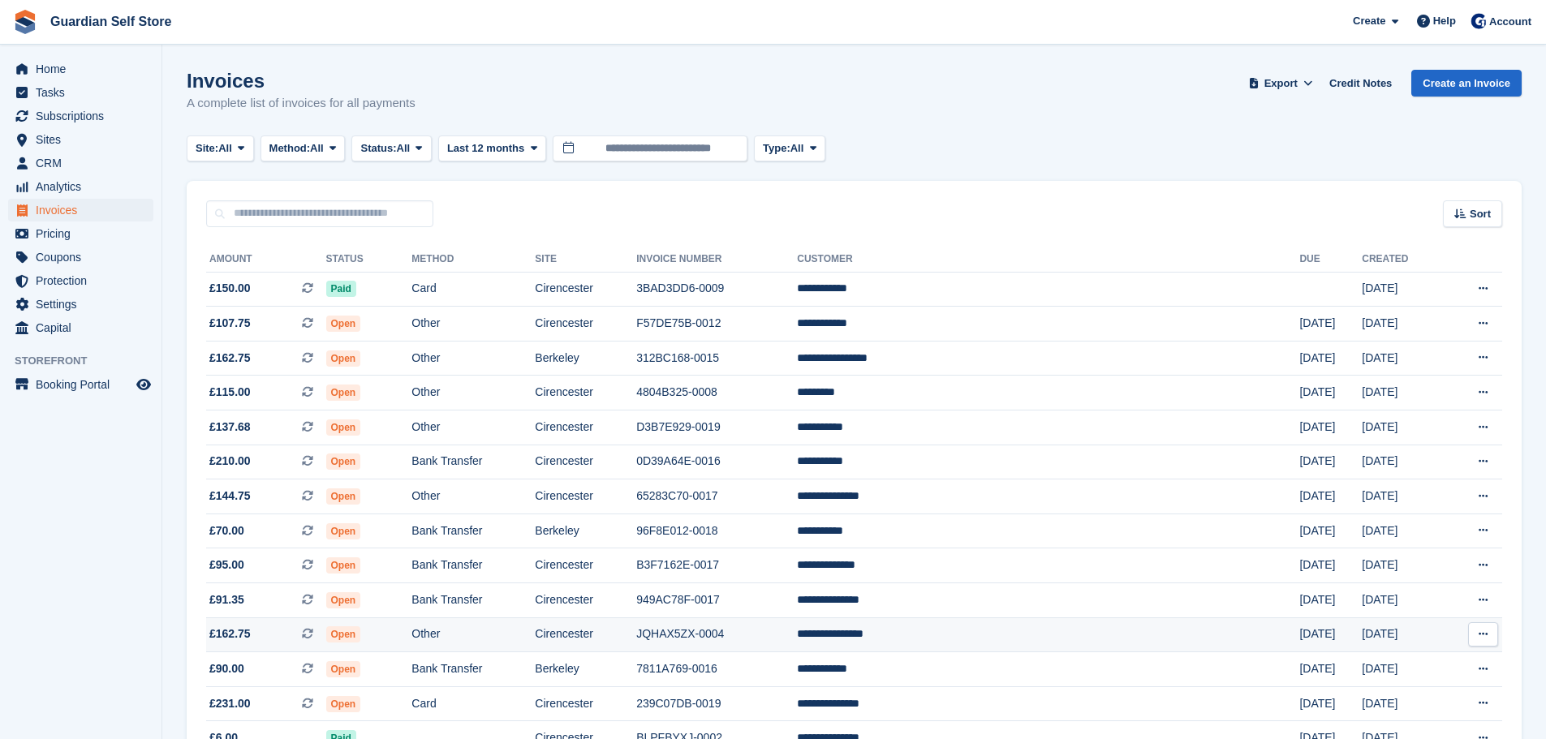
click at [636, 623] on td "Cirencester" at bounding box center [585, 635] width 101 height 35
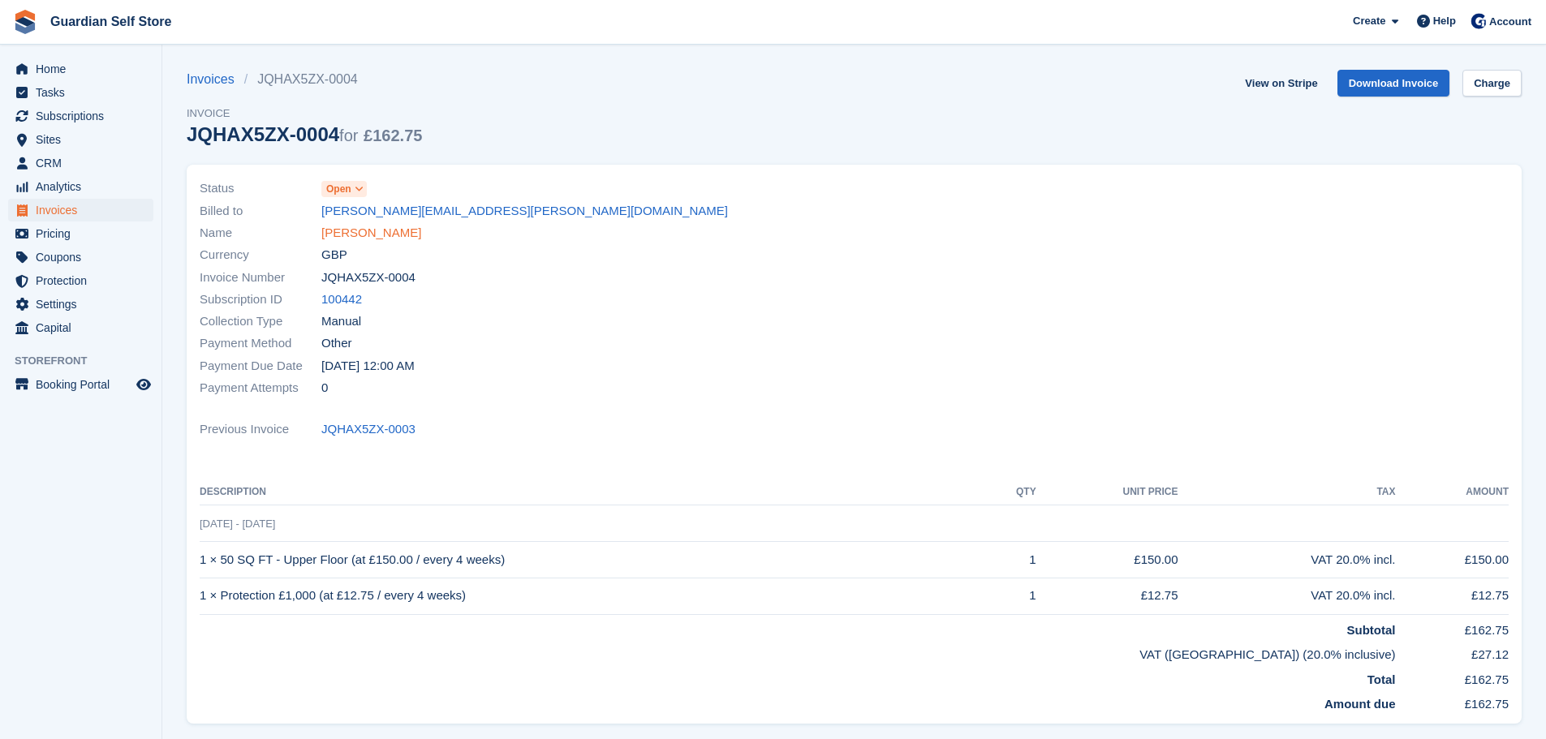
click at [357, 231] on link "David Calderwood" at bounding box center [371, 233] width 100 height 19
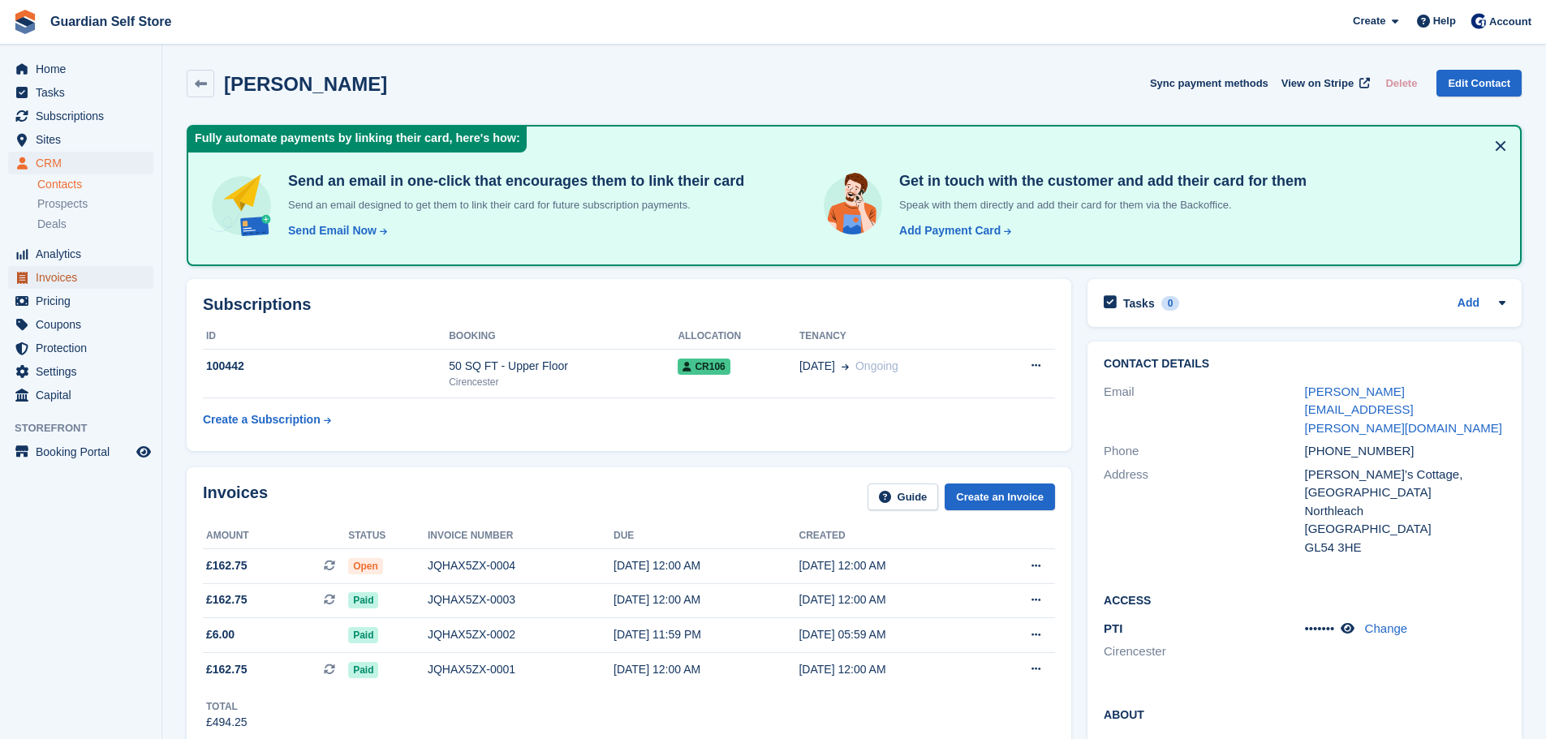
click at [50, 270] on span "Invoices" at bounding box center [84, 277] width 97 height 23
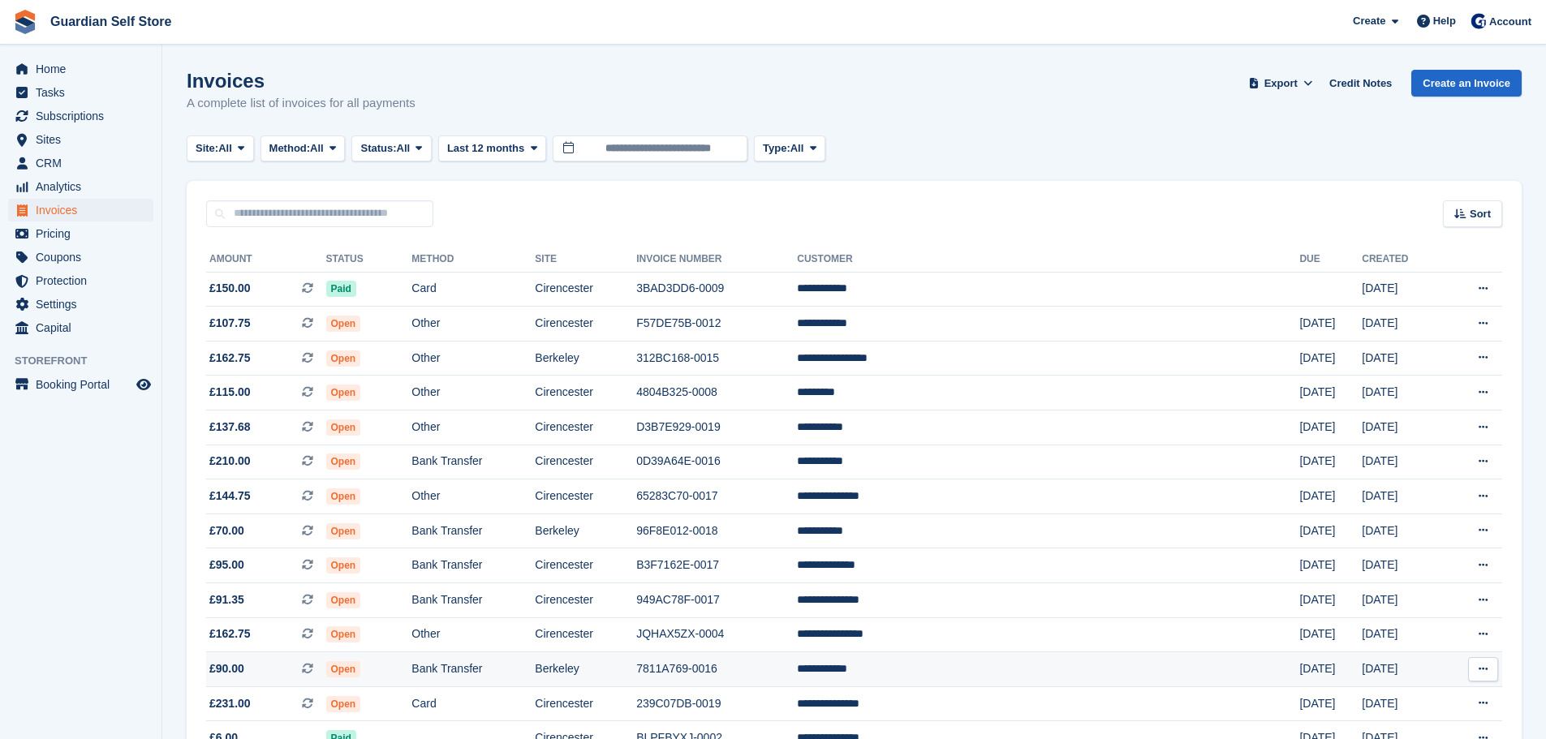
click at [797, 665] on td "7811A769-0016" at bounding box center [716, 670] width 161 height 35
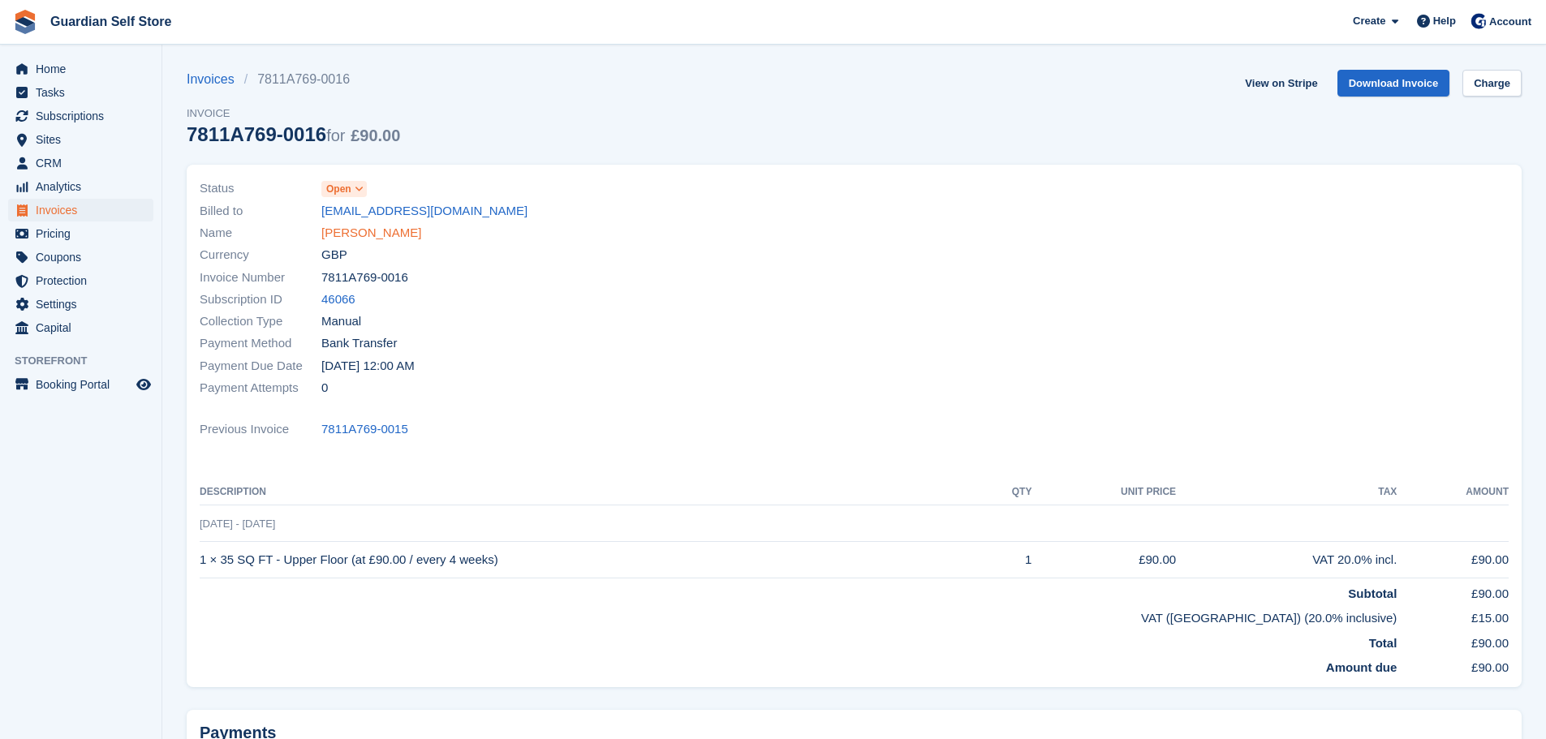
click at [352, 239] on link "Peter Noonan" at bounding box center [371, 233] width 100 height 19
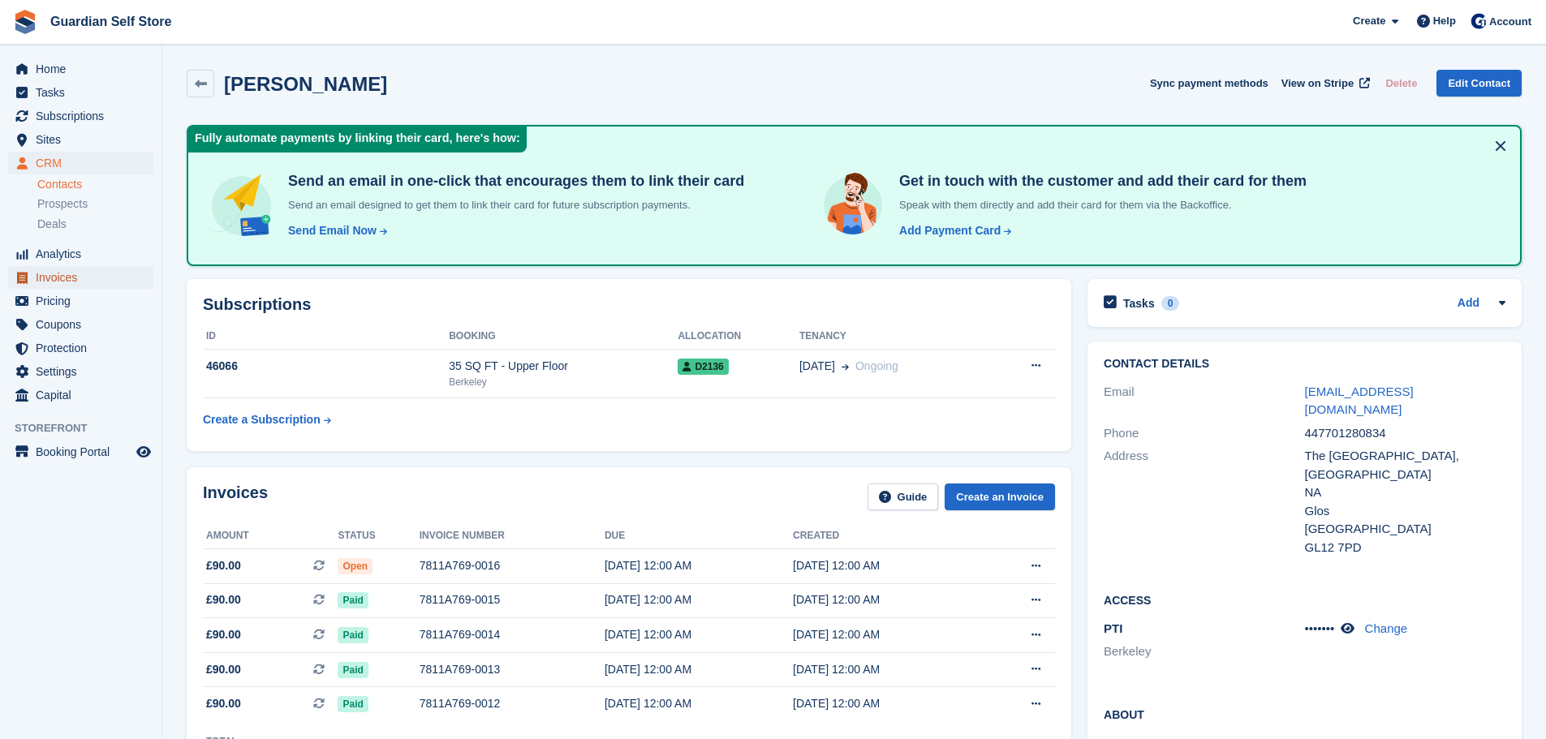
click at [72, 285] on span "Invoices" at bounding box center [84, 277] width 97 height 23
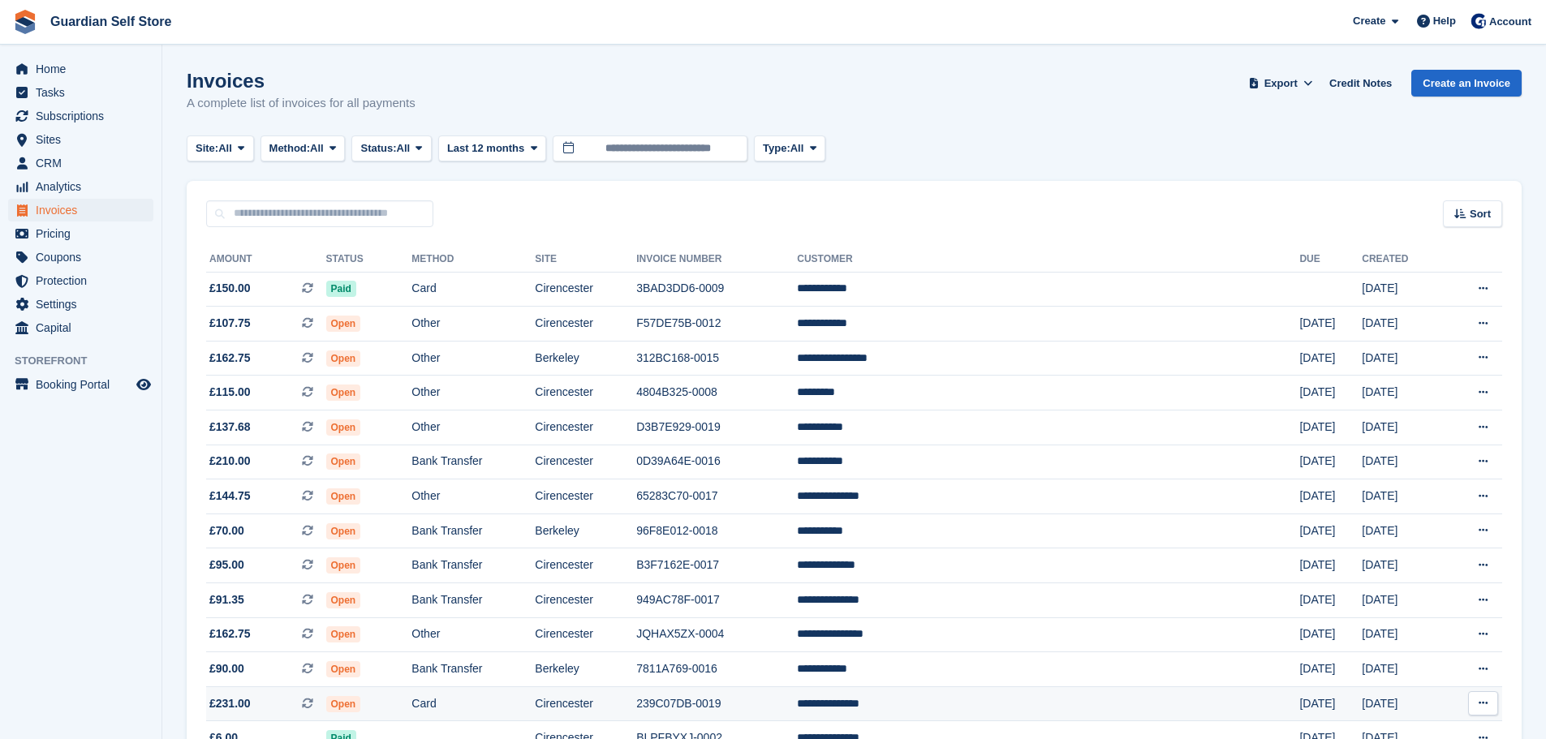
click at [981, 696] on td "**********" at bounding box center [1048, 704] width 502 height 35
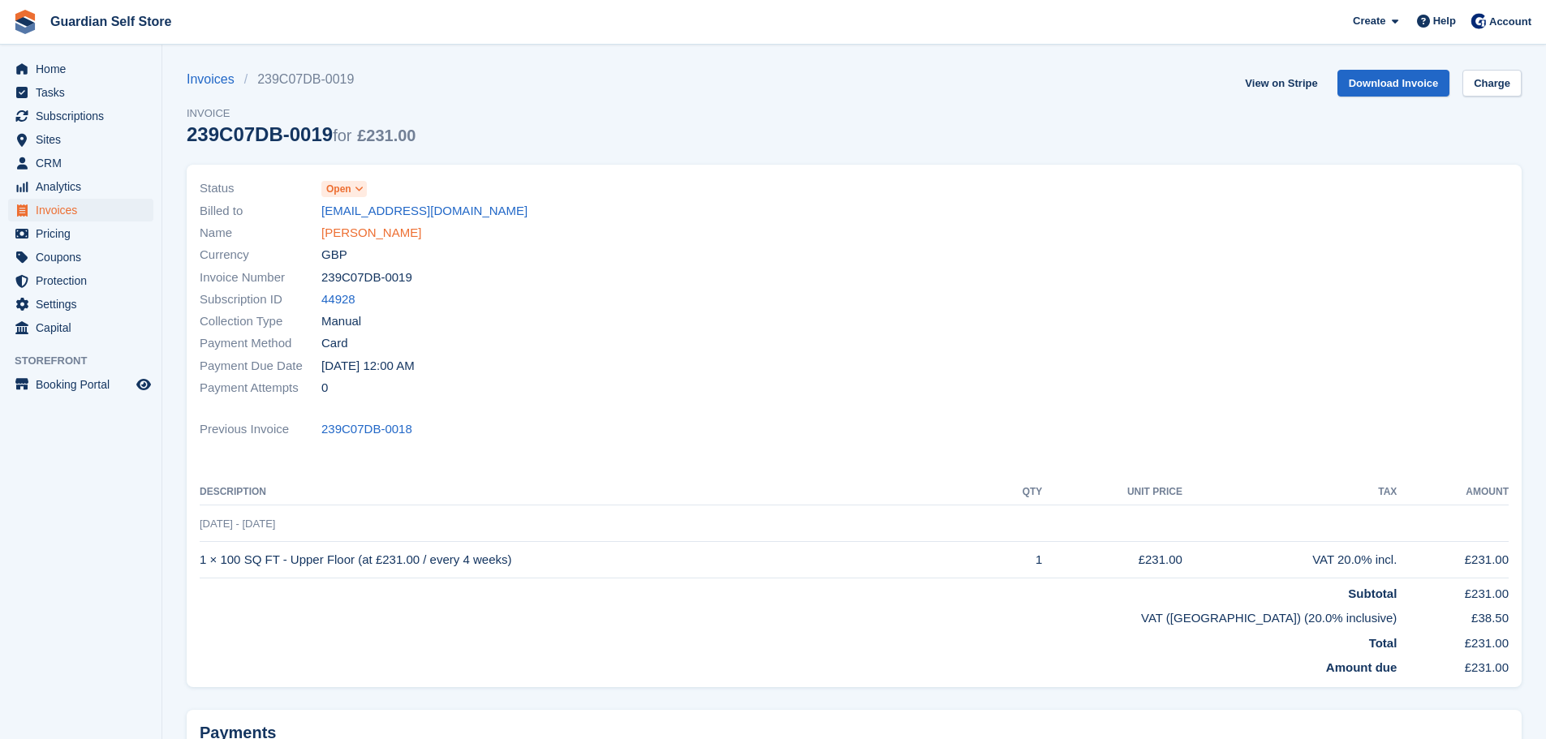
click at [361, 232] on link "[PERSON_NAME]" at bounding box center [371, 233] width 100 height 19
